Goal: Task Accomplishment & Management: Use online tool/utility

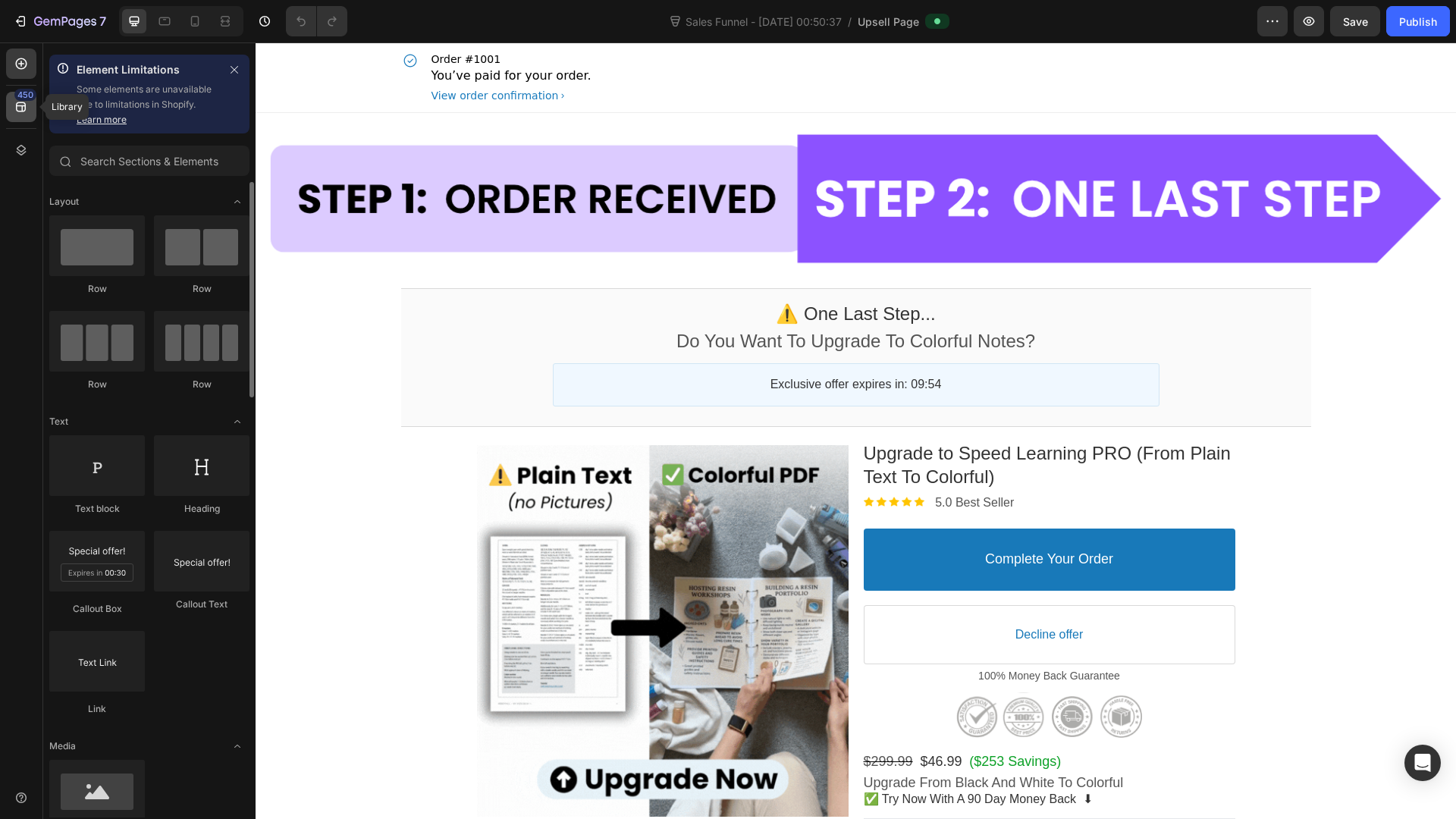
click at [35, 106] on div "450" at bounding box center [21, 107] width 30 height 30
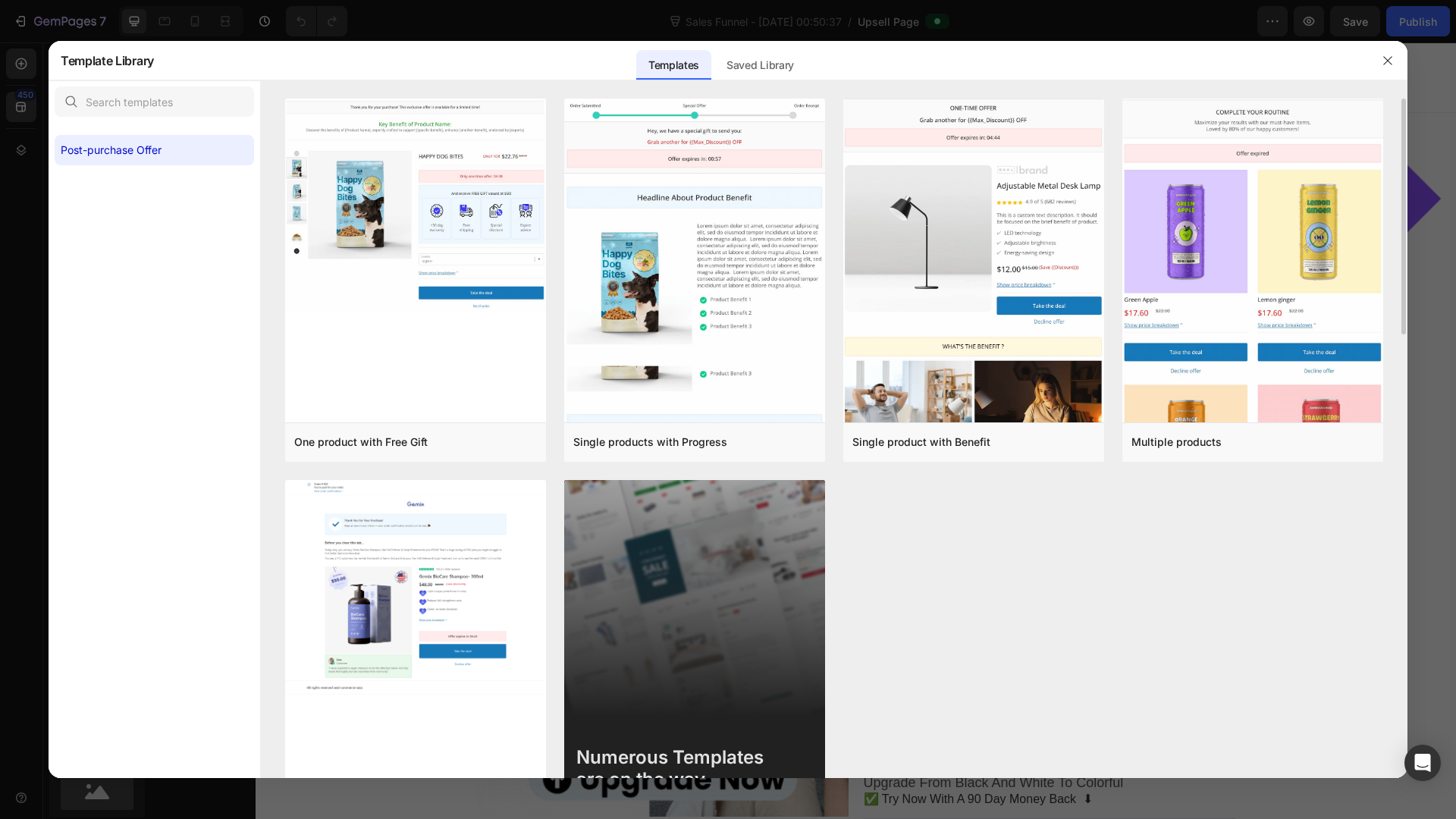
scroll to position [83, 0]
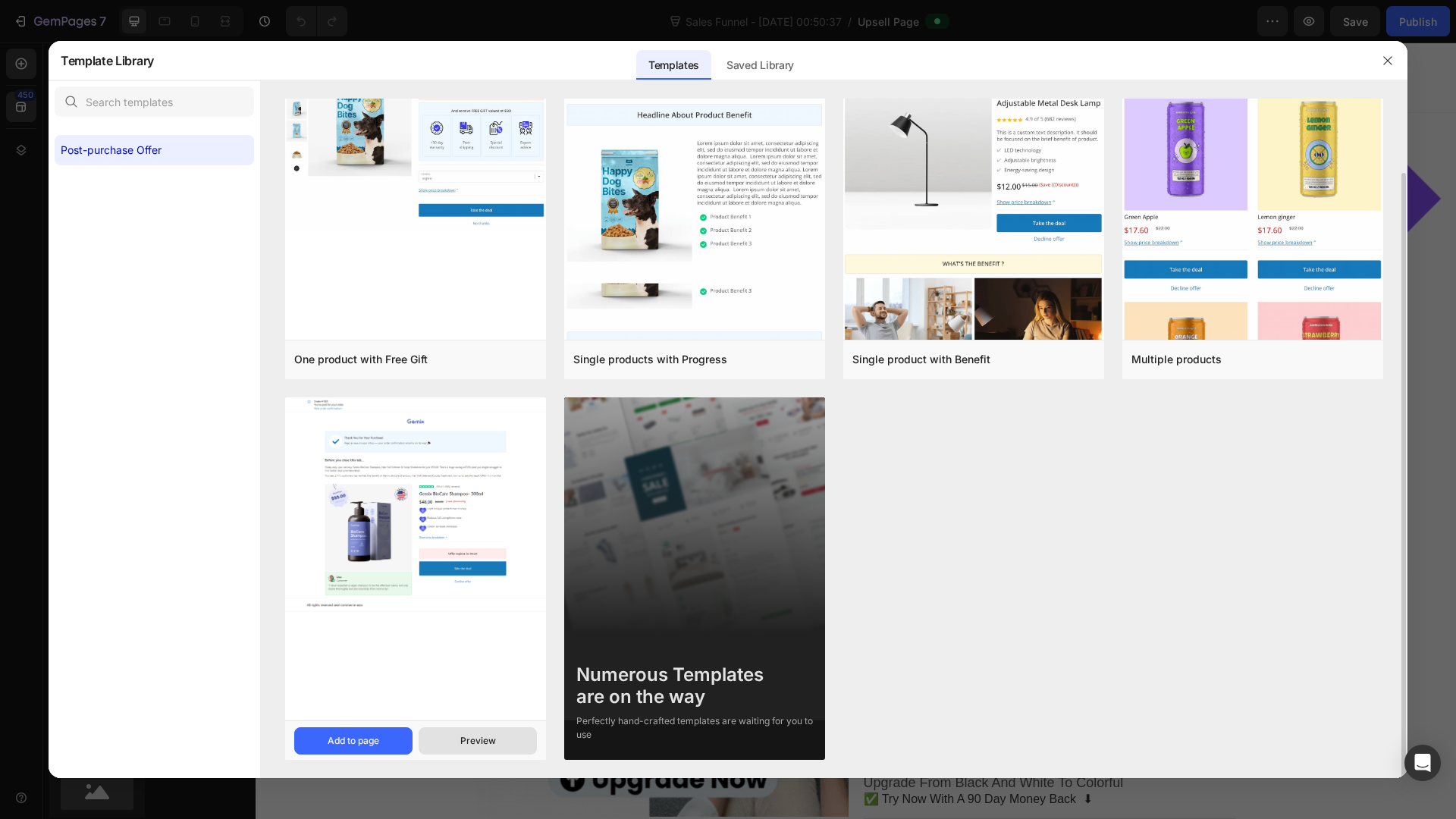
click at [455, 735] on button "Preview" at bounding box center [477, 740] width 118 height 28
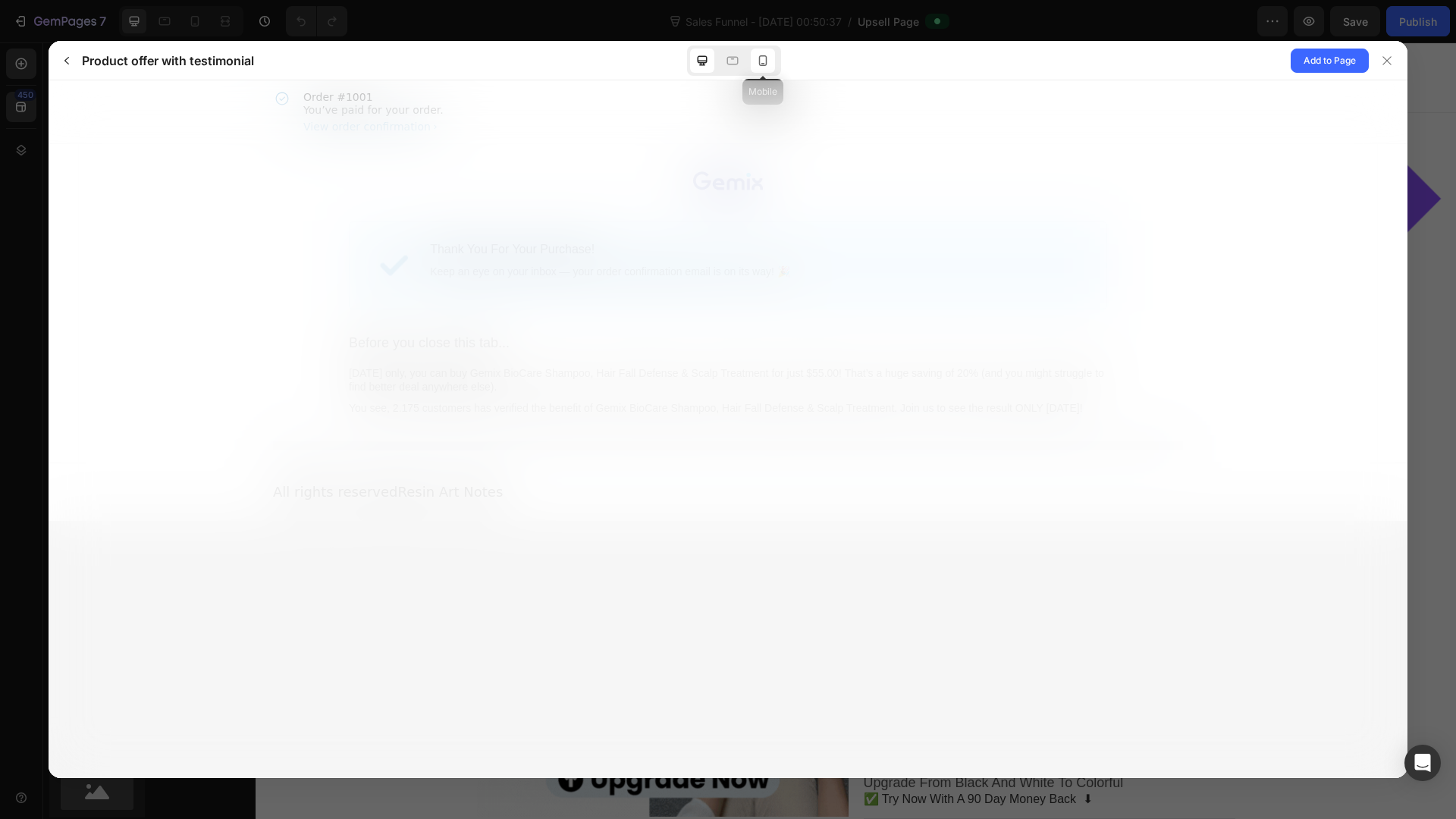
scroll to position [0, 0]
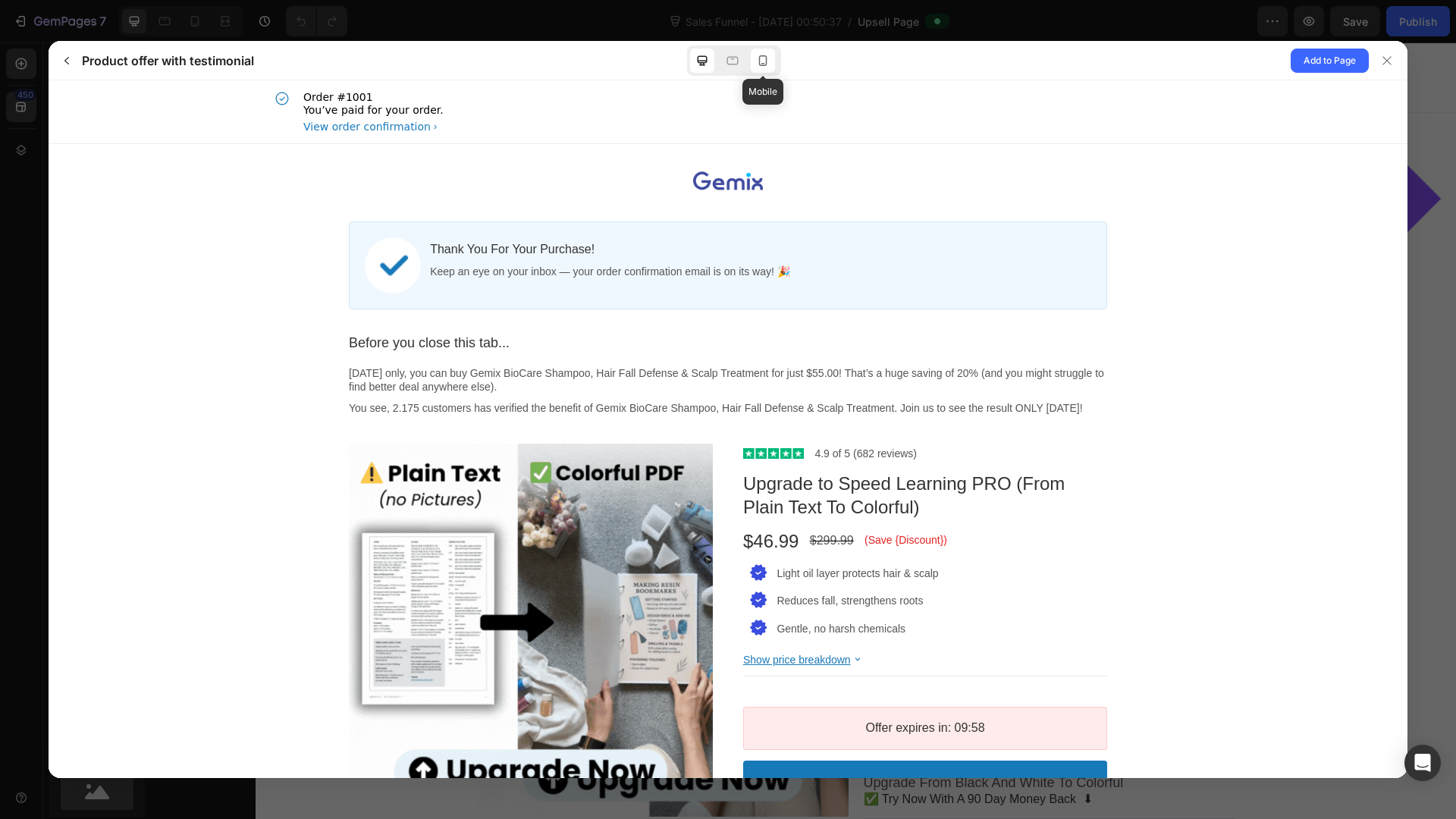
click at [771, 61] on div at bounding box center [762, 60] width 24 height 24
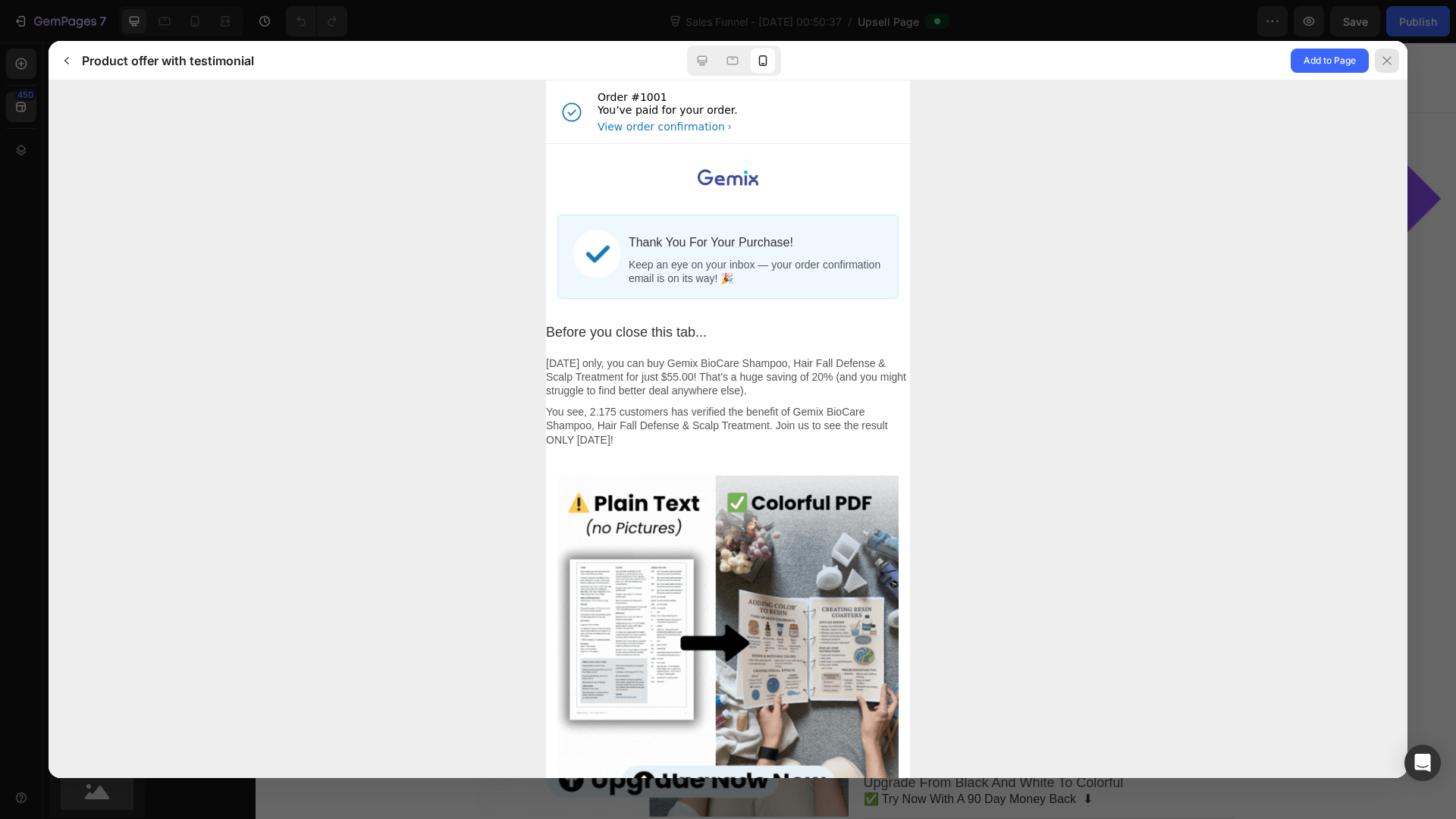
drag, startPoint x: 1395, startPoint y: 65, endPoint x: 1111, endPoint y: 32, distance: 285.9
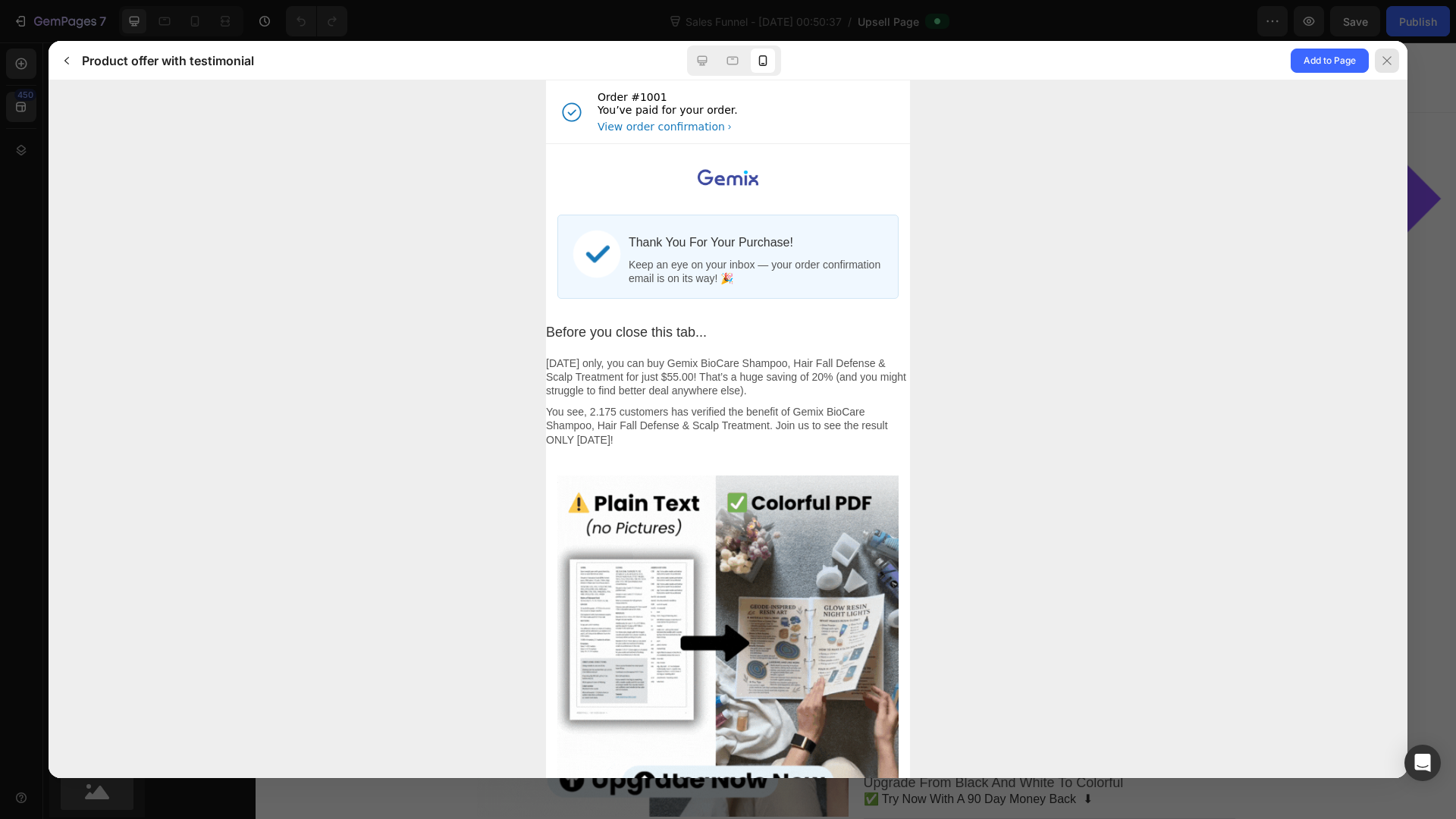
click at [1395, 65] on div at bounding box center [1386, 60] width 24 height 24
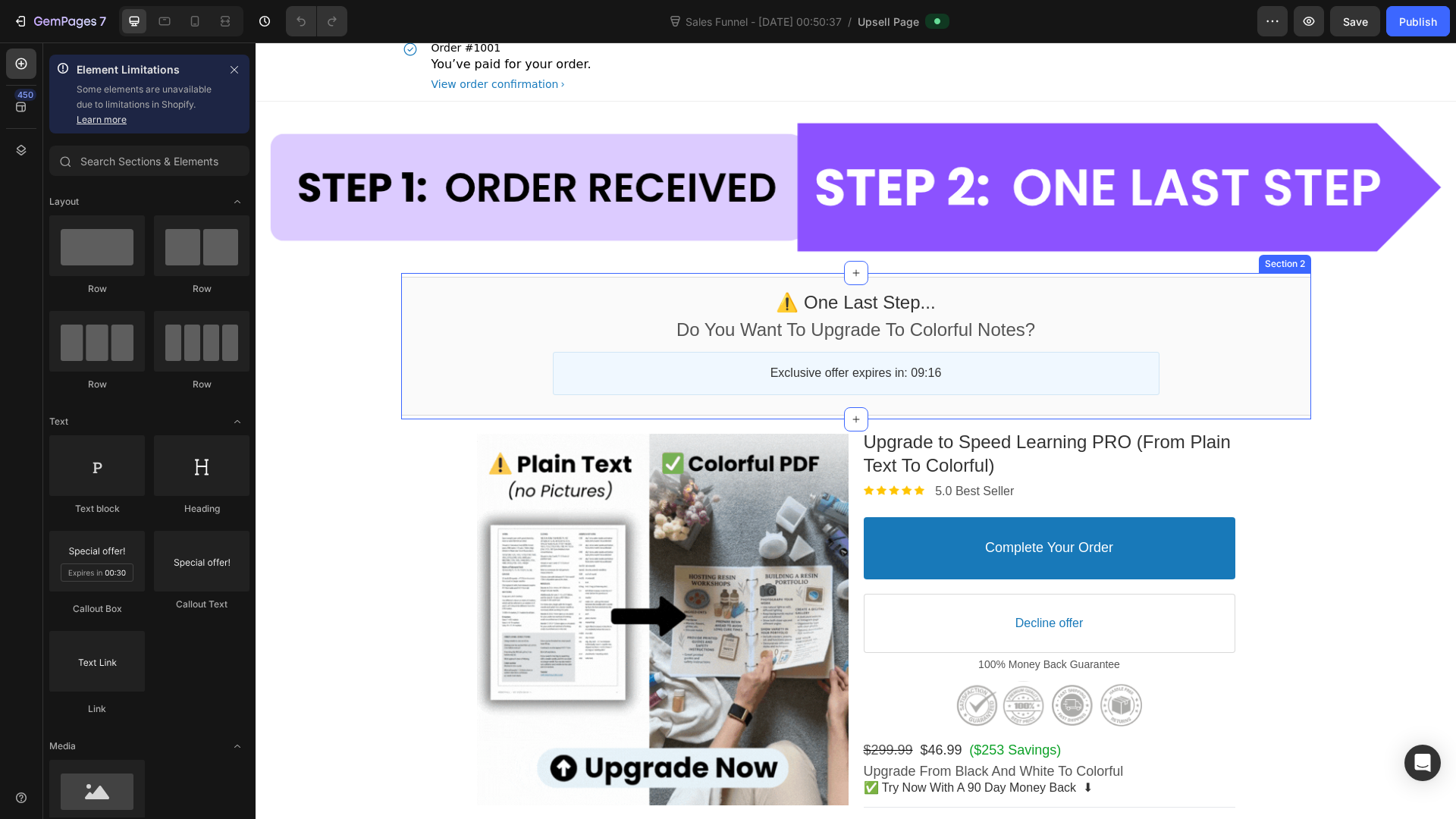
scroll to position [12, 0]
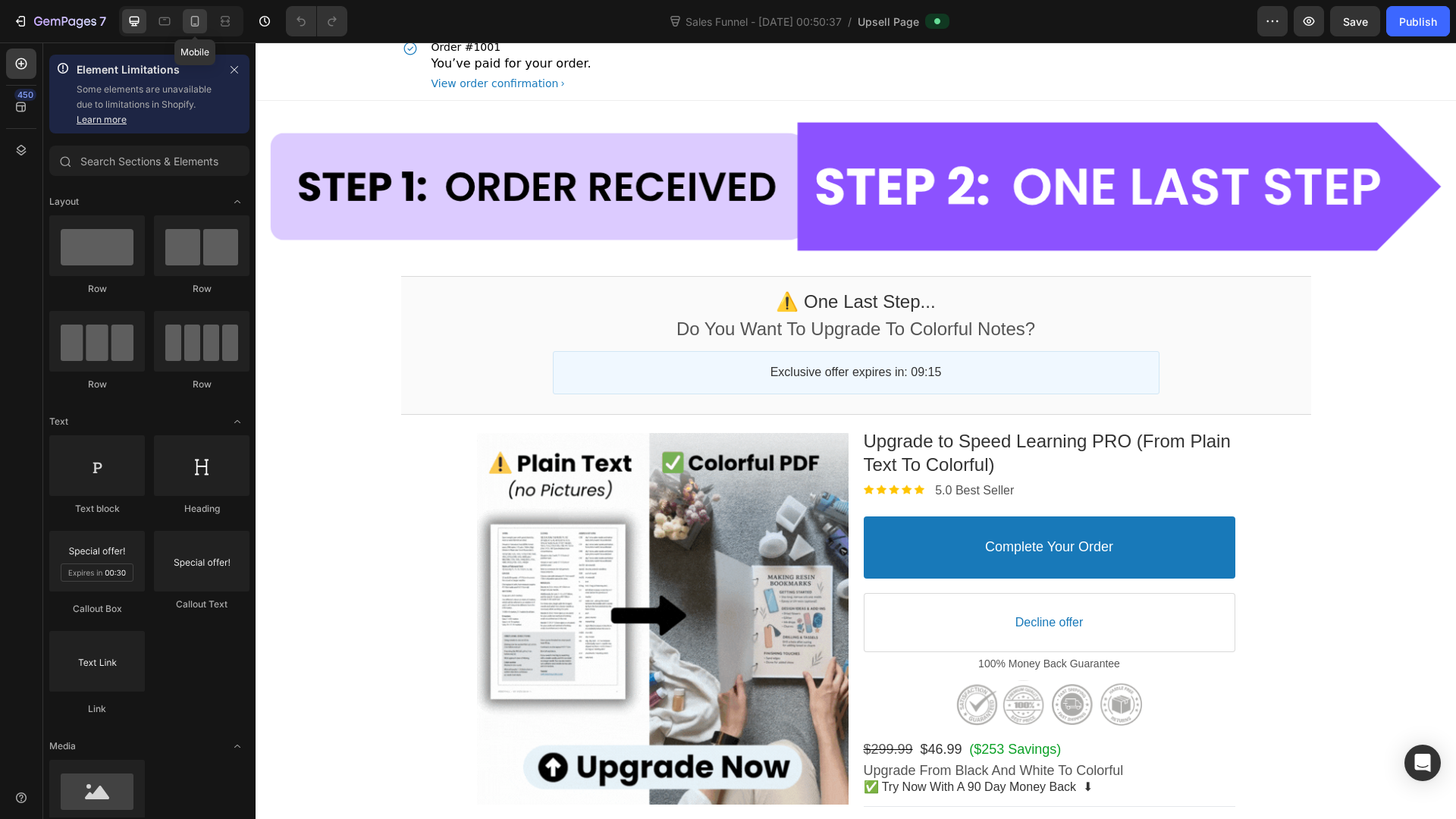
click at [190, 29] on div at bounding box center [194, 21] width 24 height 24
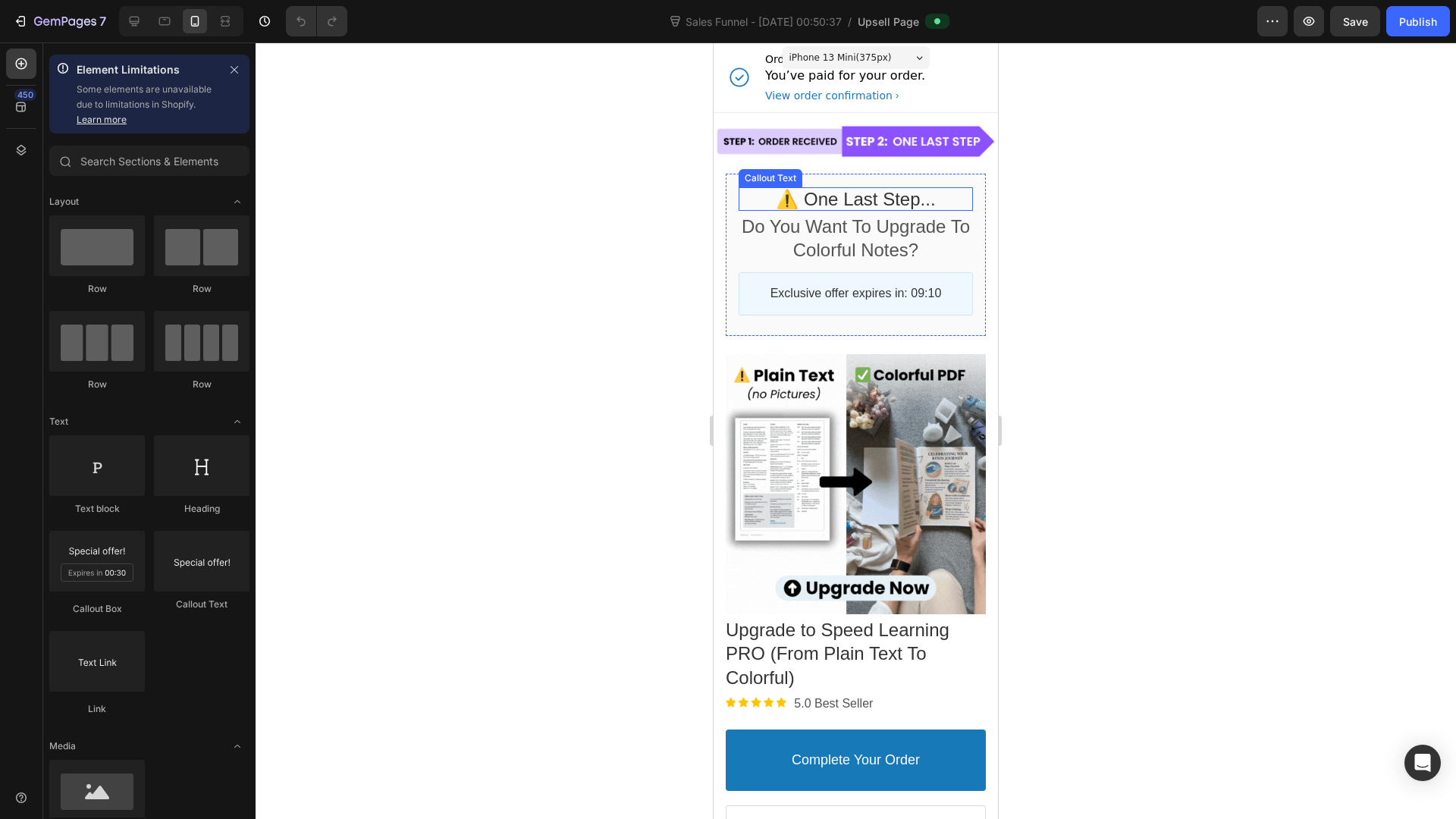
click at [888, 201] on bdo "⚠️ one last step..." at bounding box center [855, 198] width 159 height 20
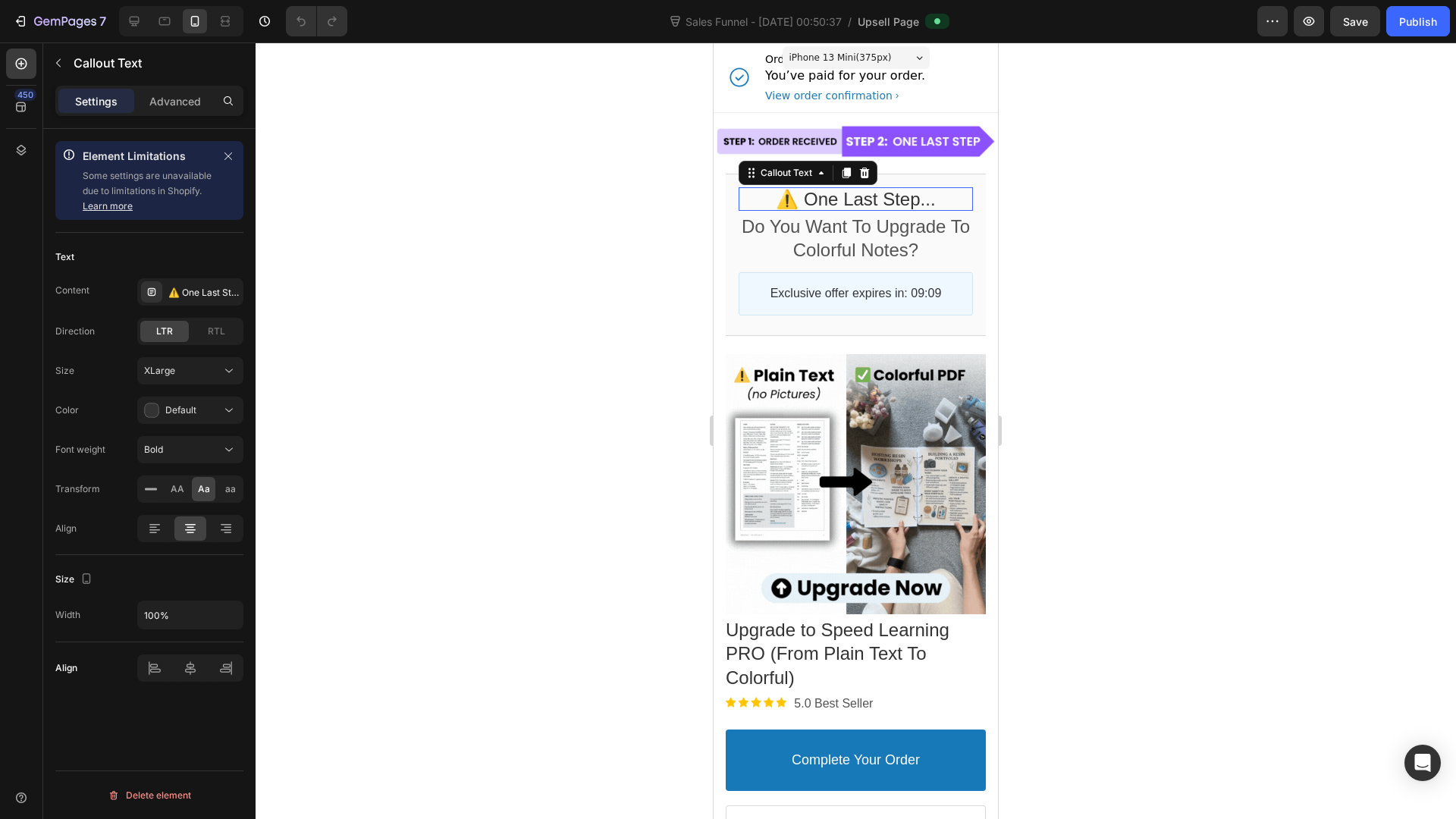
click at [1136, 230] on div at bounding box center [856, 430] width 1201 height 776
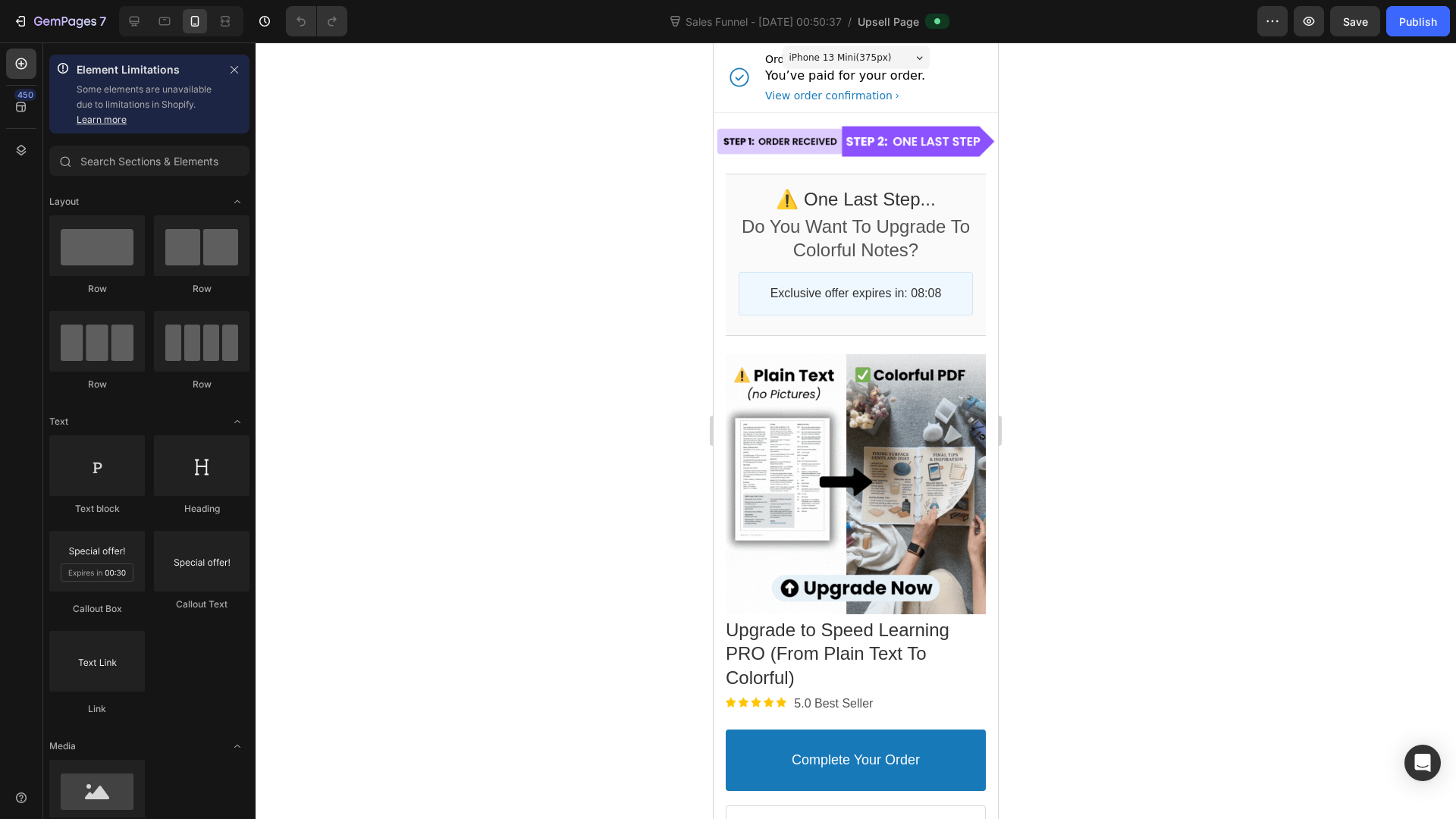
click at [901, 79] on p "You’ve paid for your order." at bounding box center [845, 75] width 160 height 18
click at [883, 101] on div "View order confirmation" at bounding box center [845, 95] width 160 height 15
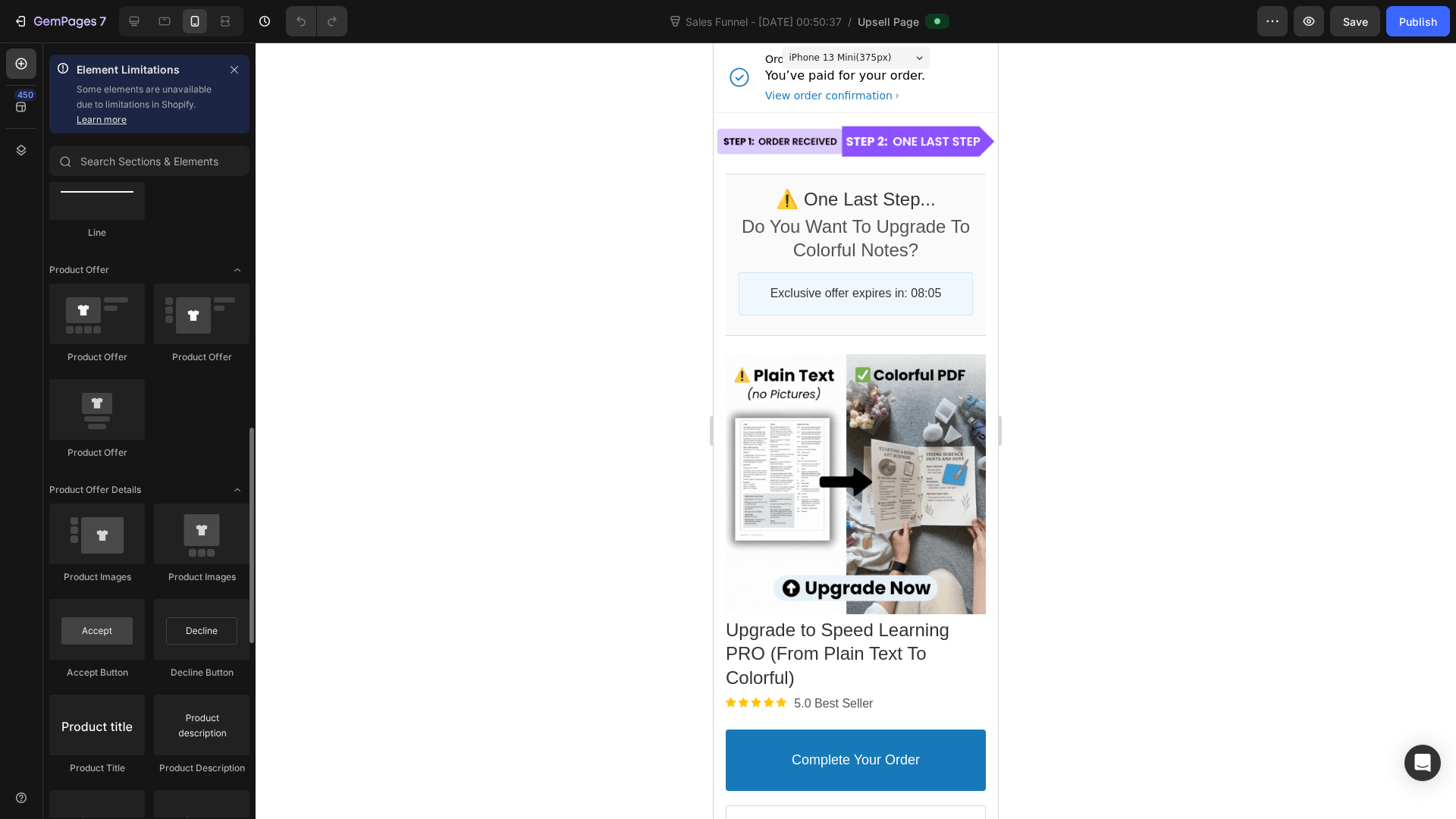
scroll to position [1235, 0]
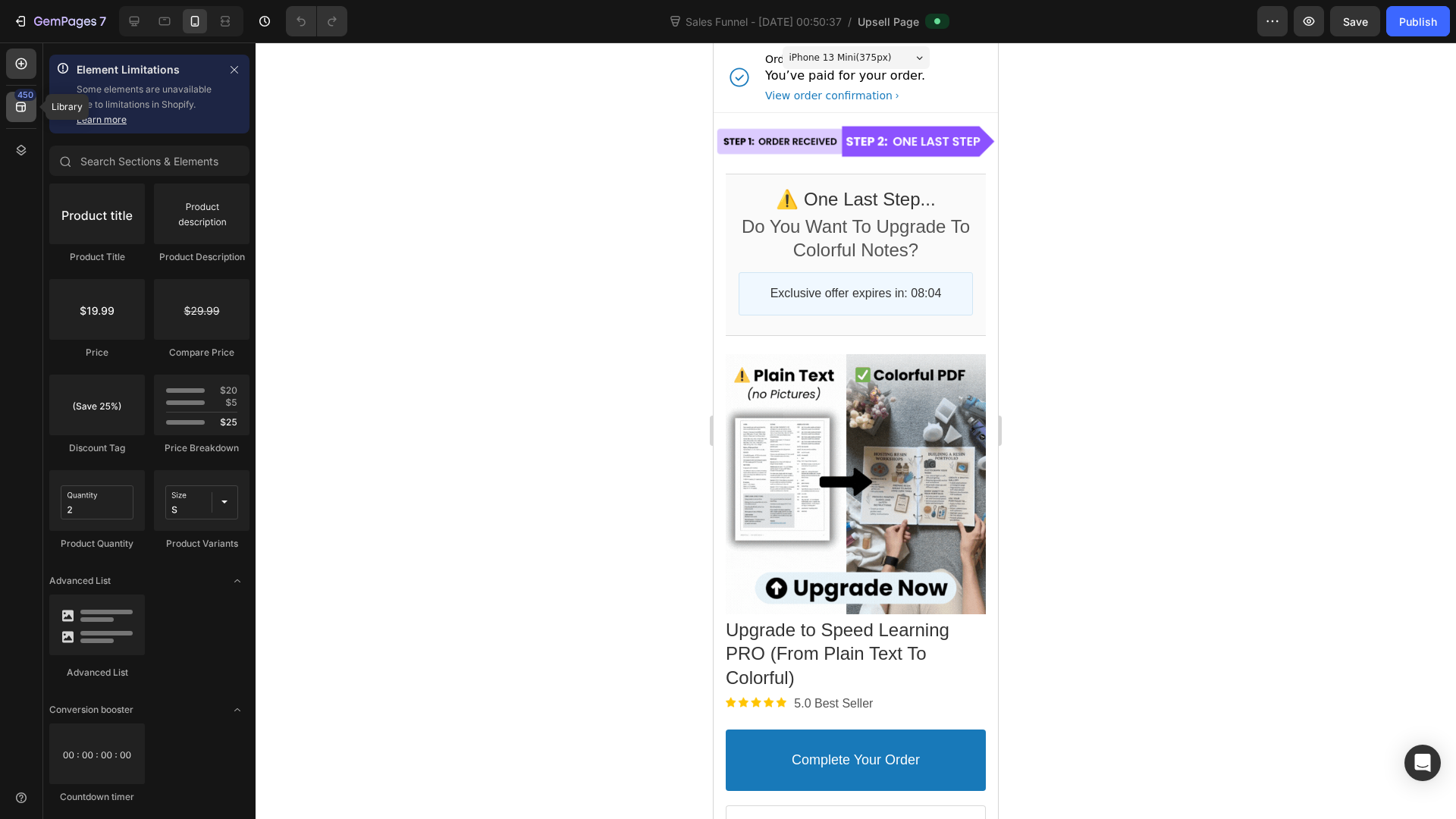
click at [17, 114] on div "450" at bounding box center [21, 107] width 30 height 30
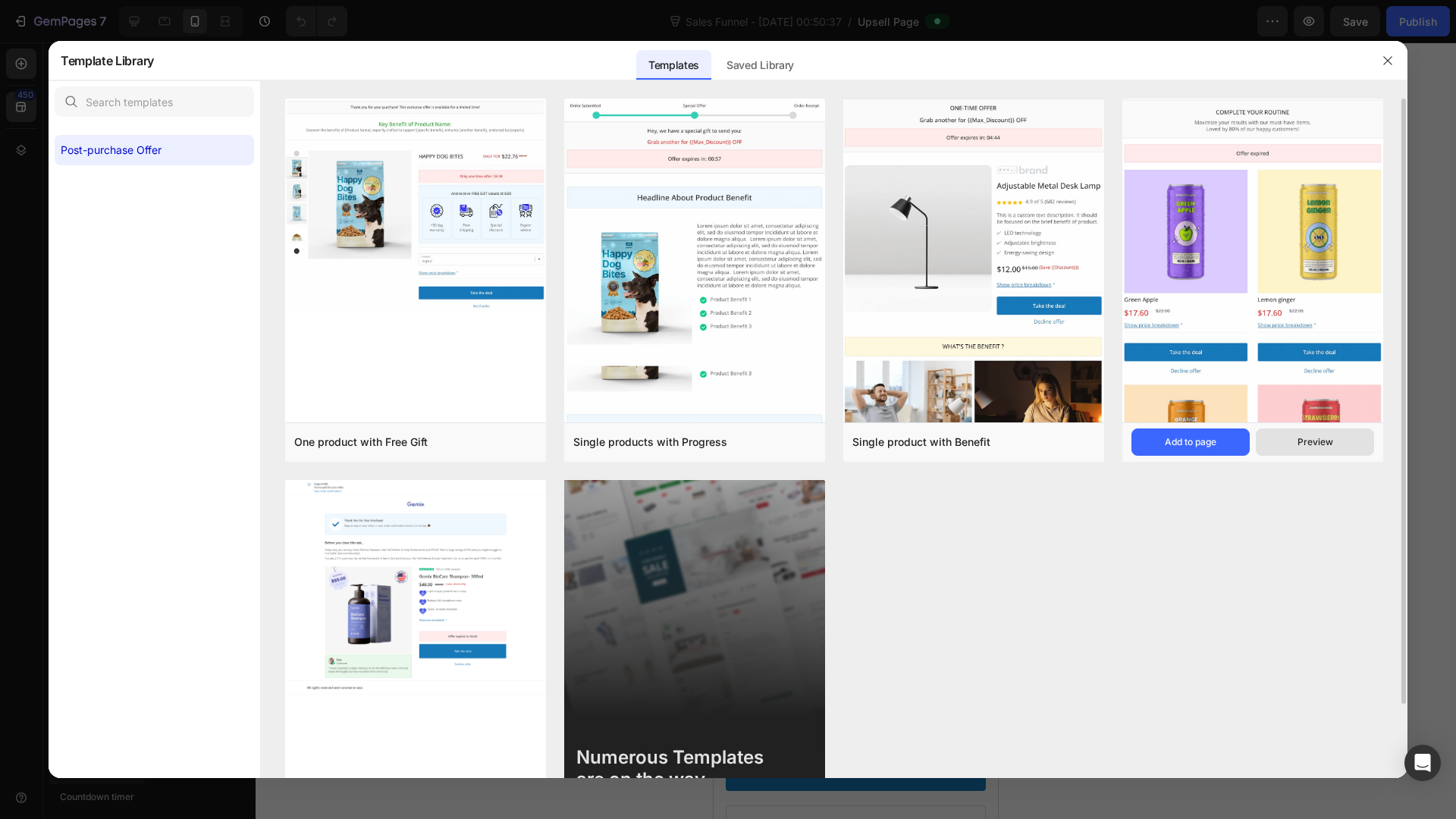
click at [1301, 445] on div "Preview" at bounding box center [1315, 442] width 35 height 13
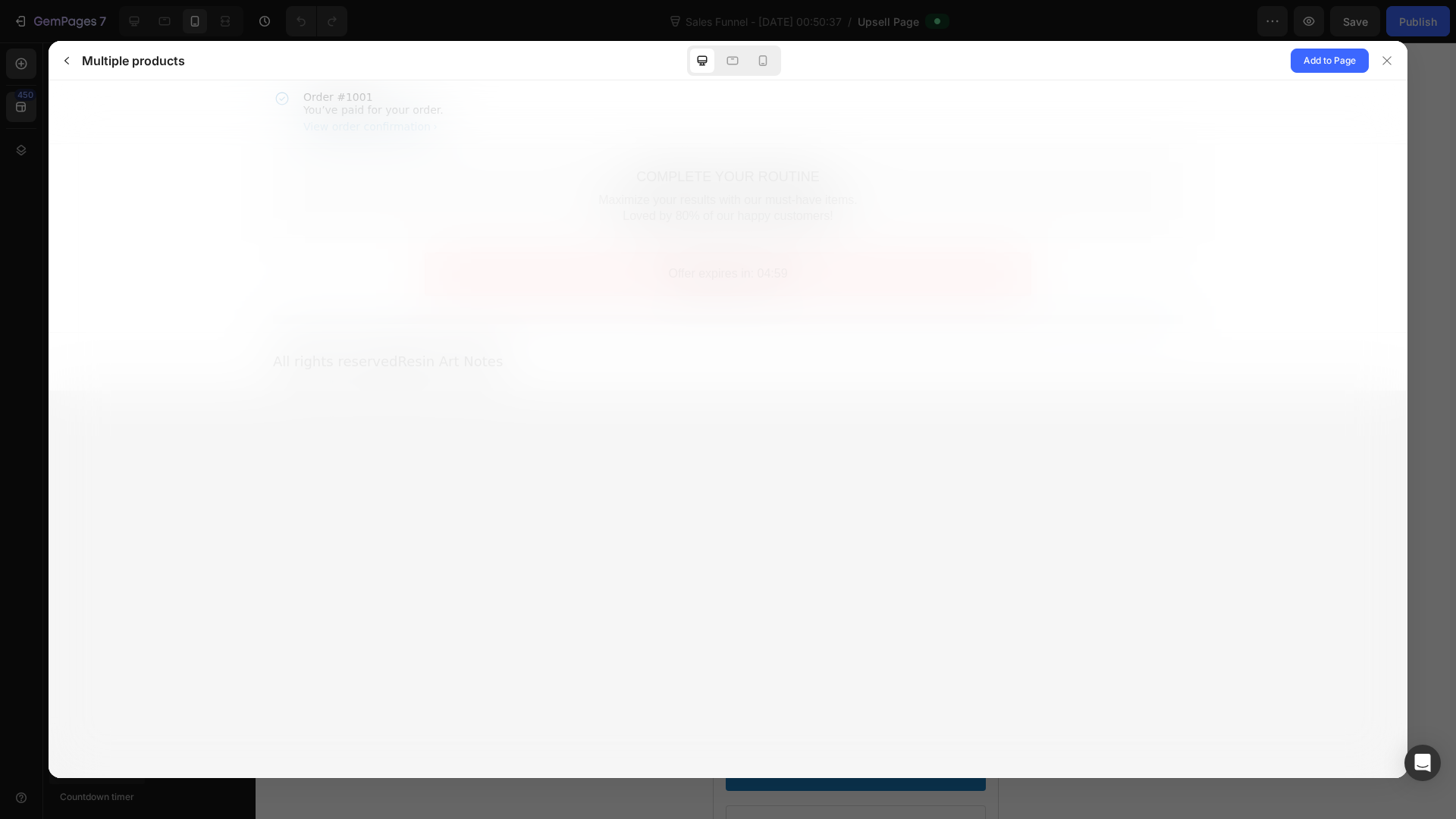
scroll to position [0, 0]
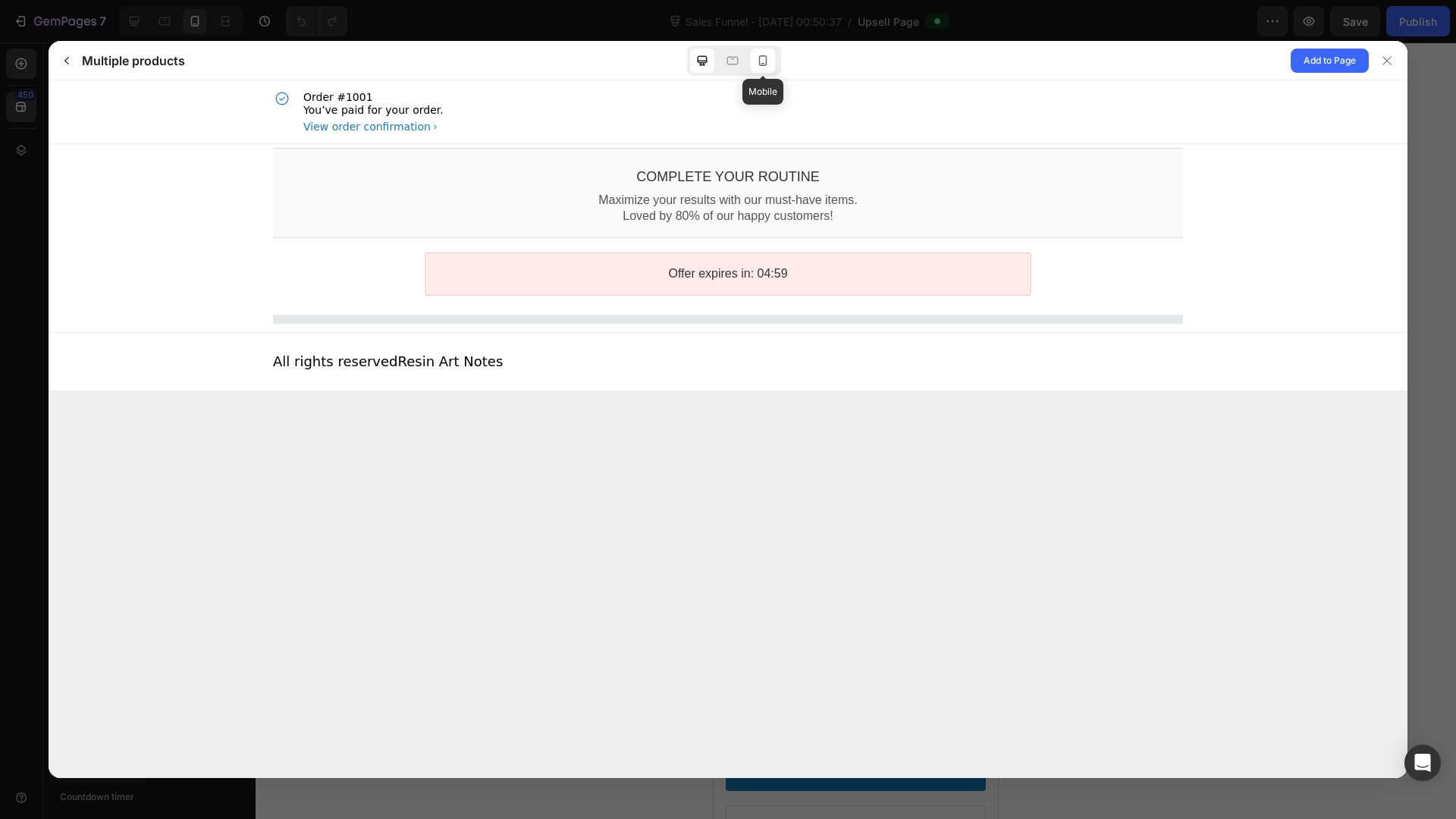
click at [764, 64] on icon at bounding box center [763, 61] width 15 height 15
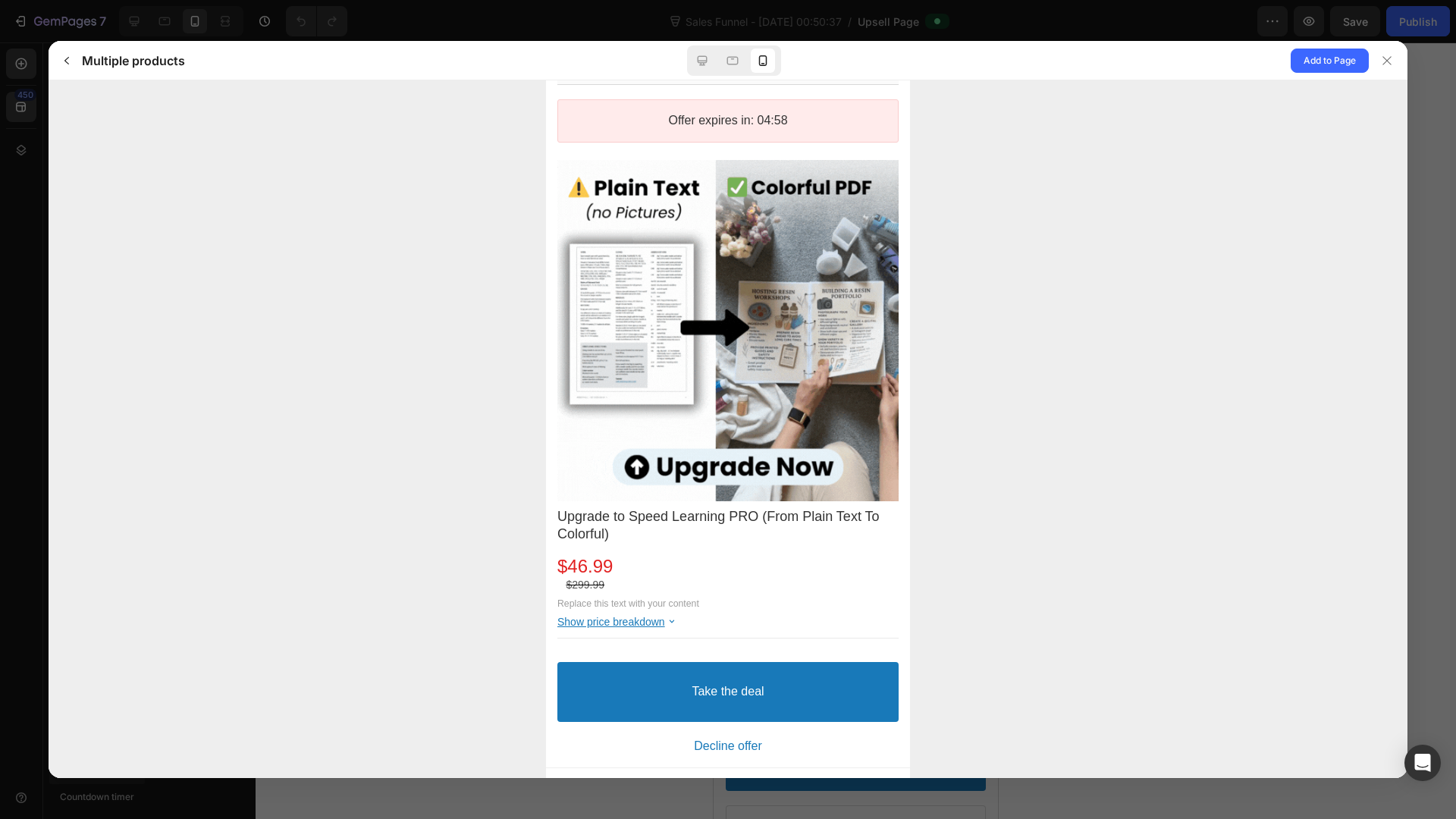
scroll to position [190, 0]
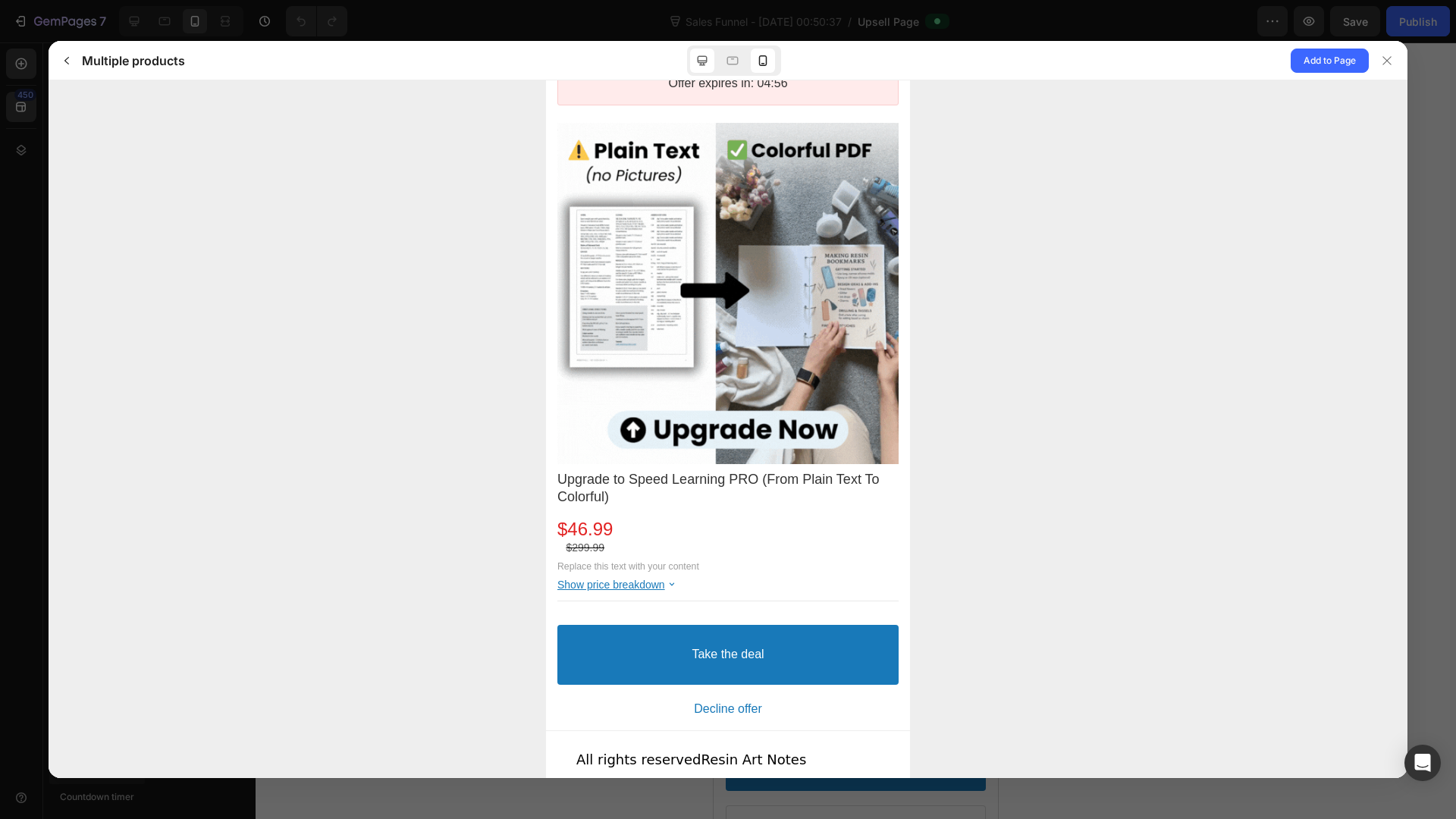
click at [698, 59] on icon at bounding box center [702, 61] width 15 height 15
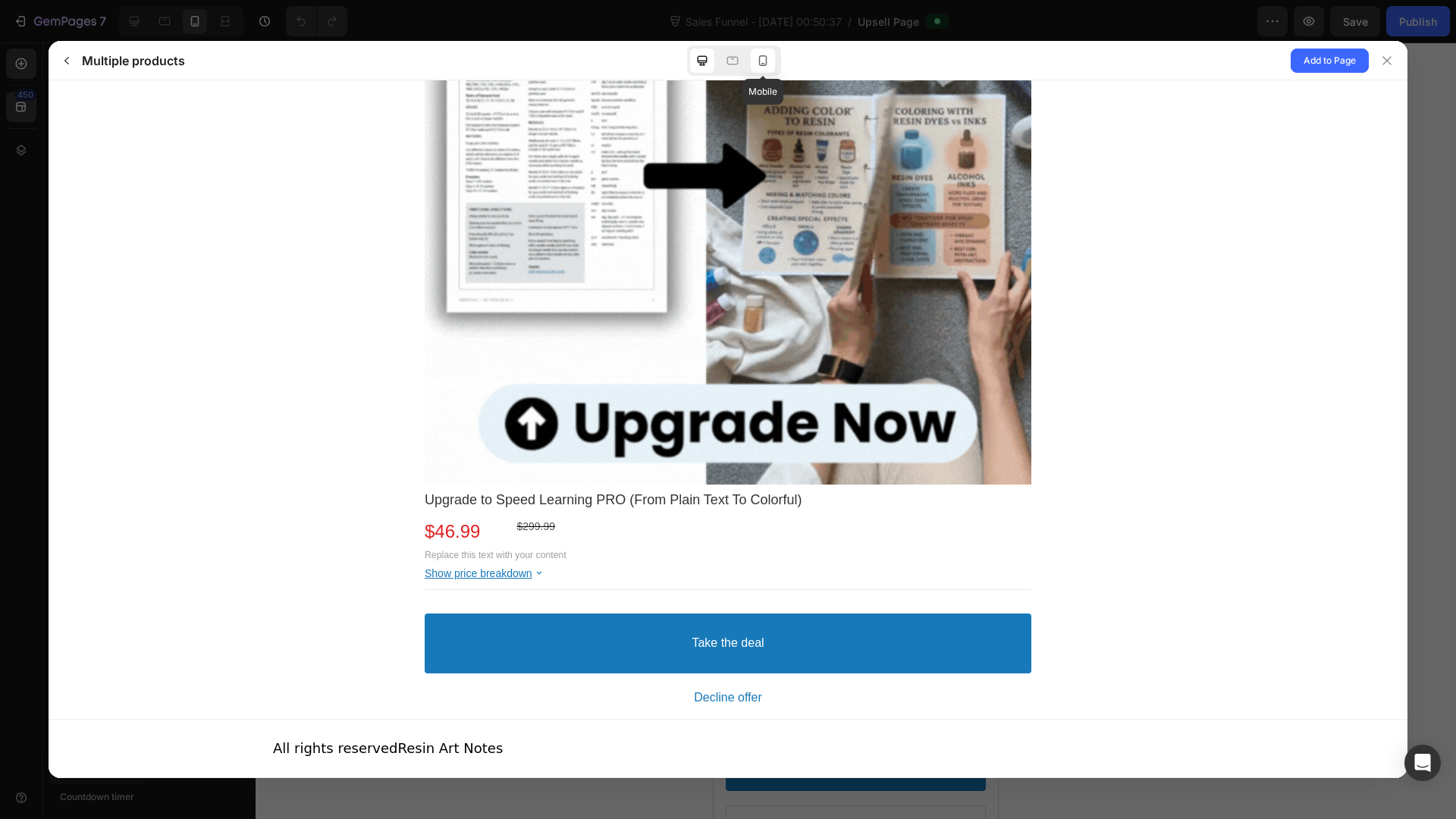
click at [760, 53] on icon at bounding box center [763, 61] width 15 height 15
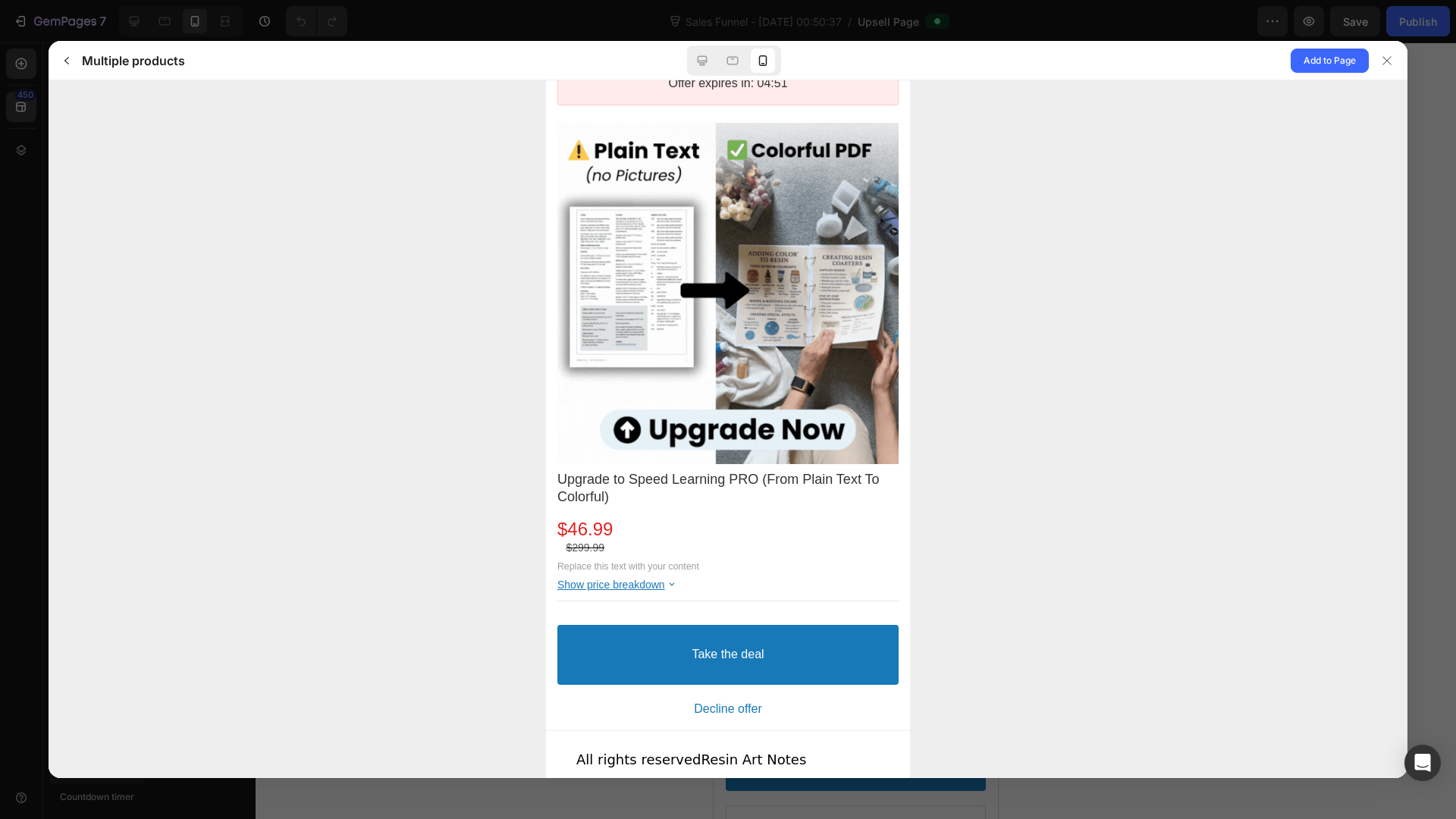
click at [660, 578] on bdo "Show price breakdown" at bounding box center [611, 584] width 108 height 12
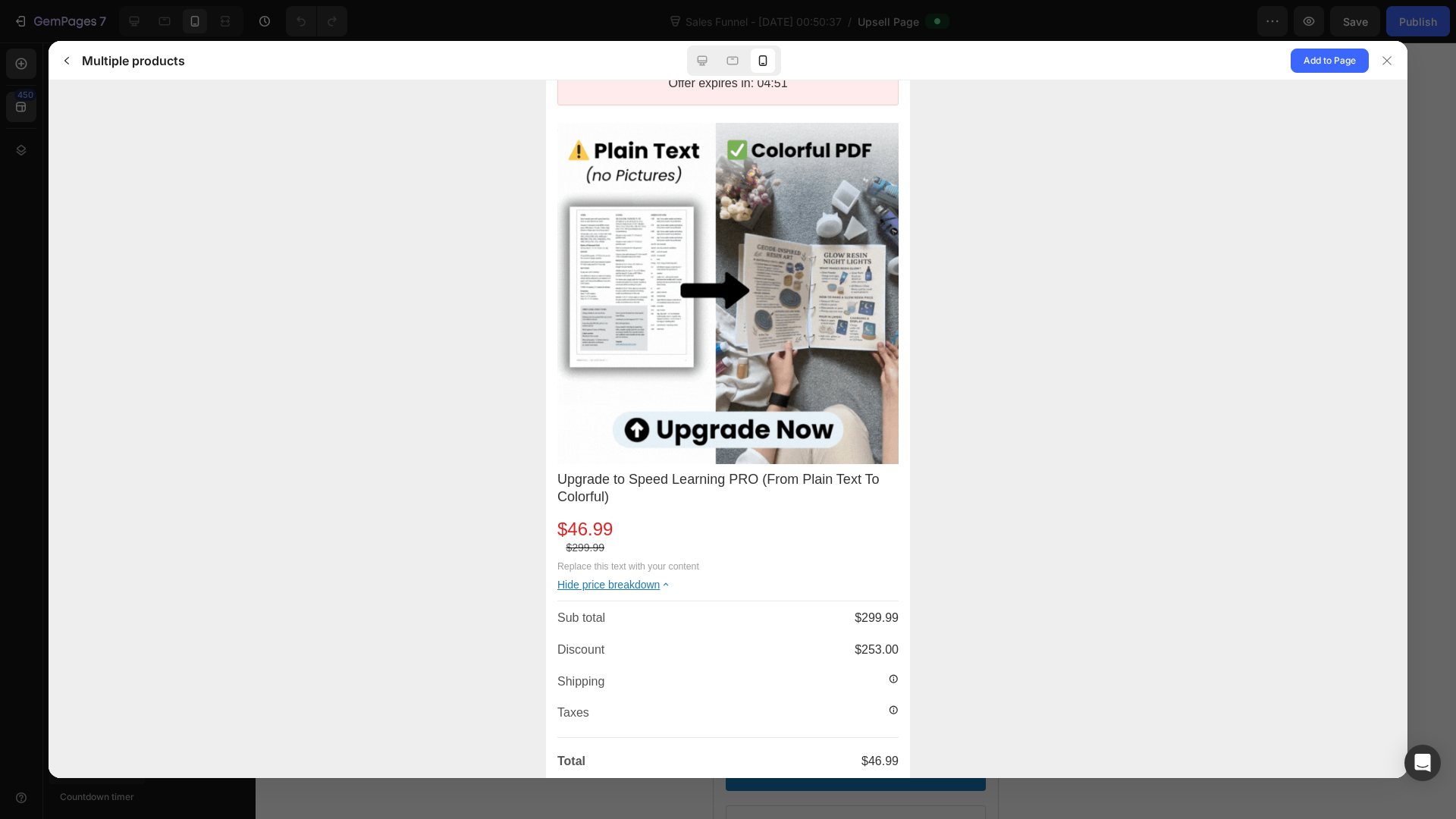
click at [660, 578] on bdo "Hide price breakdown" at bounding box center [608, 584] width 102 height 12
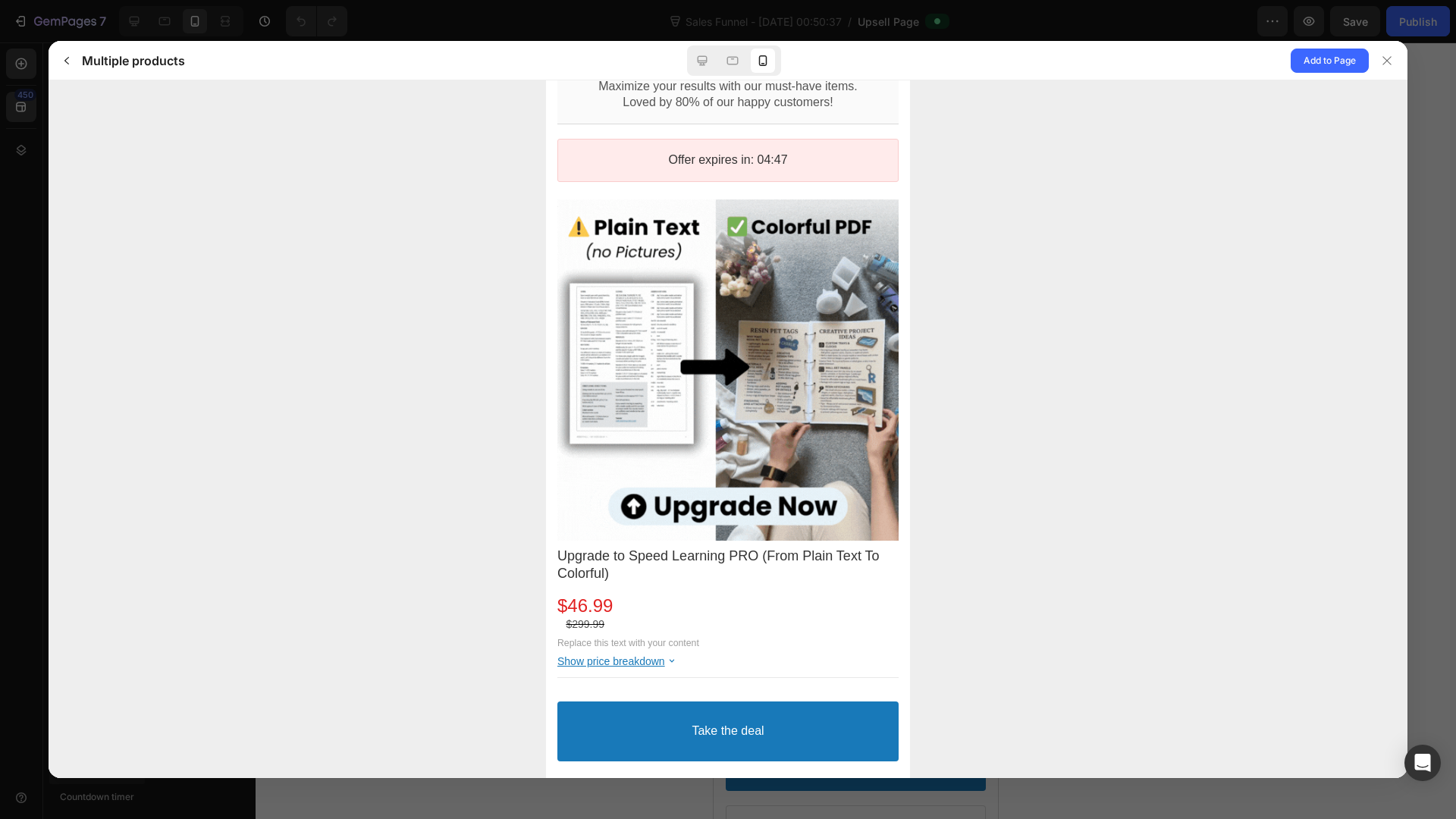
scroll to position [0, 0]
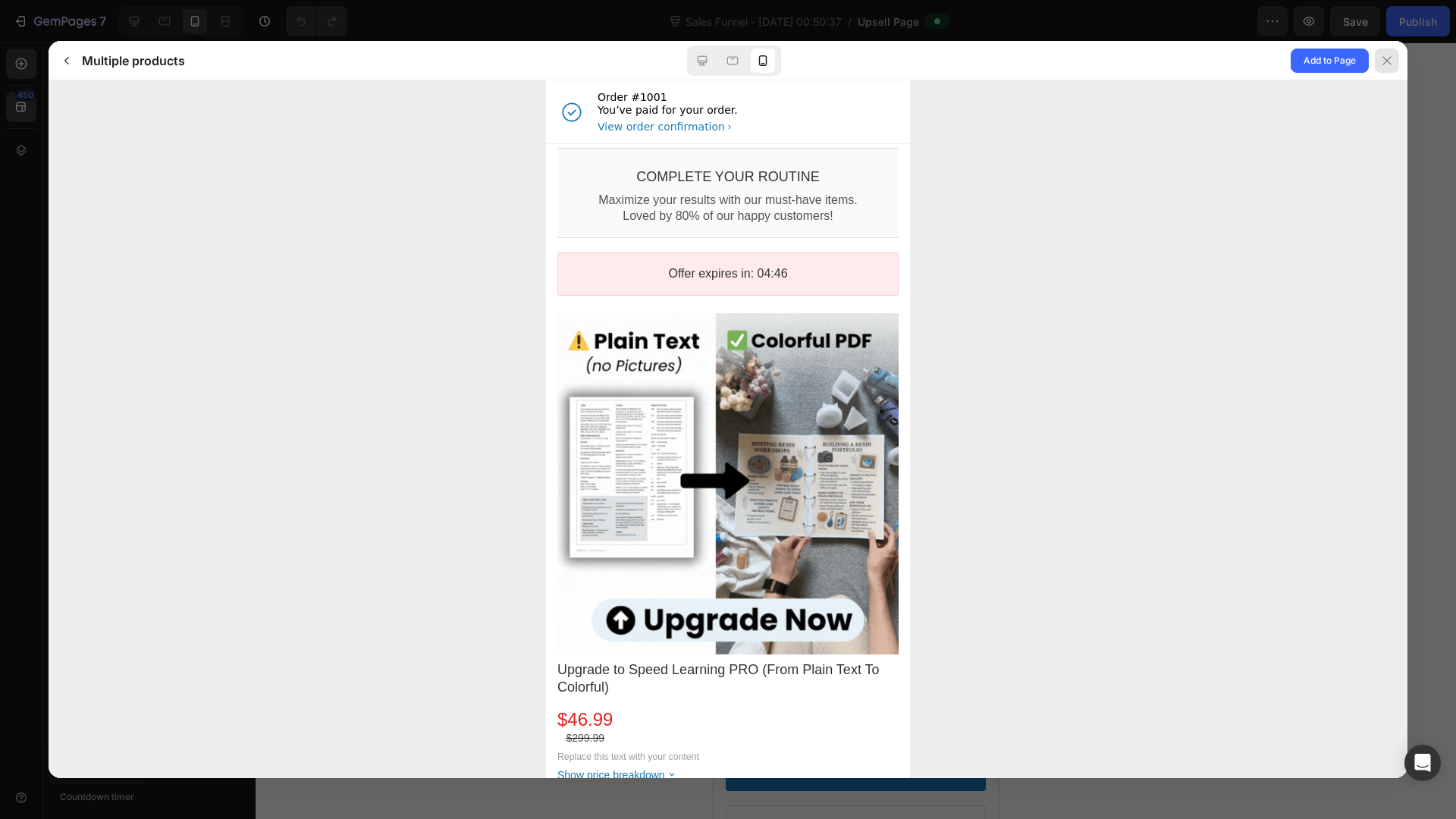
click at [1385, 59] on icon at bounding box center [1387, 60] width 12 height 12
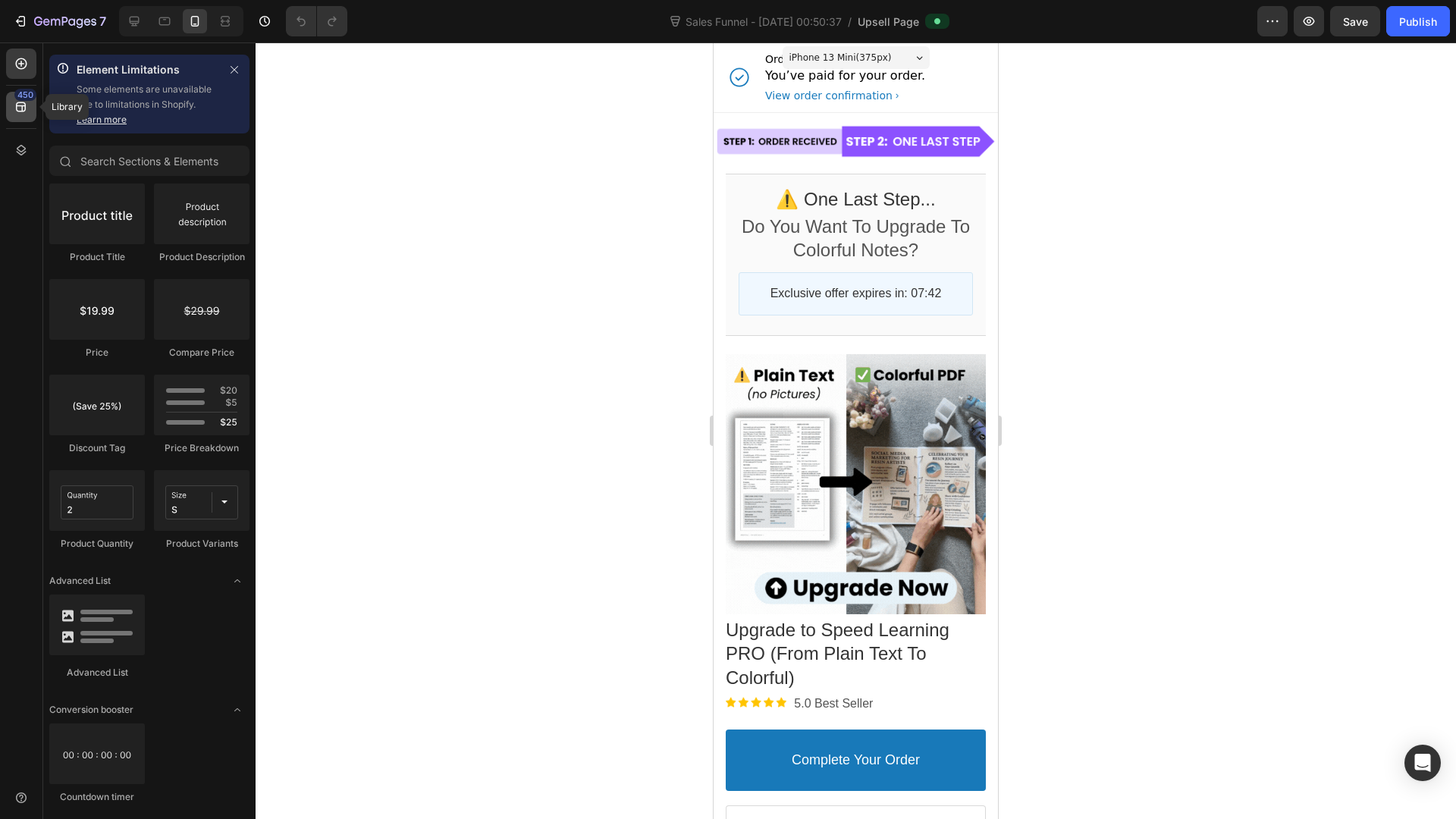
click at [16, 106] on icon at bounding box center [21, 107] width 10 height 10
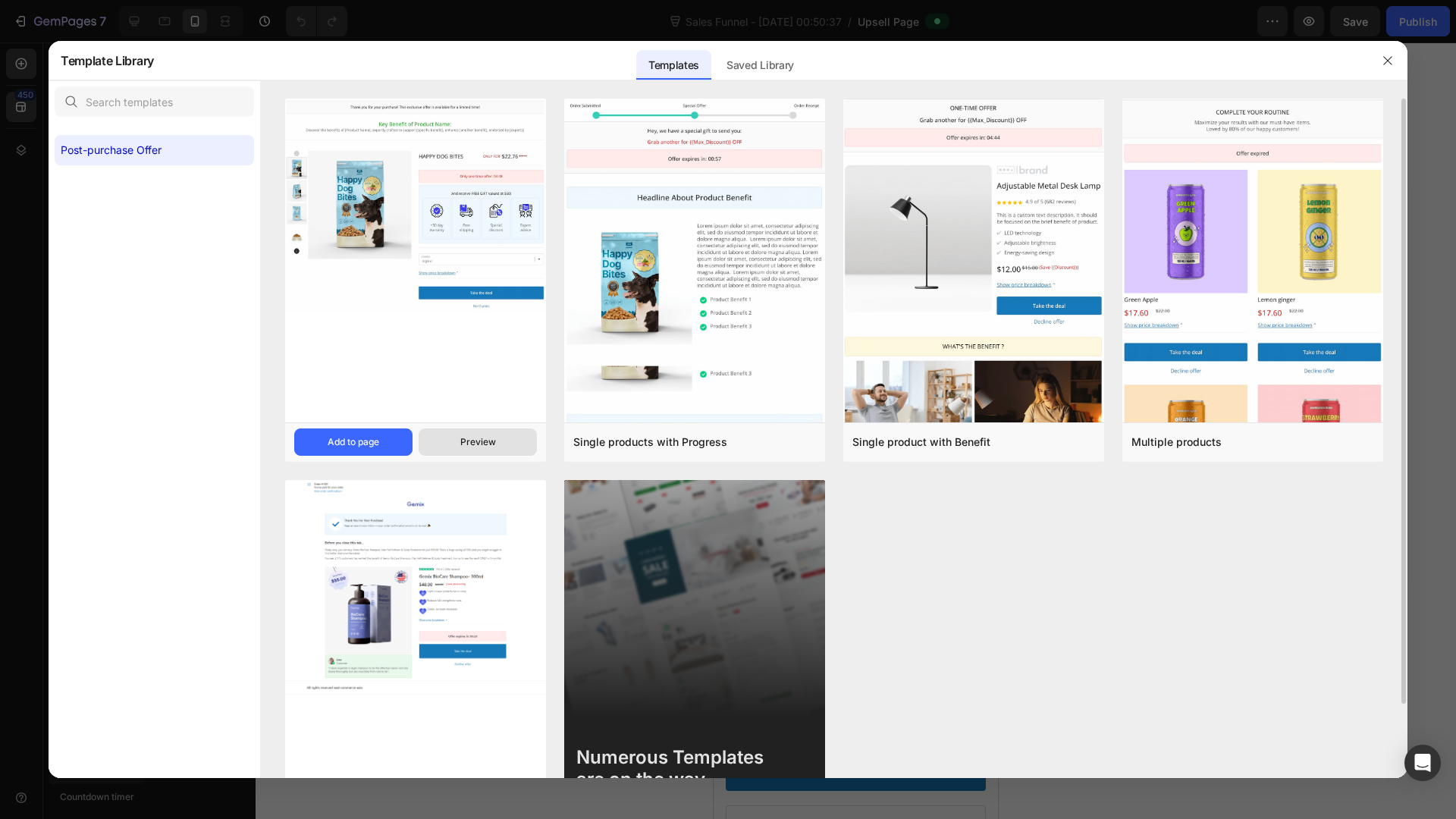
click at [470, 445] on div "Preview" at bounding box center [477, 442] width 35 height 13
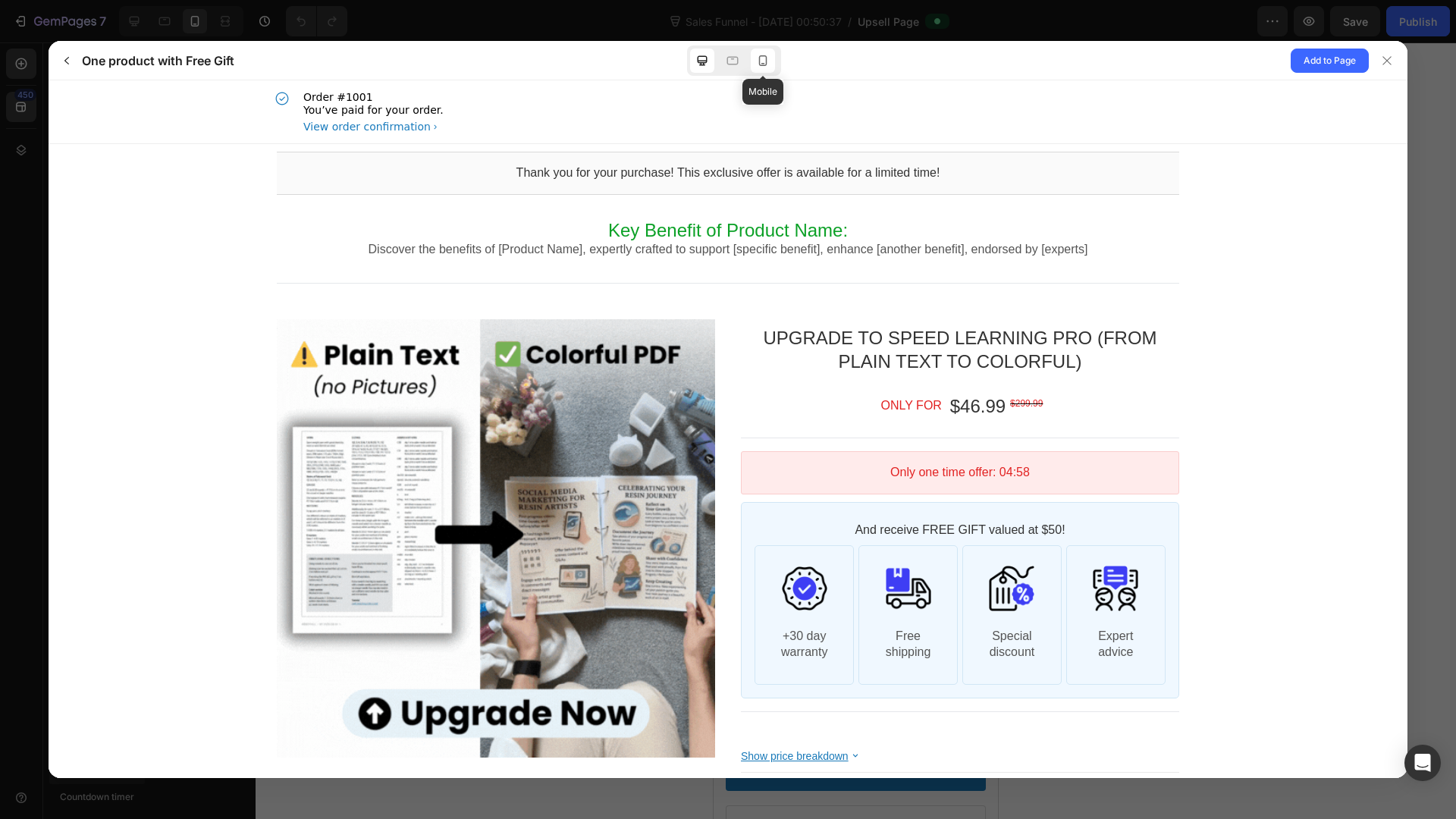
click at [770, 67] on icon at bounding box center [763, 61] width 15 height 15
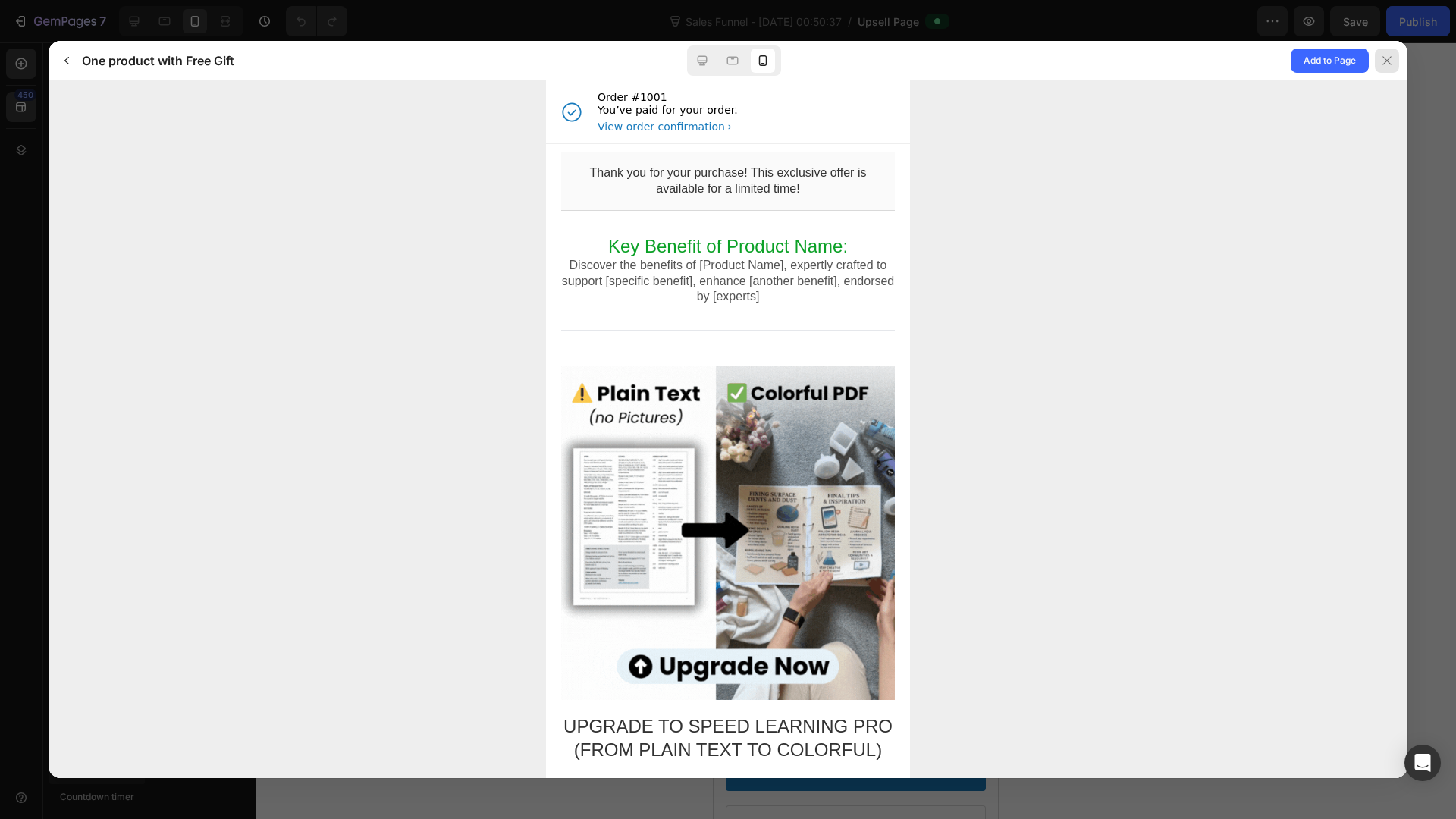
click at [1389, 59] on icon at bounding box center [1387, 60] width 12 height 12
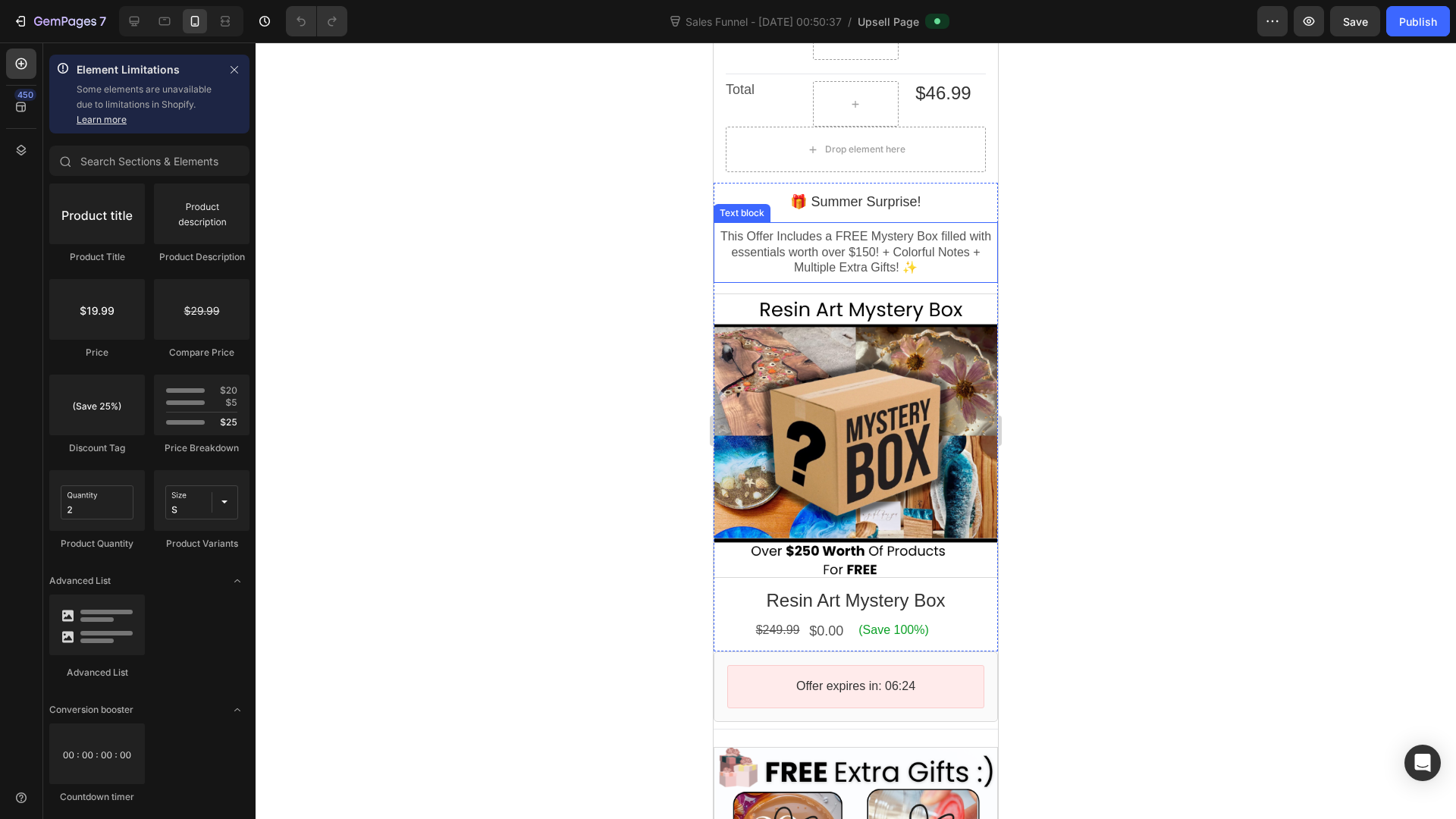
scroll to position [1008, 0]
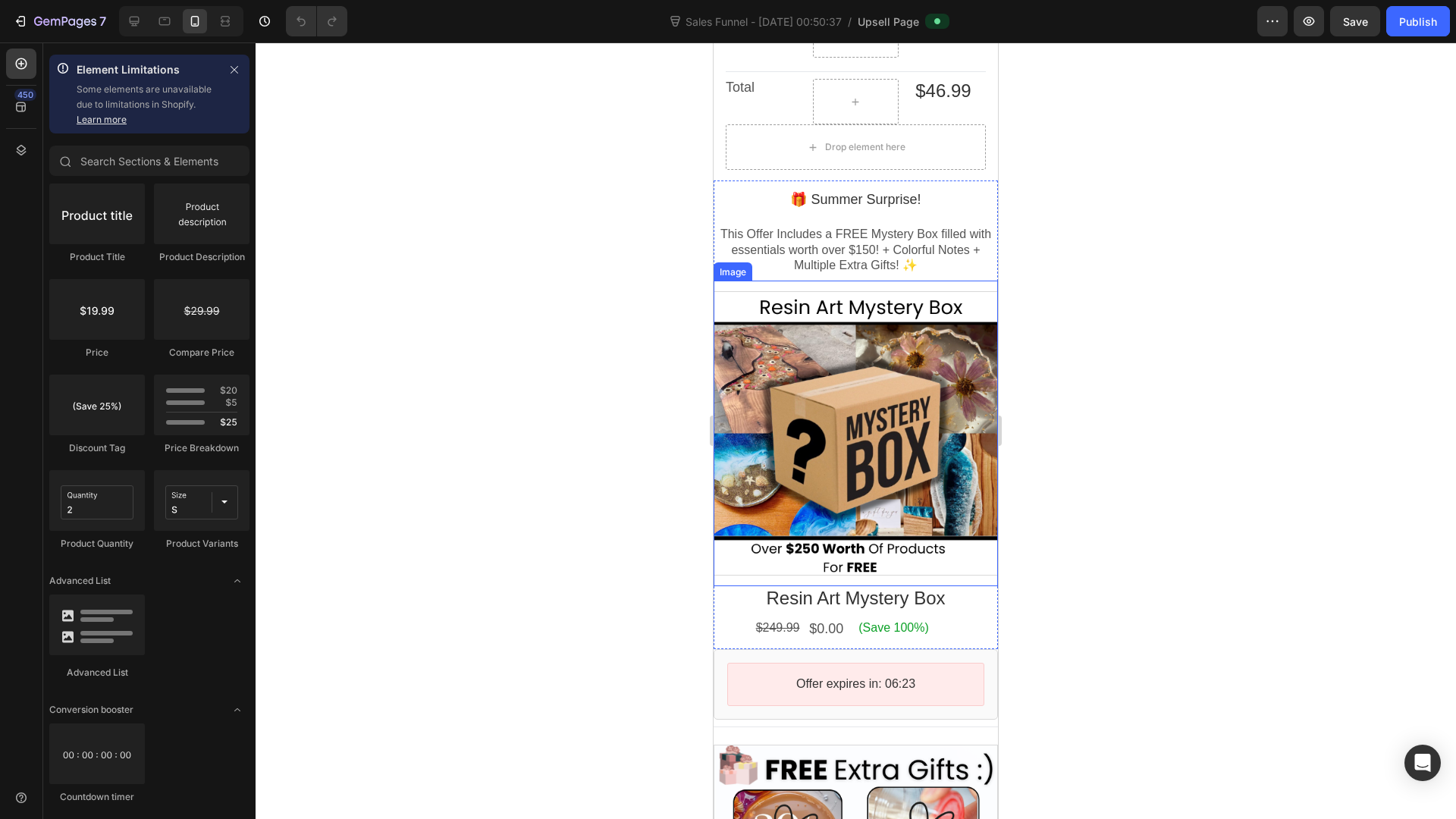
click at [873, 449] on div at bounding box center [856, 433] width 284 height 284
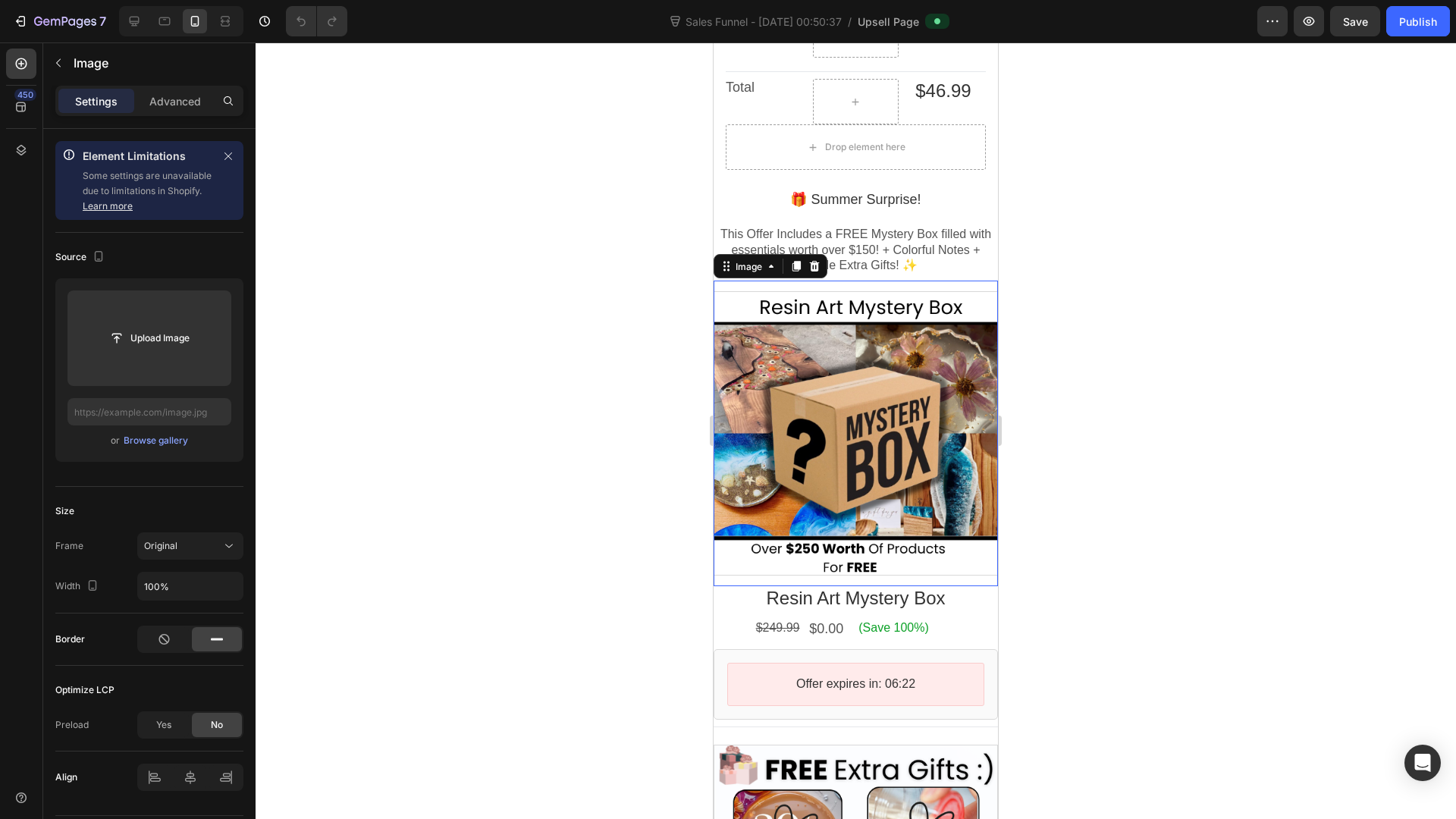
click at [1042, 388] on div at bounding box center [856, 430] width 1201 height 776
click at [828, 391] on div at bounding box center [856, 433] width 284 height 284
click at [1077, 385] on div at bounding box center [856, 430] width 1201 height 776
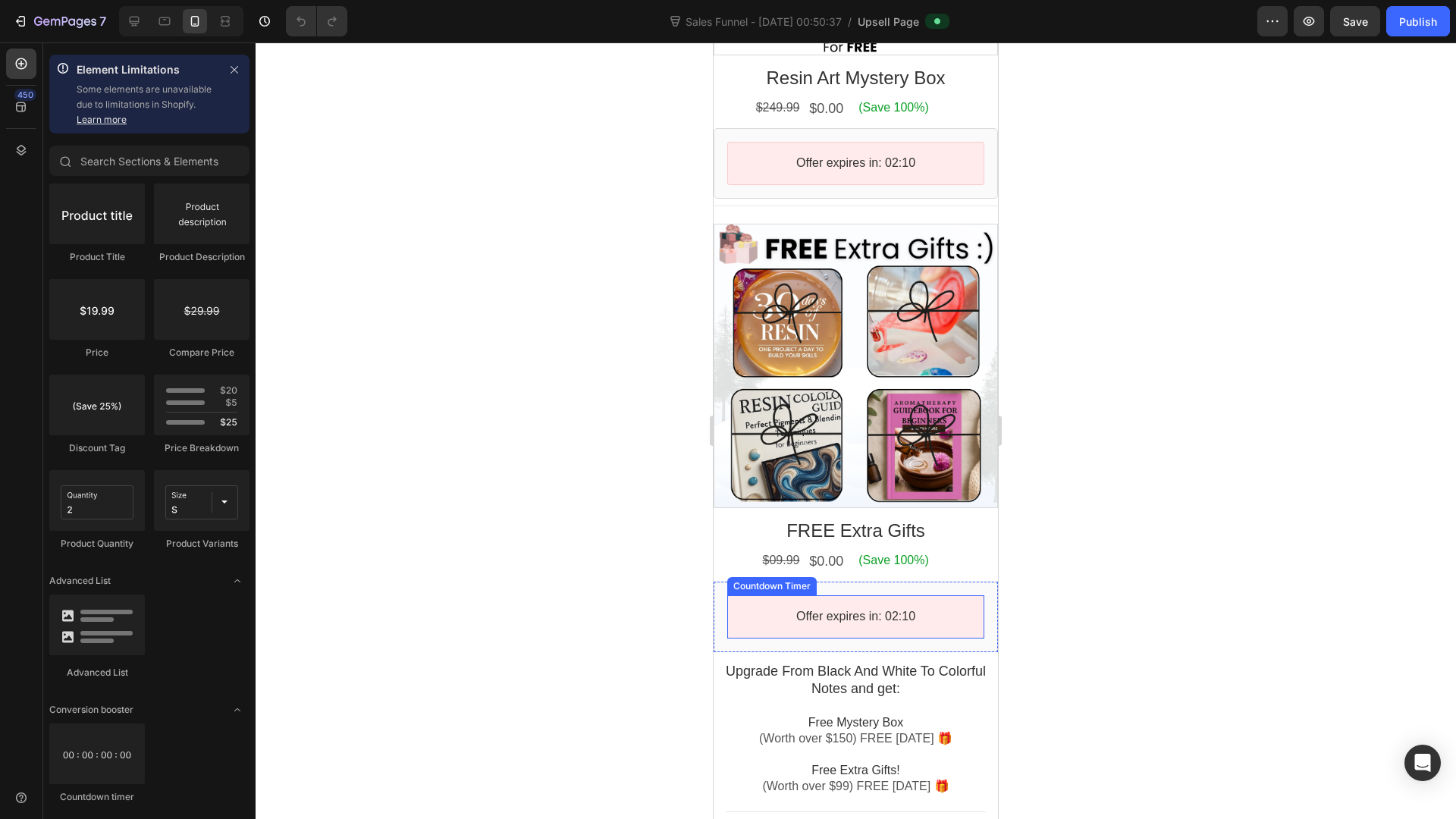
scroll to position [1279, 0]
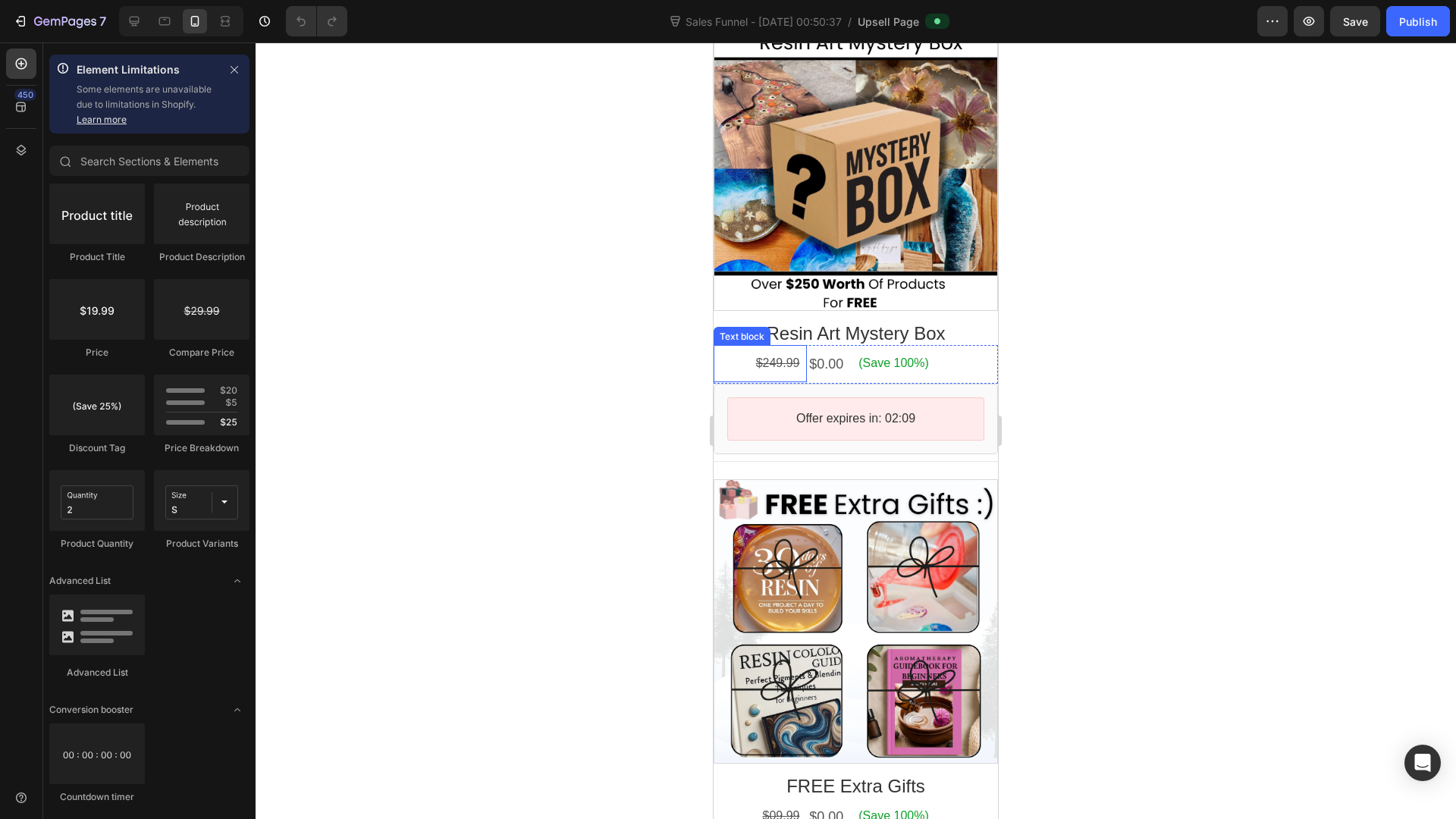
click at [766, 356] on s "$249.99" at bounding box center [779, 363] width 44 height 13
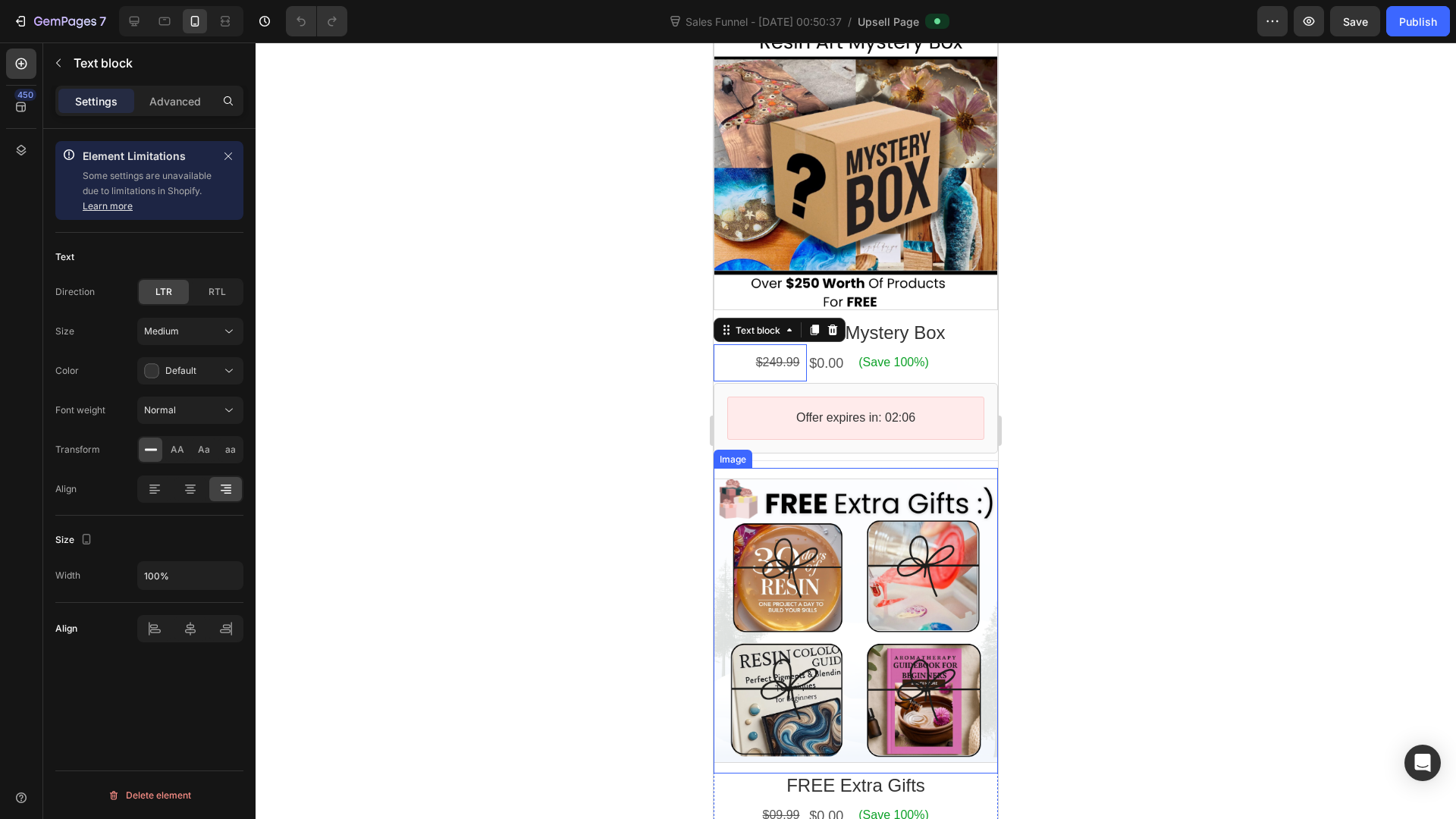
scroll to position [1568, 0]
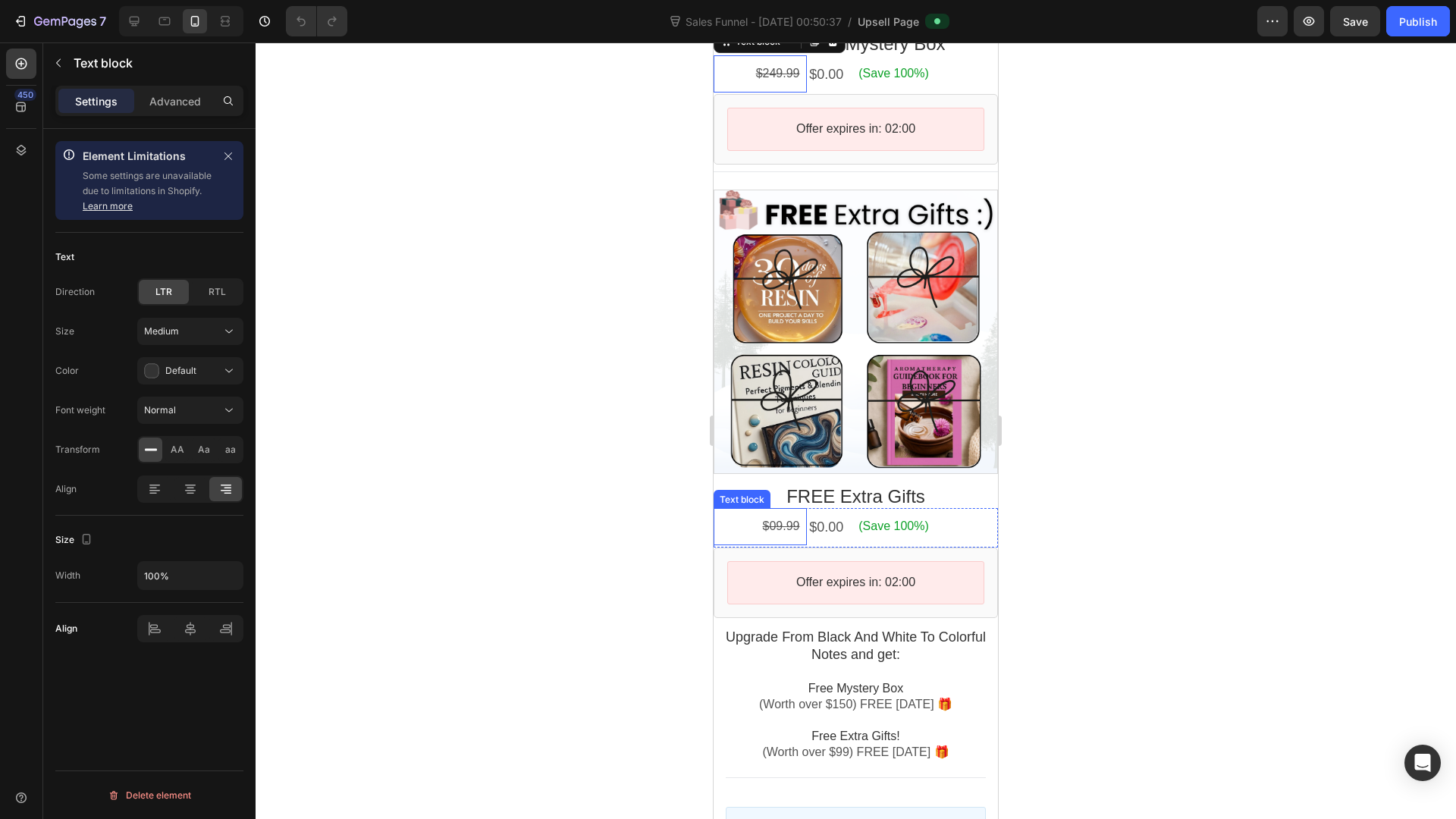
click at [764, 519] on s "$09.99" at bounding box center [781, 526] width 37 height 13
click at [772, 518] on div "$09.99 Text block" at bounding box center [760, 526] width 93 height 37
click at [738, 489] on div "Text block" at bounding box center [758, 494] width 51 height 11
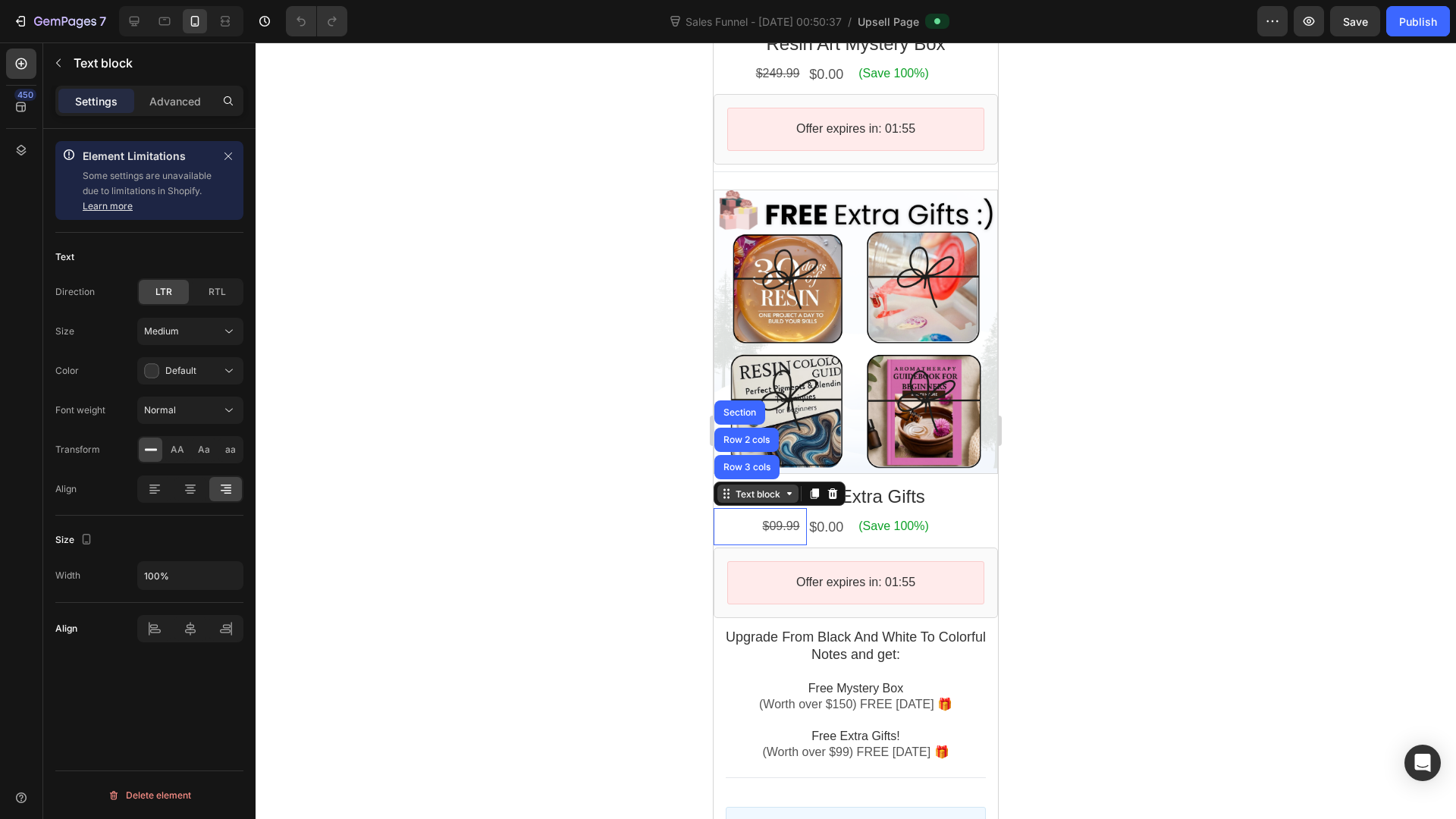
click at [767, 489] on div "Text block" at bounding box center [758, 494] width 51 height 11
click at [773, 519] on s "$09.99" at bounding box center [781, 526] width 37 height 13
click at [1281, 402] on div at bounding box center [856, 430] width 1201 height 776
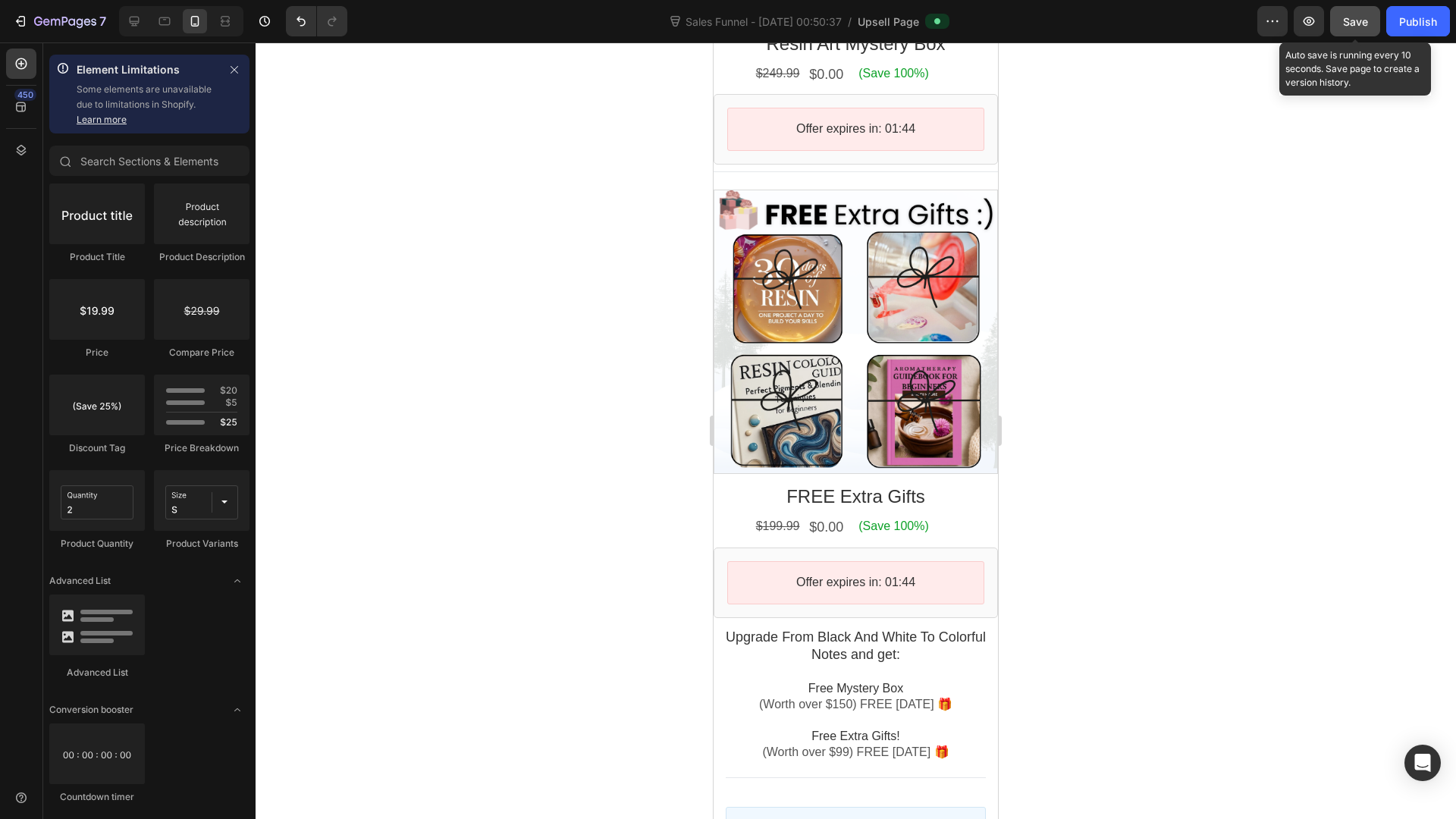
click at [1354, 22] on span "Save" at bounding box center [1356, 22] width 25 height 13
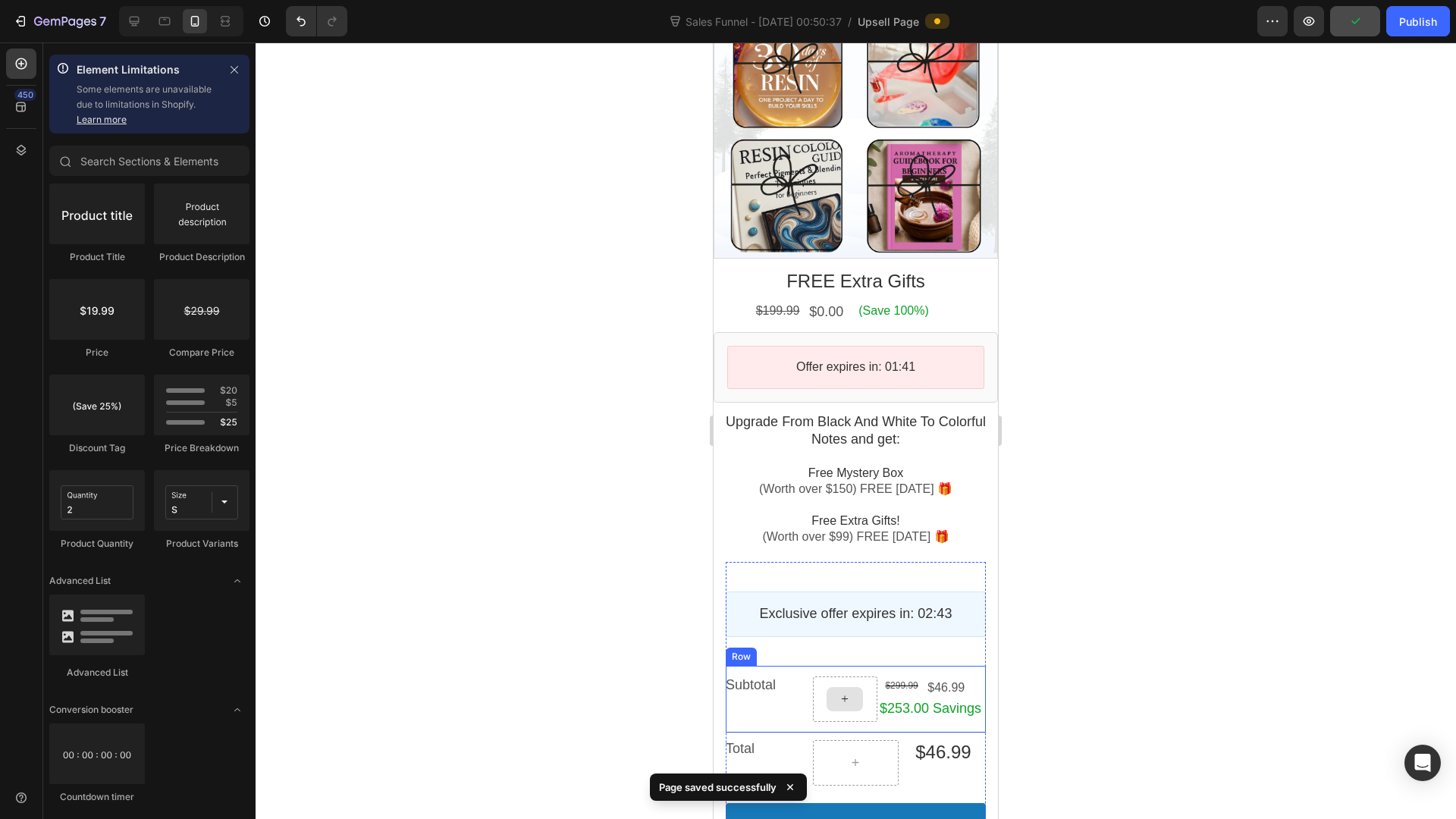
scroll to position [1800, 0]
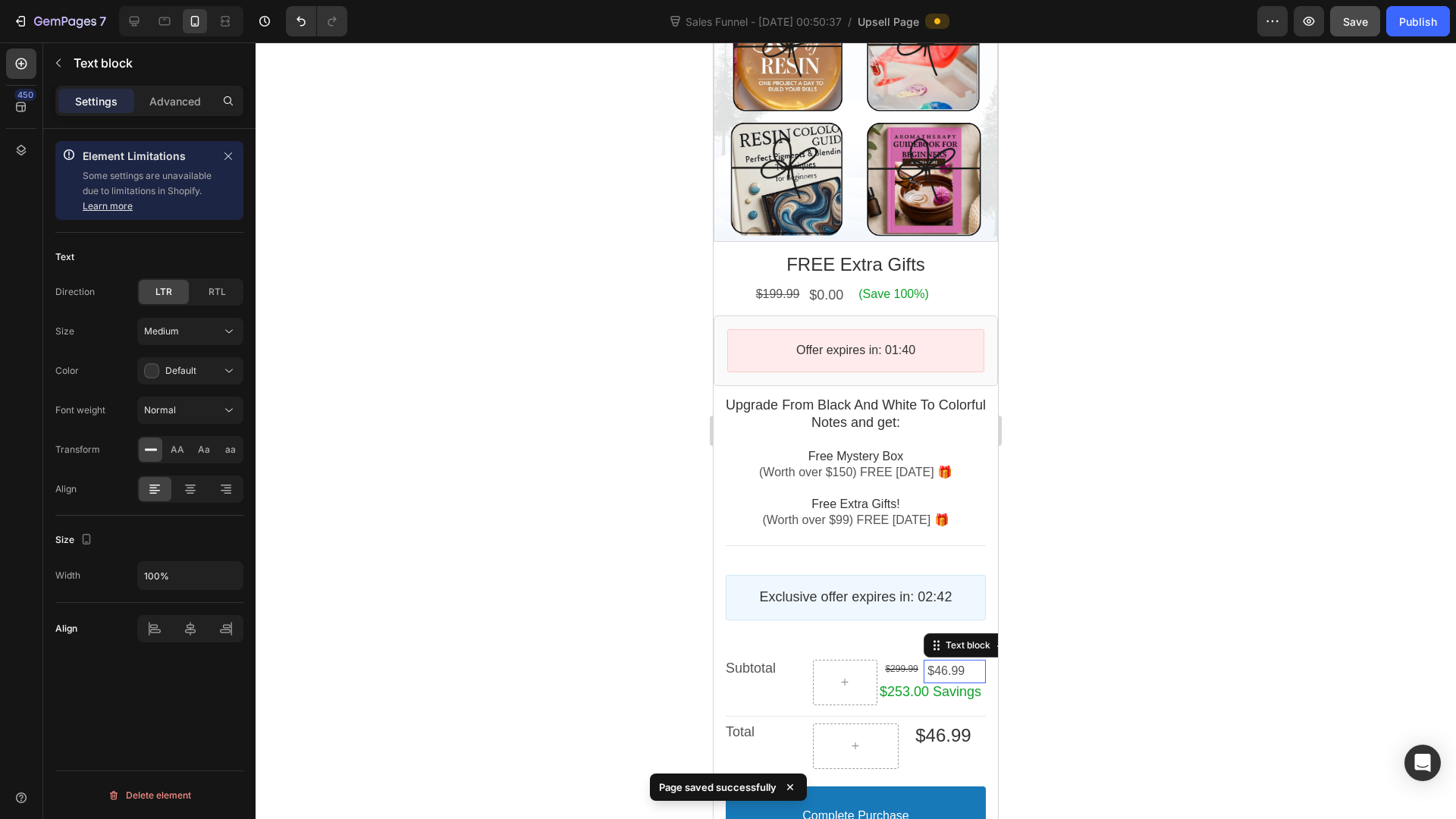
click at [928, 664] on span "$46.99" at bounding box center [946, 670] width 37 height 13
click at [769, 660] on p "Subtotal" at bounding box center [768, 669] width 85 height 17
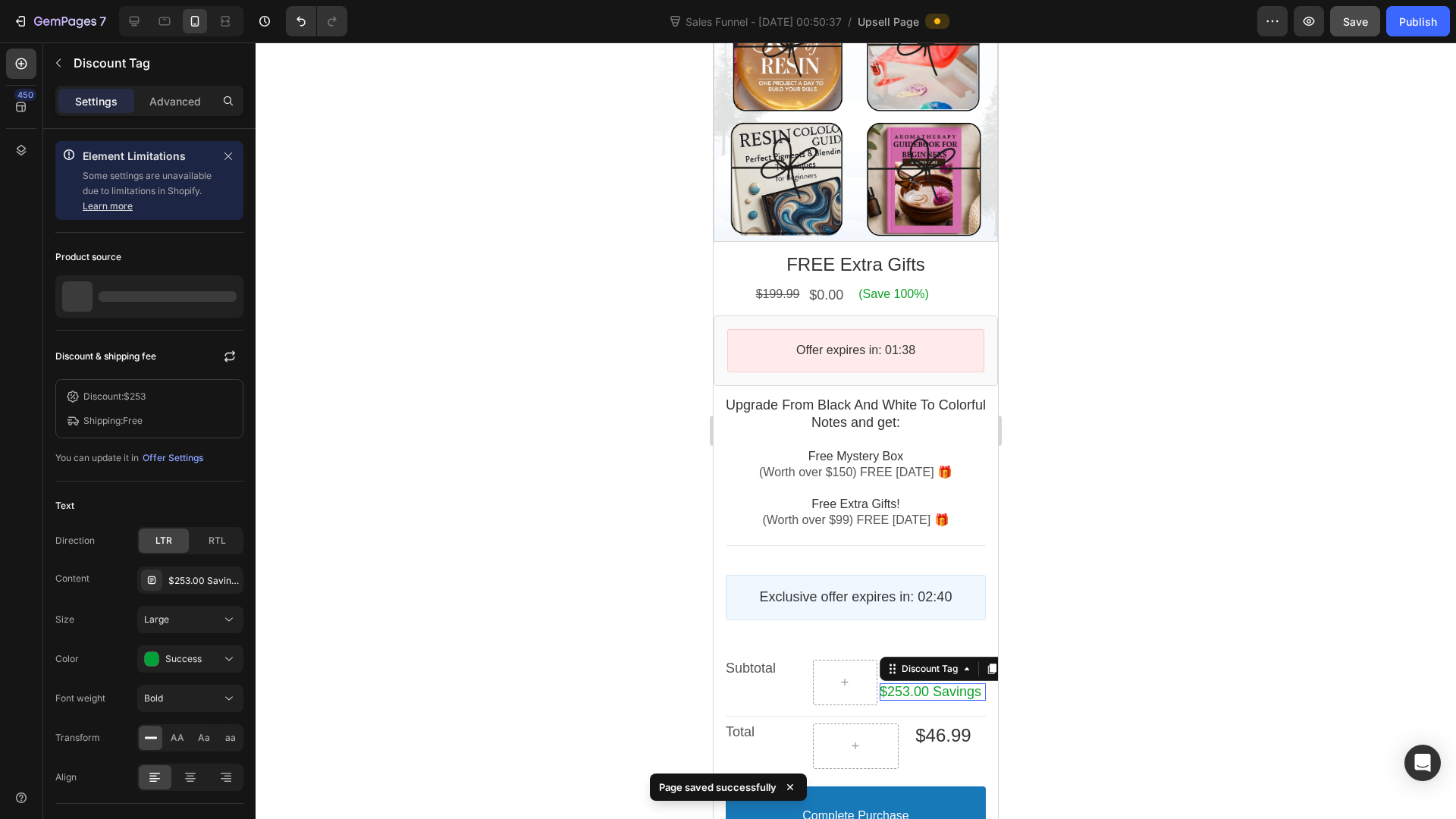
click at [961, 683] on div "$253.00 Savings" at bounding box center [930, 691] width 102 height 17
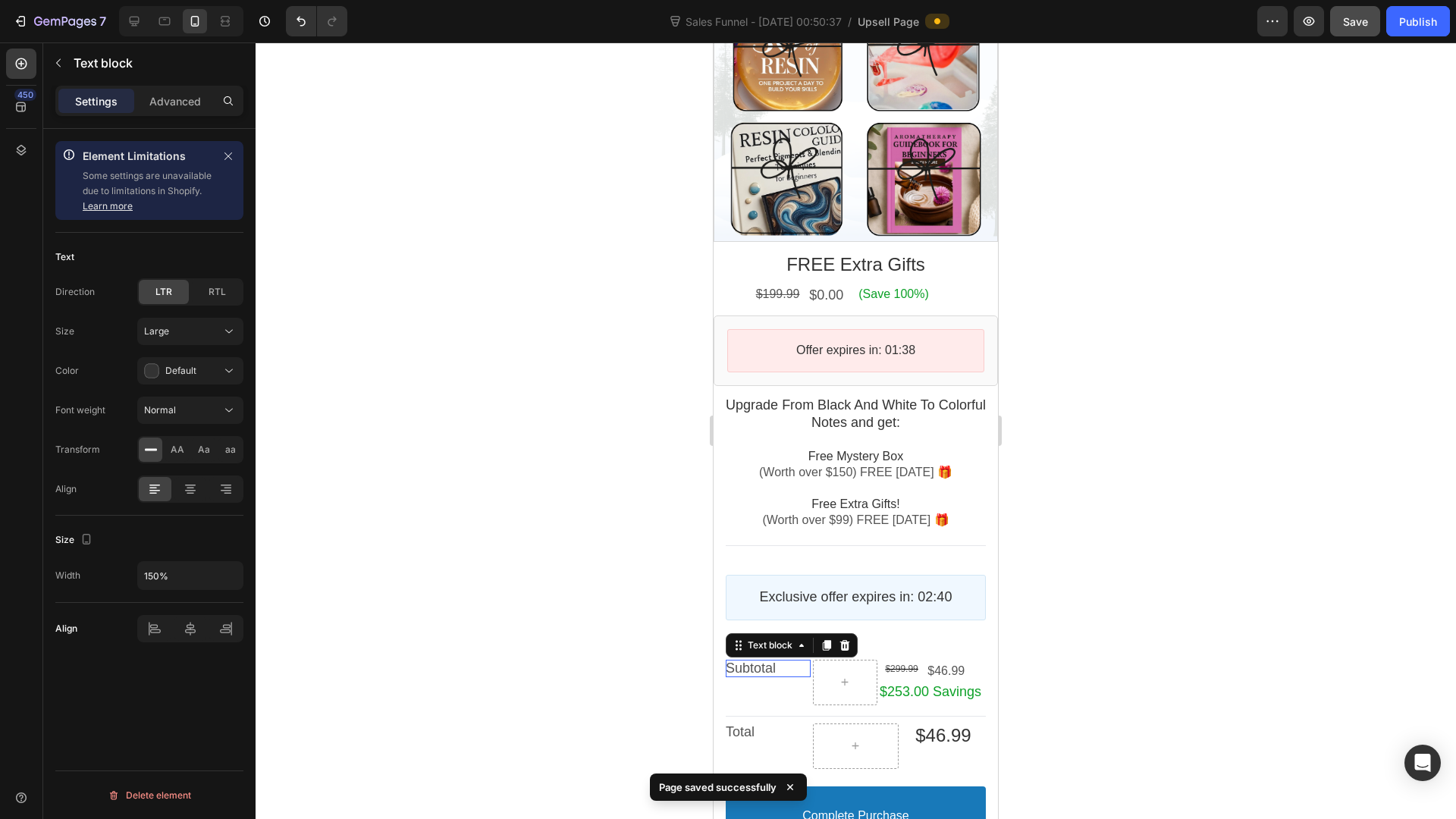
click at [778, 660] on p "Subtotal" at bounding box center [768, 669] width 85 height 17
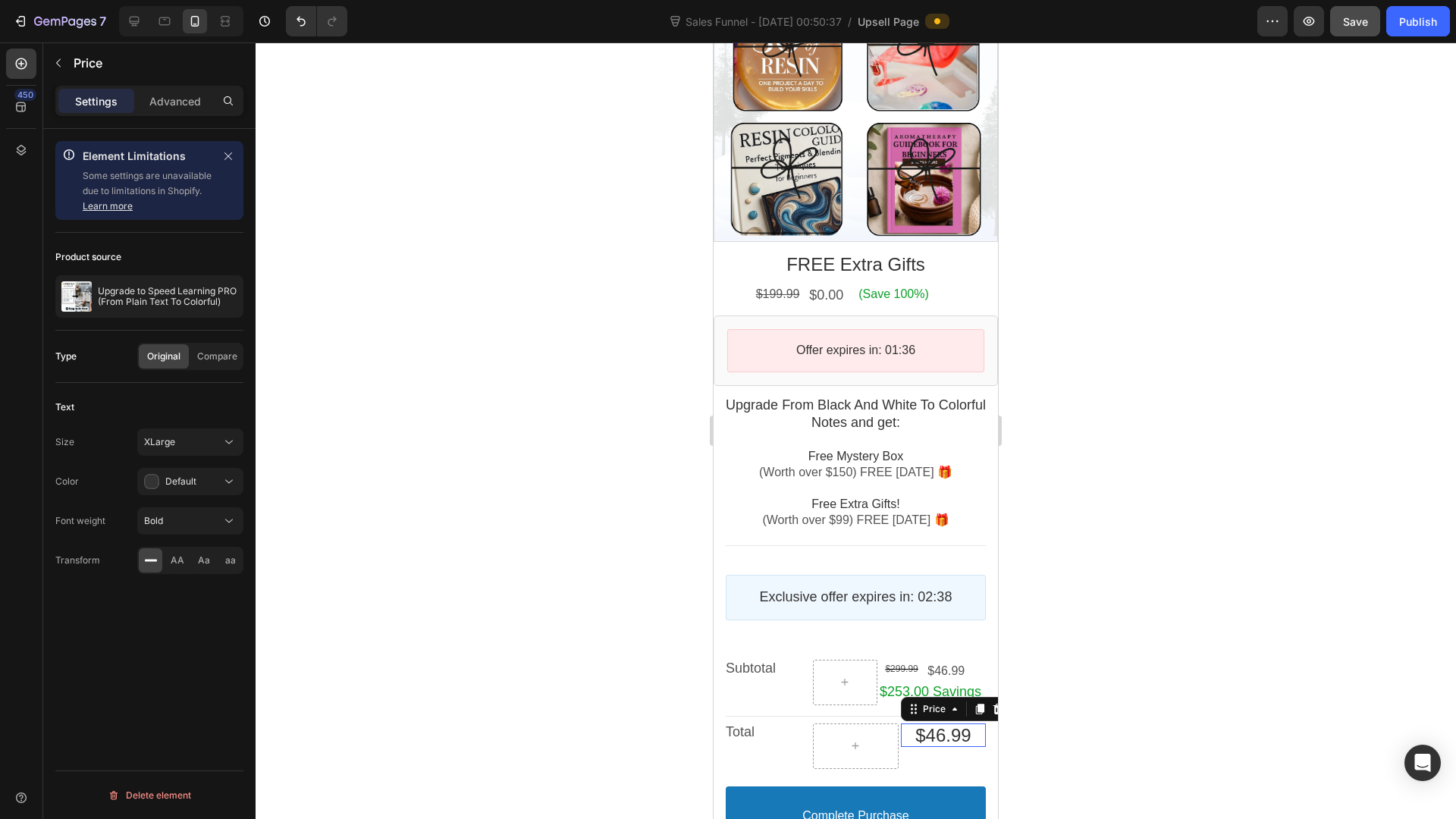
click at [945, 725] on bdo "$46.99" at bounding box center [943, 734] width 55 height 20
click at [189, 447] on div "XLarge" at bounding box center [182, 442] width 77 height 13
click at [178, 560] on p "Large 18px" at bounding box center [187, 566] width 87 height 13
click at [1166, 657] on div at bounding box center [856, 430] width 1201 height 776
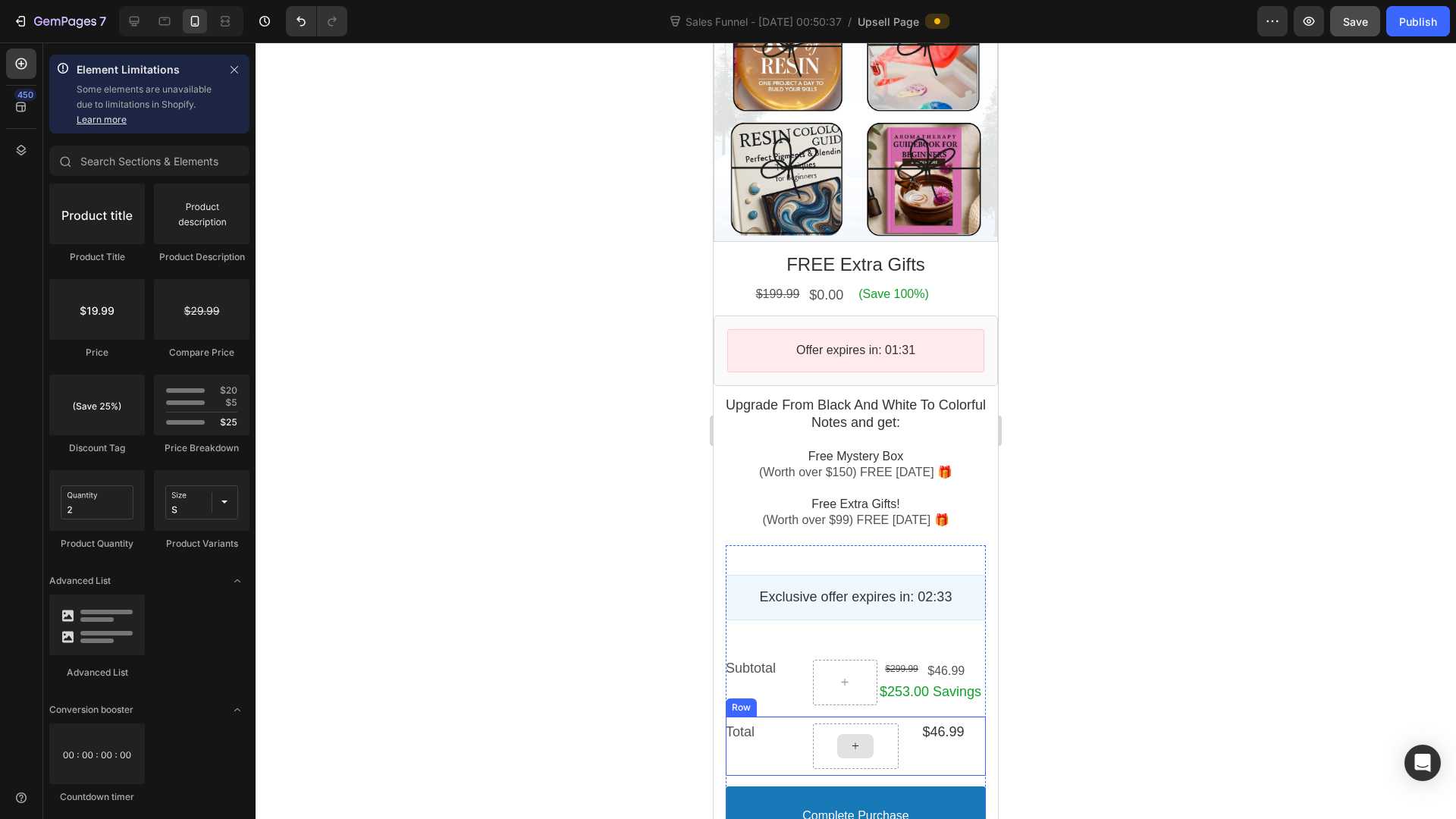
click at [850, 739] on icon at bounding box center [856, 746] width 12 height 13
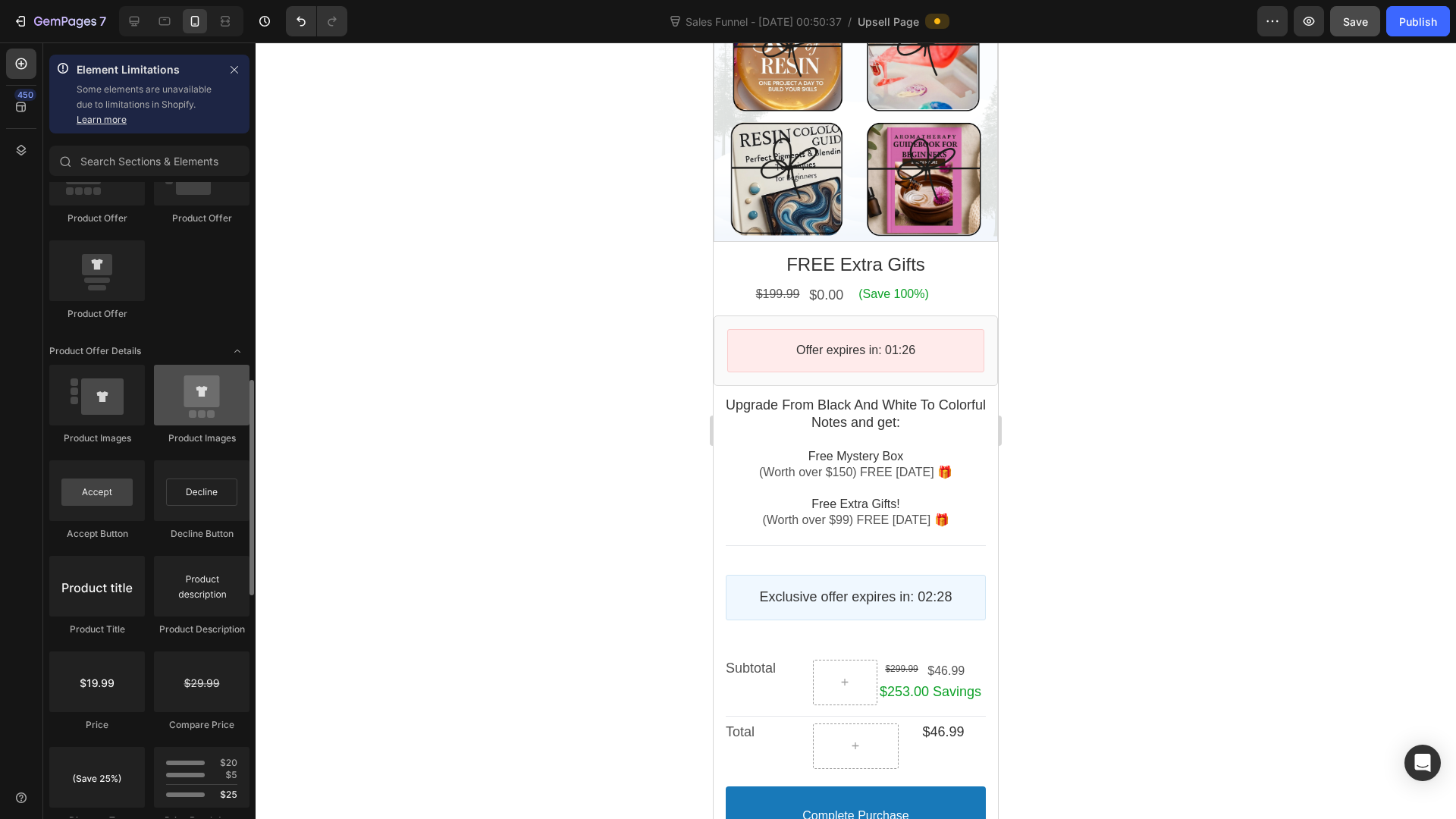
scroll to position [944, 0]
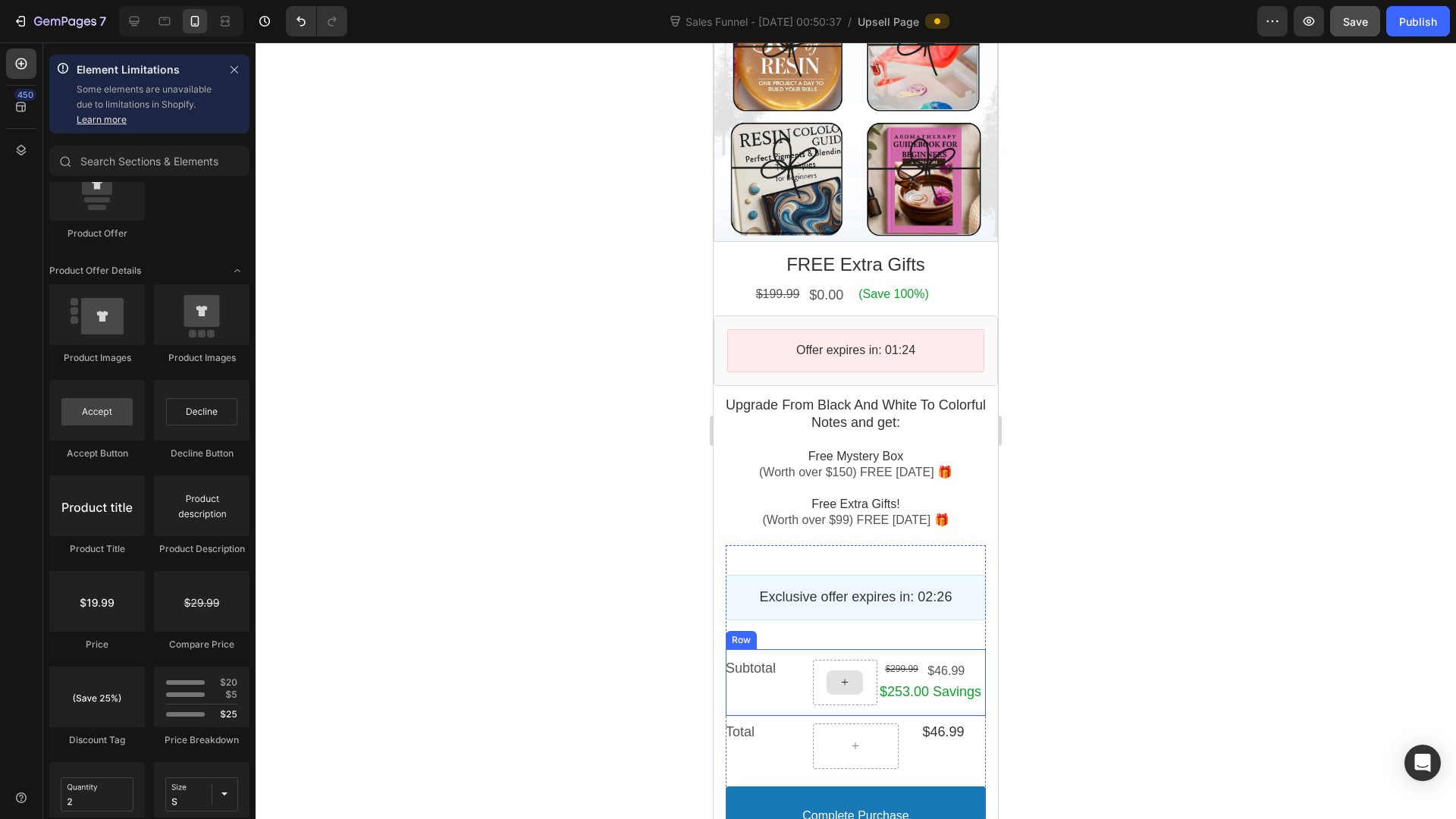
click at [839, 675] on icon at bounding box center [844, 682] width 12 height 13
click at [767, 660] on p "Subtotal" at bounding box center [768, 669] width 85 height 17
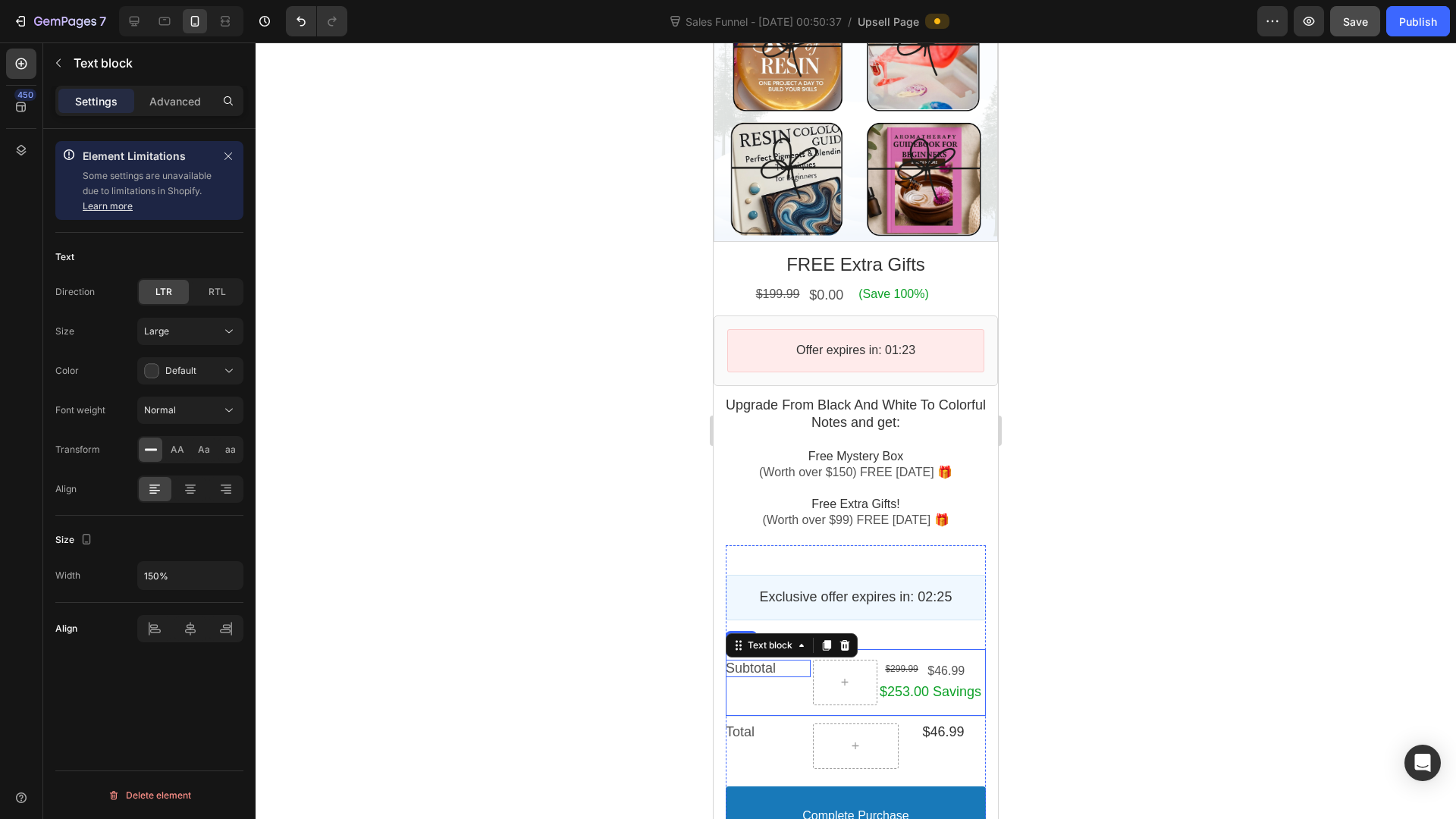
click at [749, 669] on div "Subtotal Text block" at bounding box center [768, 683] width 85 height 46
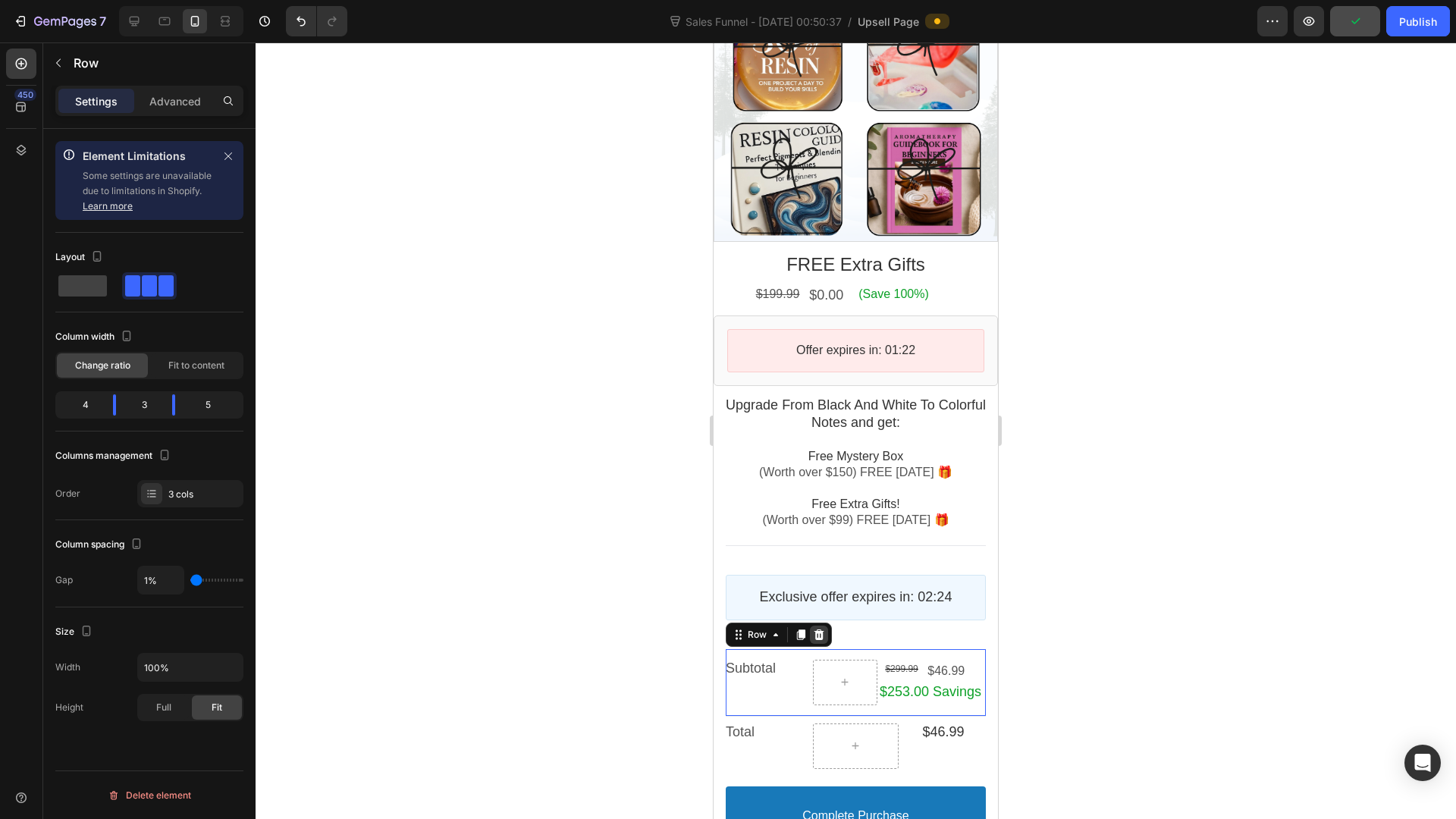
click at [818, 629] on icon at bounding box center [819, 634] width 10 height 10
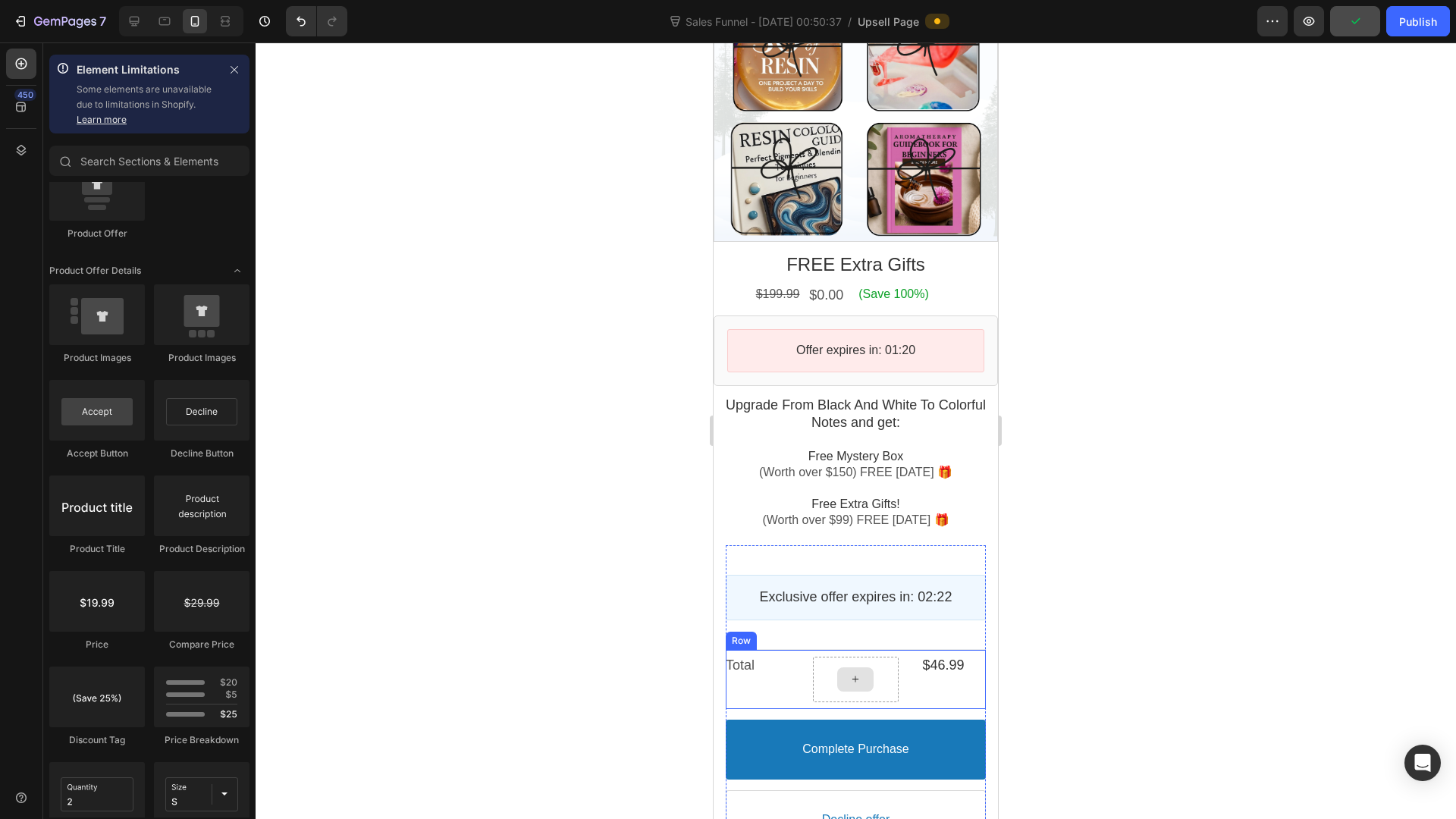
click at [857, 667] on div at bounding box center [856, 678] width 36 height 24
click at [840, 667] on div at bounding box center [856, 678] width 36 height 24
click at [946, 657] on bdo "$46.99" at bounding box center [943, 665] width 42 height 15
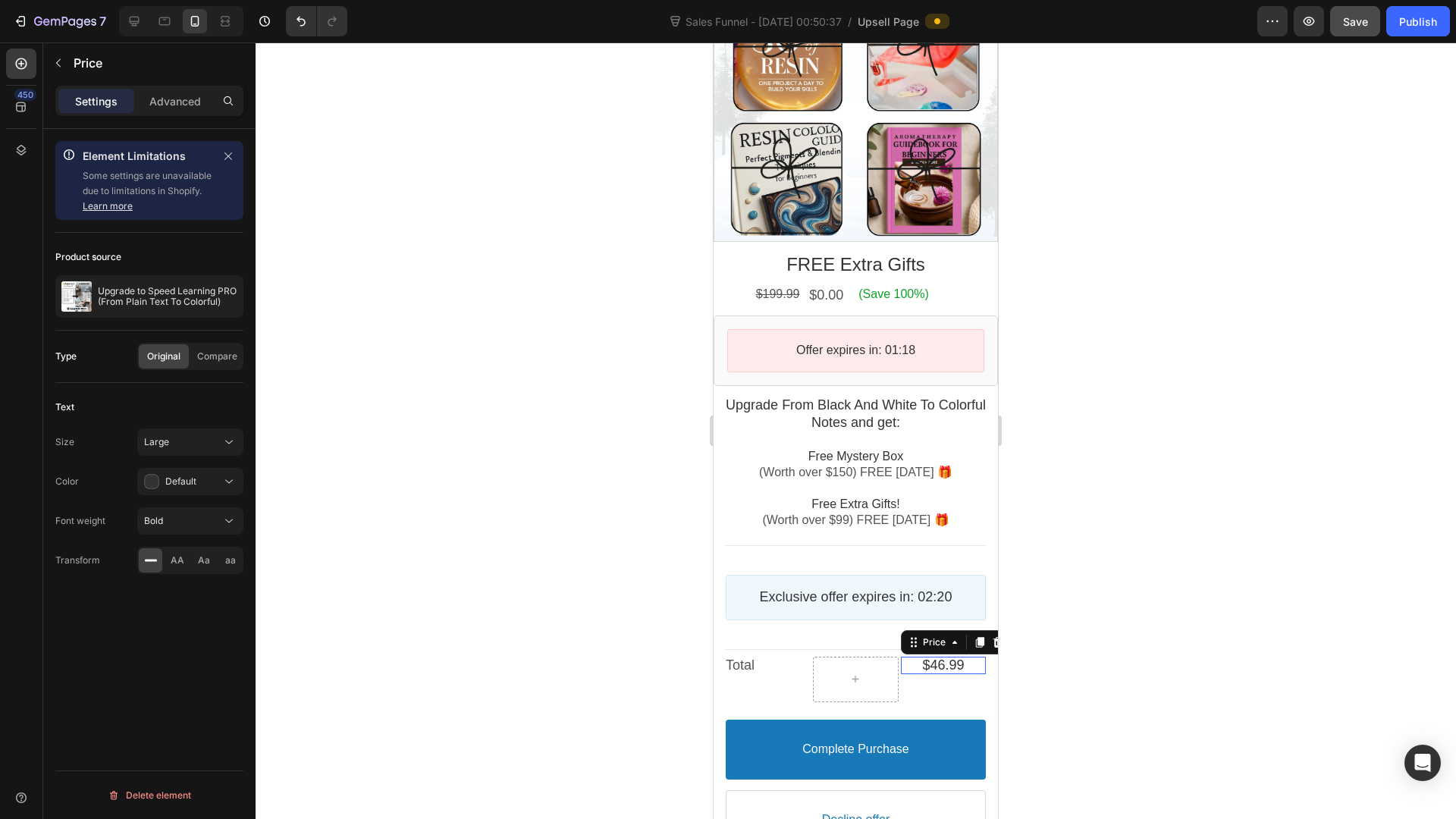
click at [942, 657] on bdo "$46.99" at bounding box center [943, 665] width 42 height 15
click at [924, 657] on bdo "$46.99" at bounding box center [943, 665] width 42 height 15
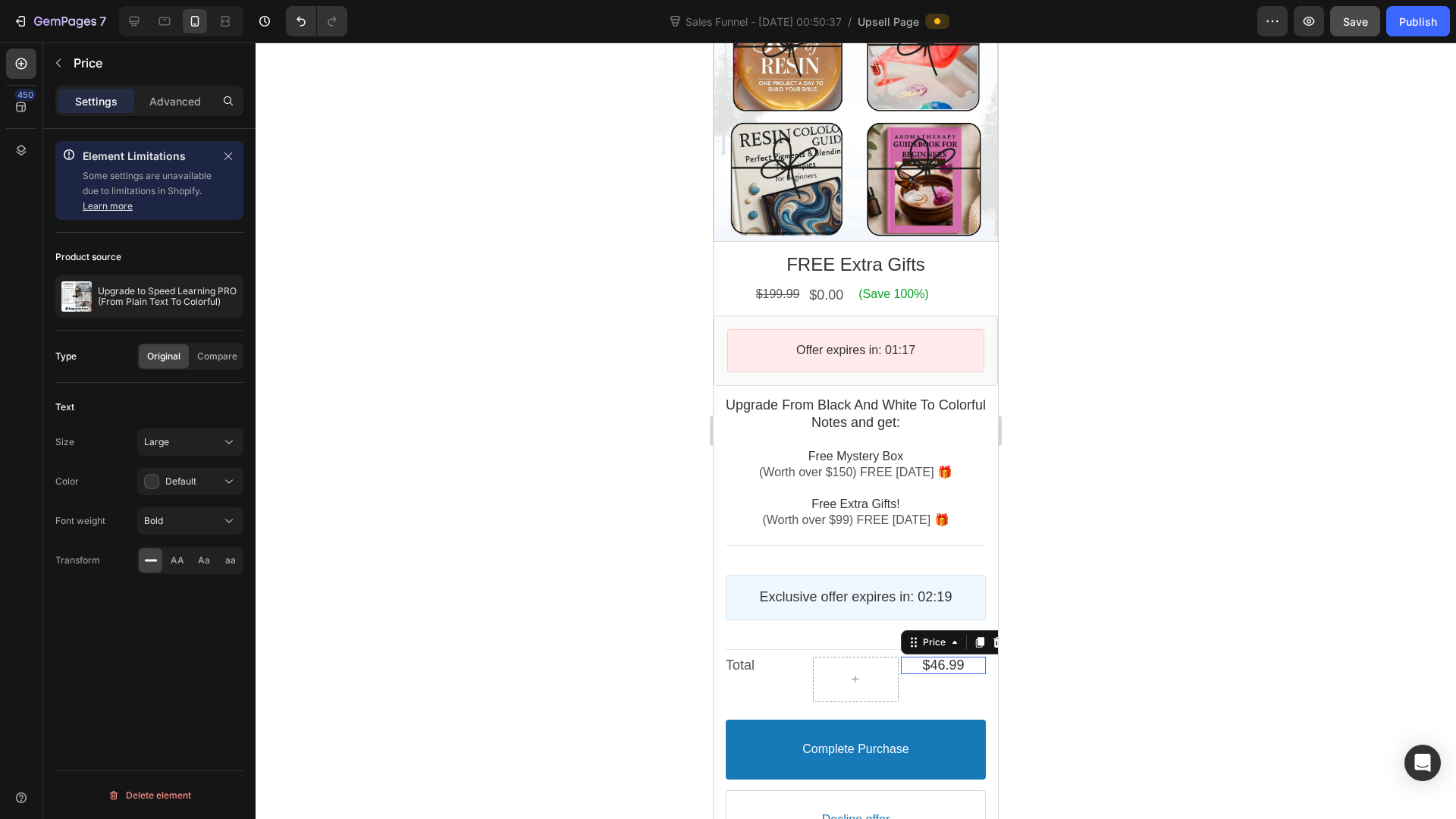
click at [924, 657] on bdo "$46.99" at bounding box center [943, 665] width 42 height 15
click at [849, 667] on div at bounding box center [856, 678] width 36 height 24
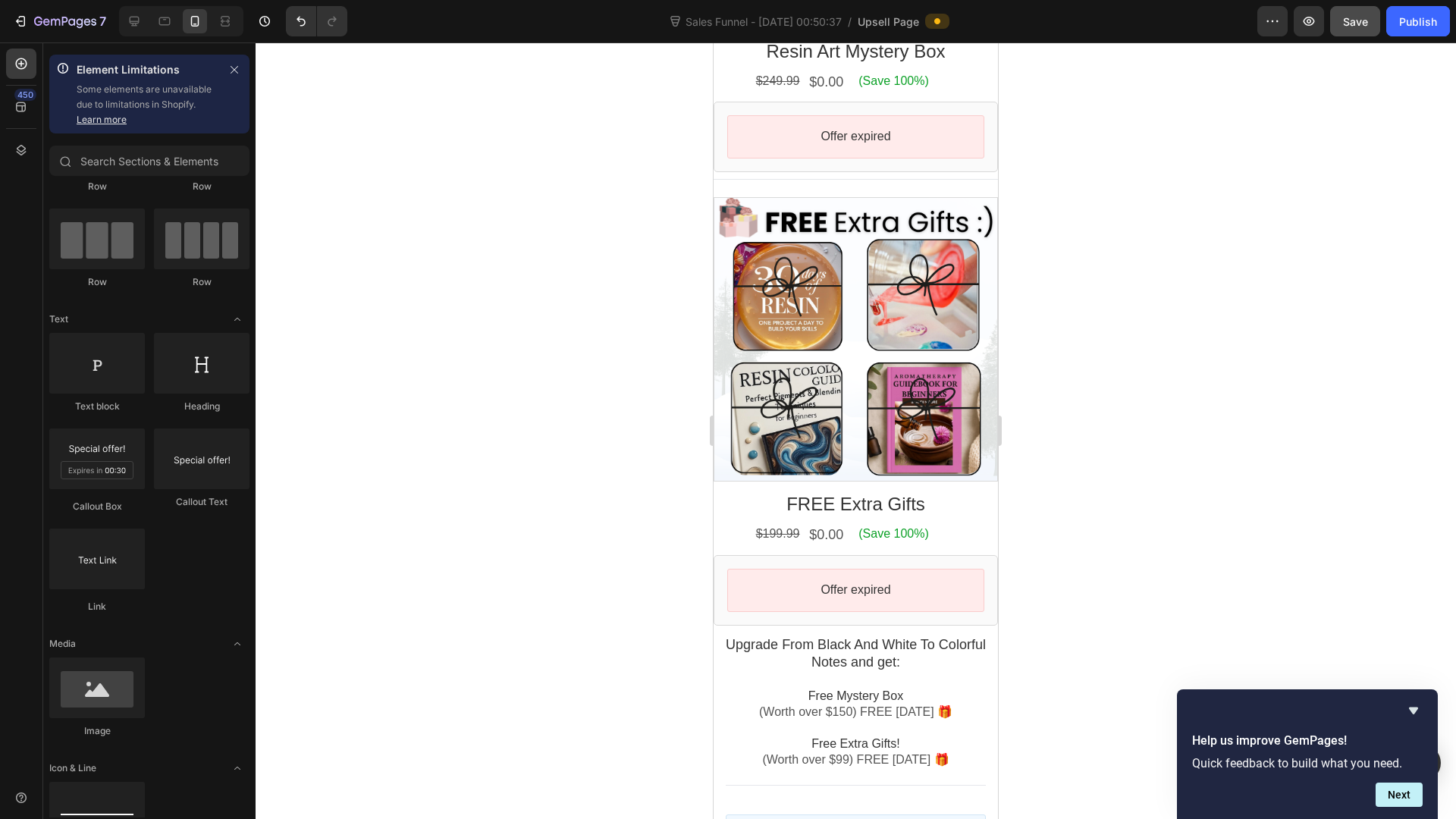
scroll to position [102, 0]
click at [784, 361] on div at bounding box center [856, 339] width 284 height 284
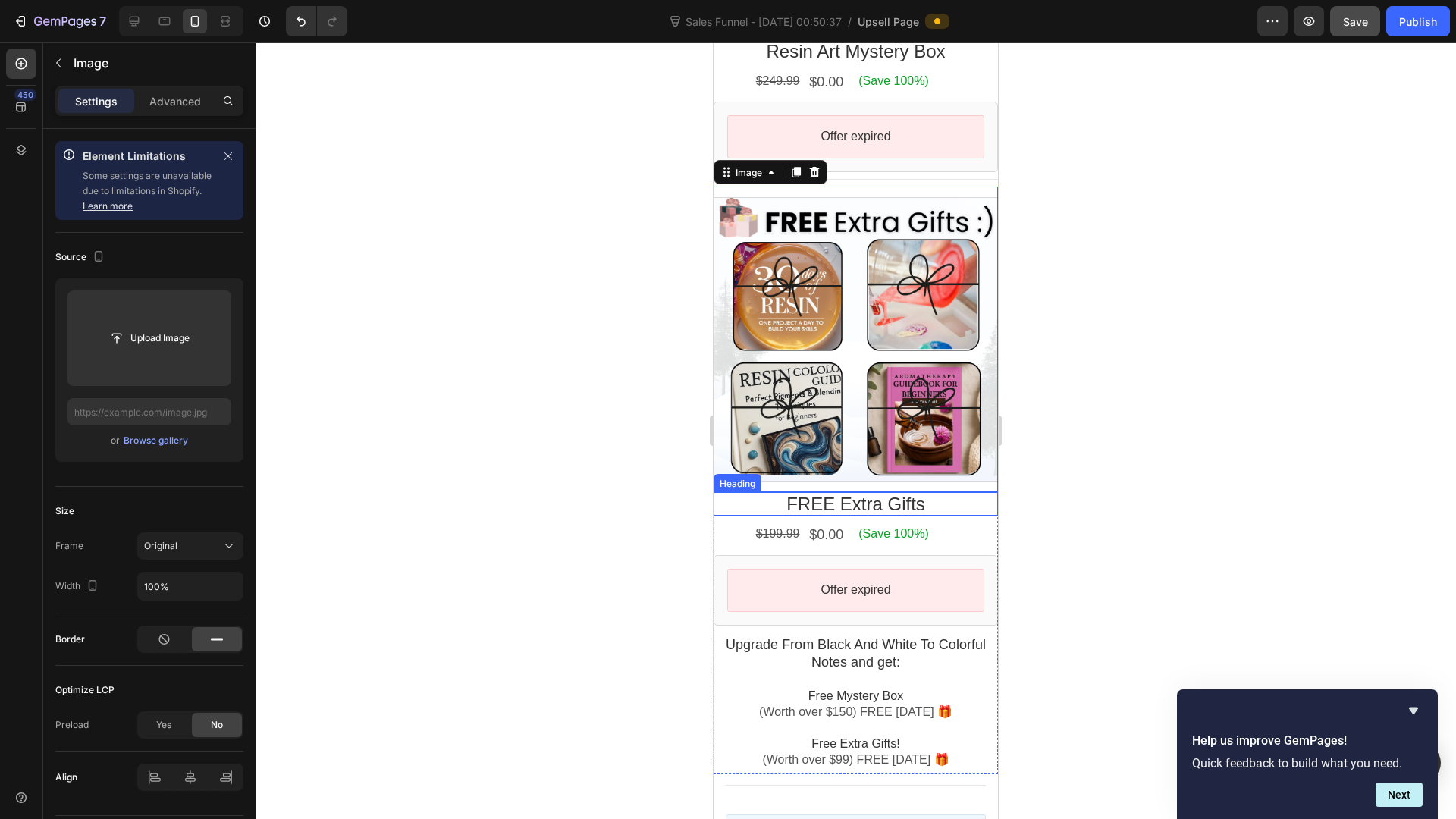
click at [849, 492] on p "FREE Extra Gifts" at bounding box center [856, 504] width 284 height 24
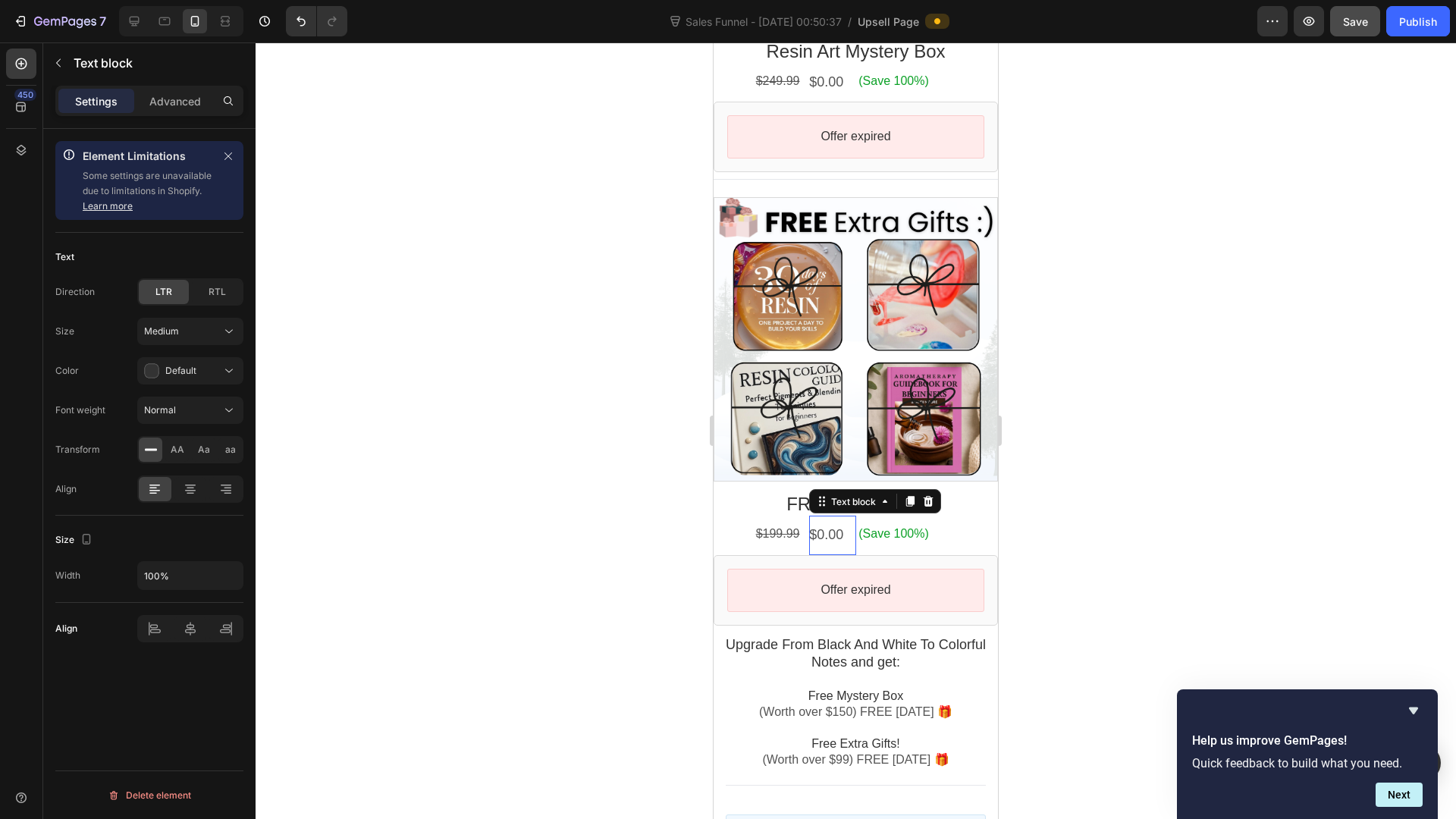
click at [843, 526] on p "$0.00" at bounding box center [832, 534] width 47 height 17
click at [906, 522] on div "(Save 100%) Text block" at bounding box center [928, 533] width 139 height 37
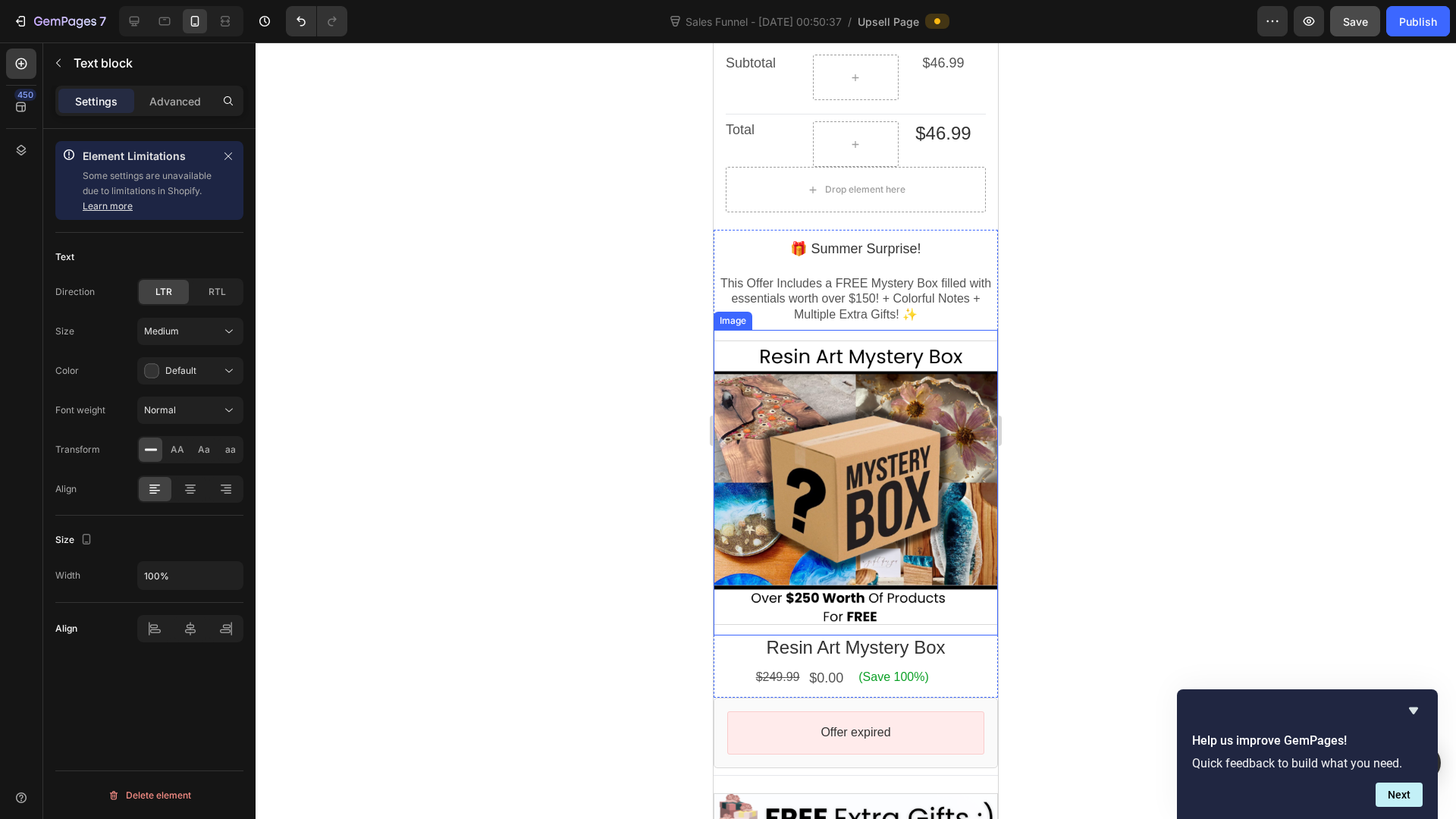
scroll to position [966, 0]
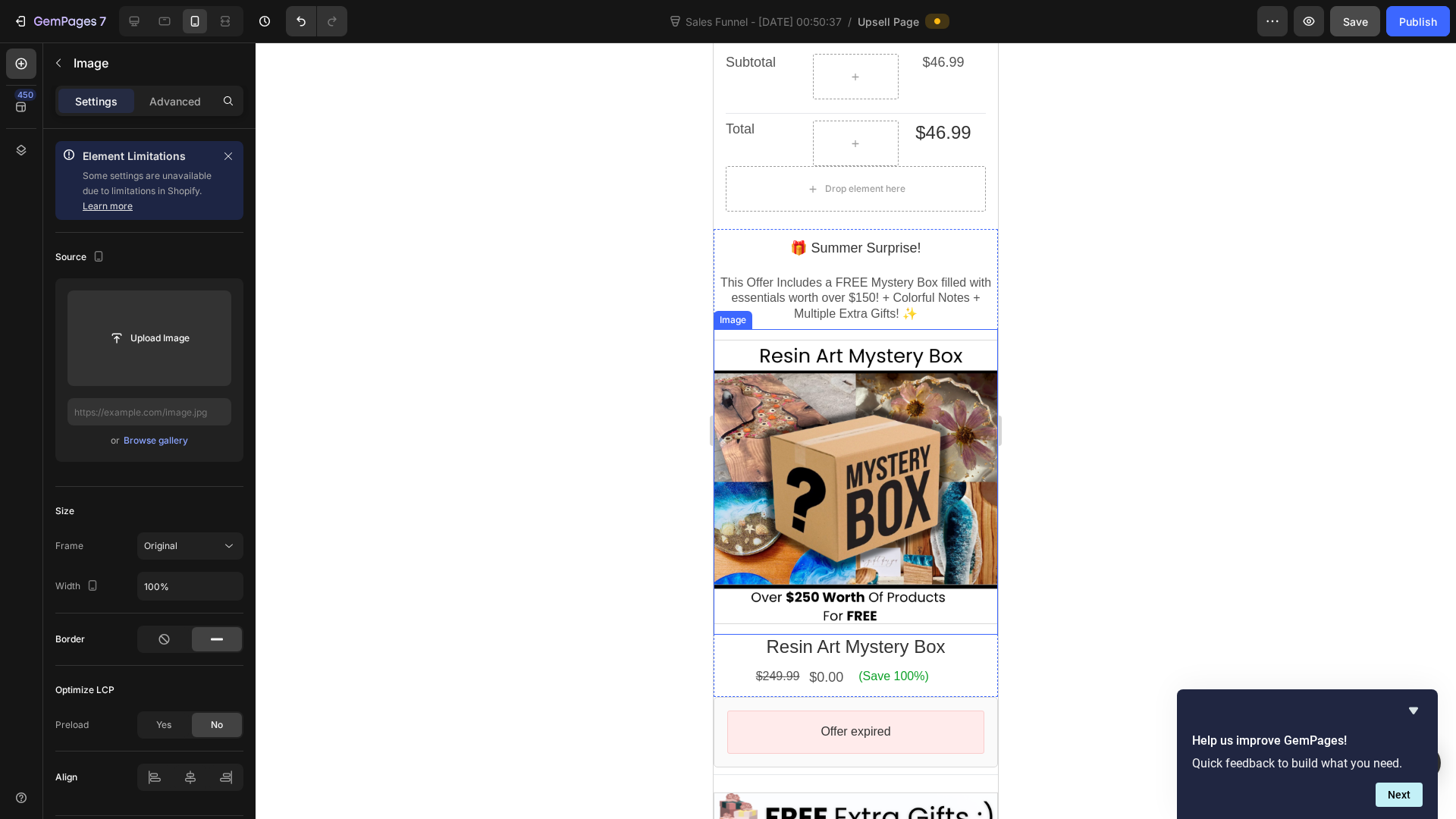
click at [886, 471] on div at bounding box center [856, 482] width 284 height 284
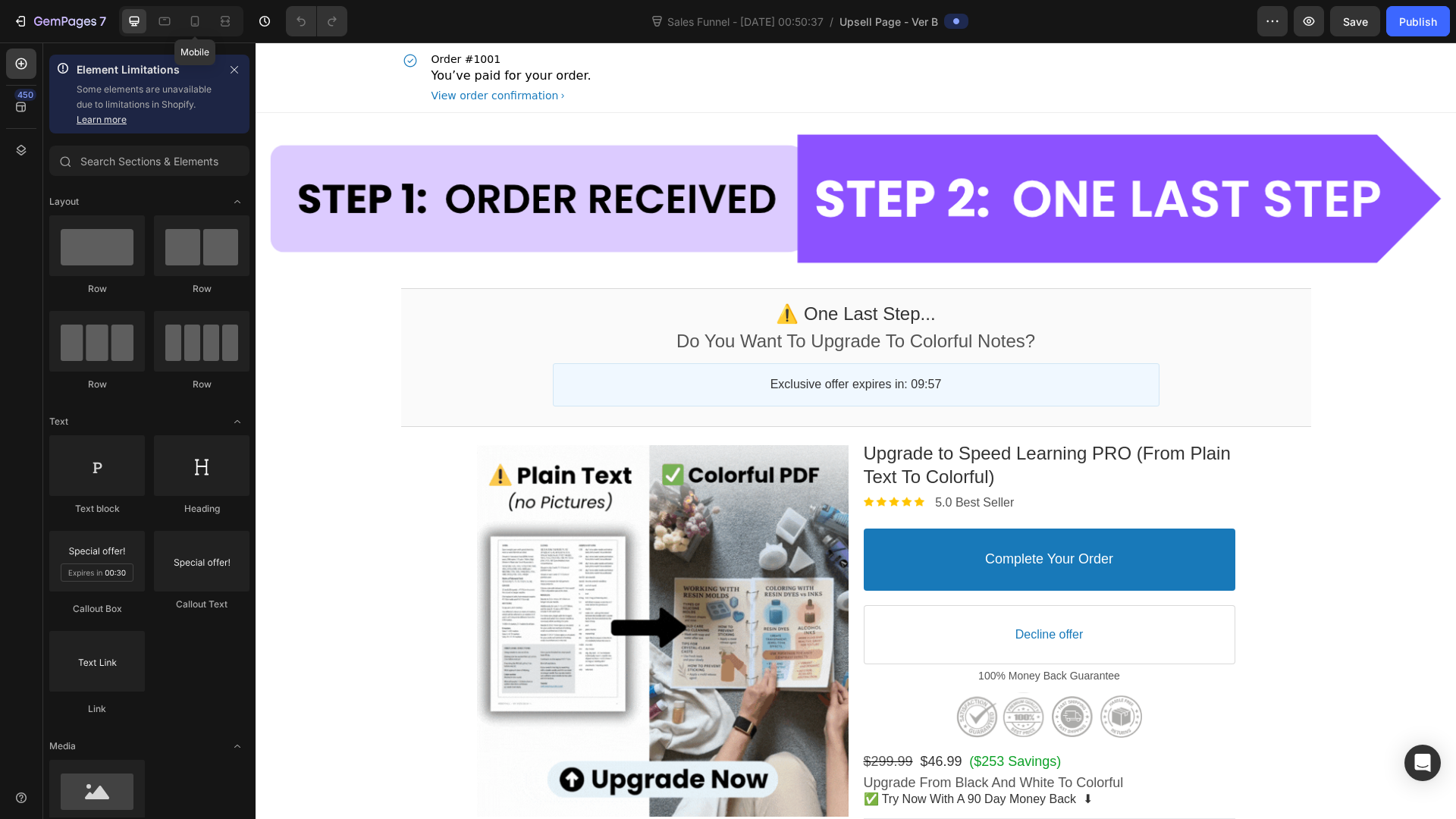
drag, startPoint x: 192, startPoint y: 25, endPoint x: 192, endPoint y: 34, distance: 9.0
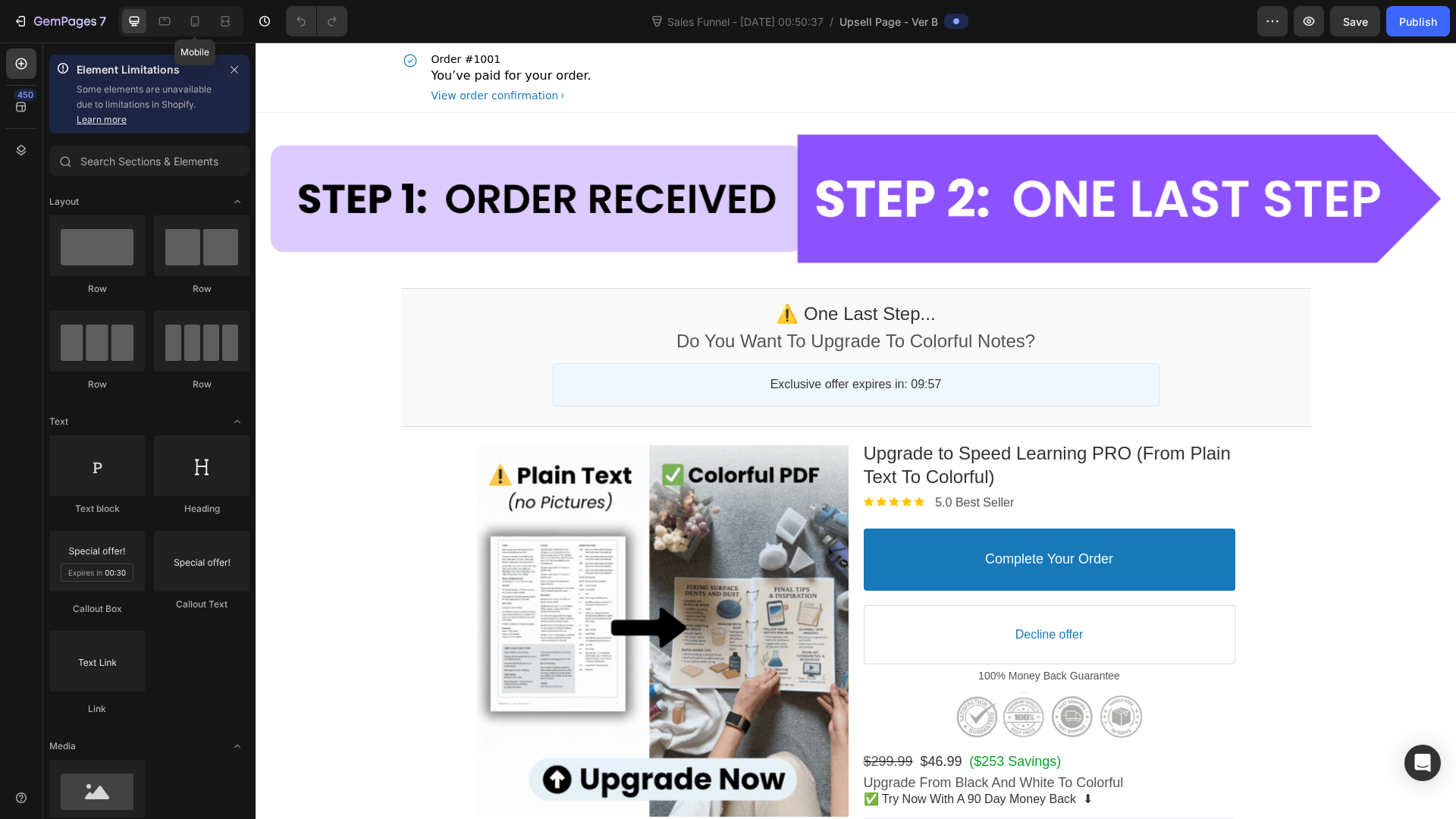
click at [192, 25] on icon at bounding box center [195, 21] width 9 height 10
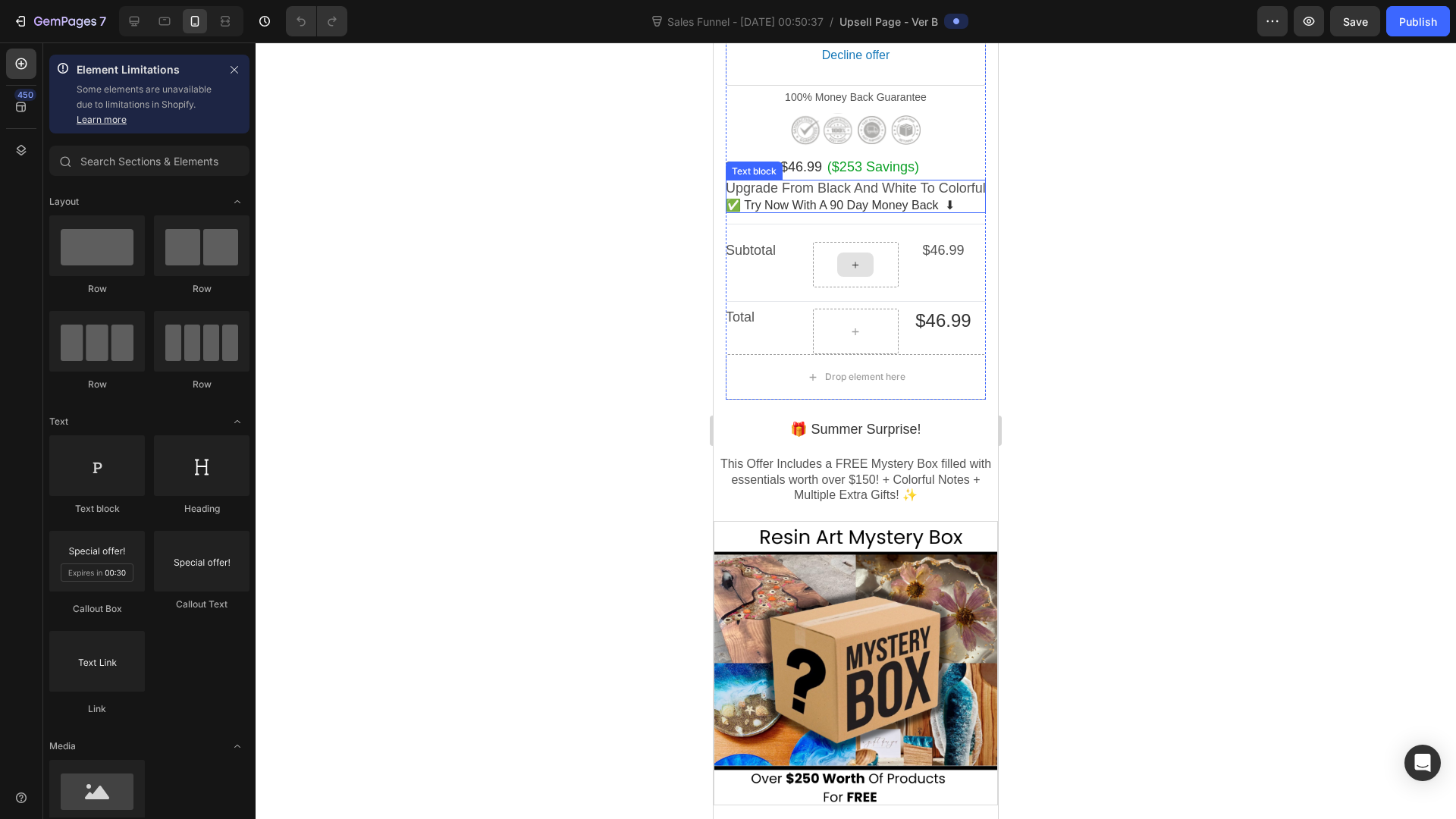
scroll to position [850, 0]
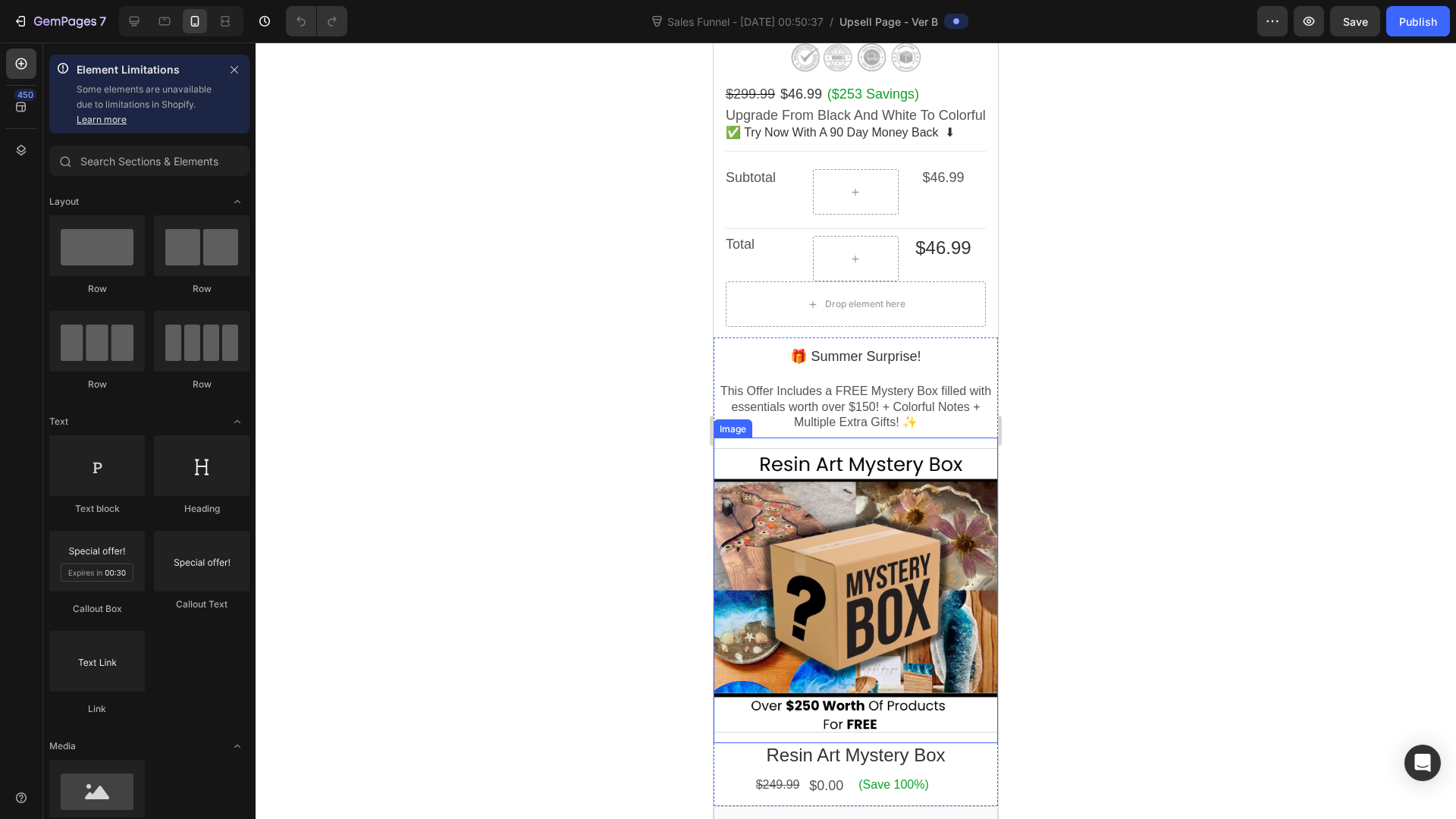
click at [868, 553] on div at bounding box center [856, 589] width 284 height 284
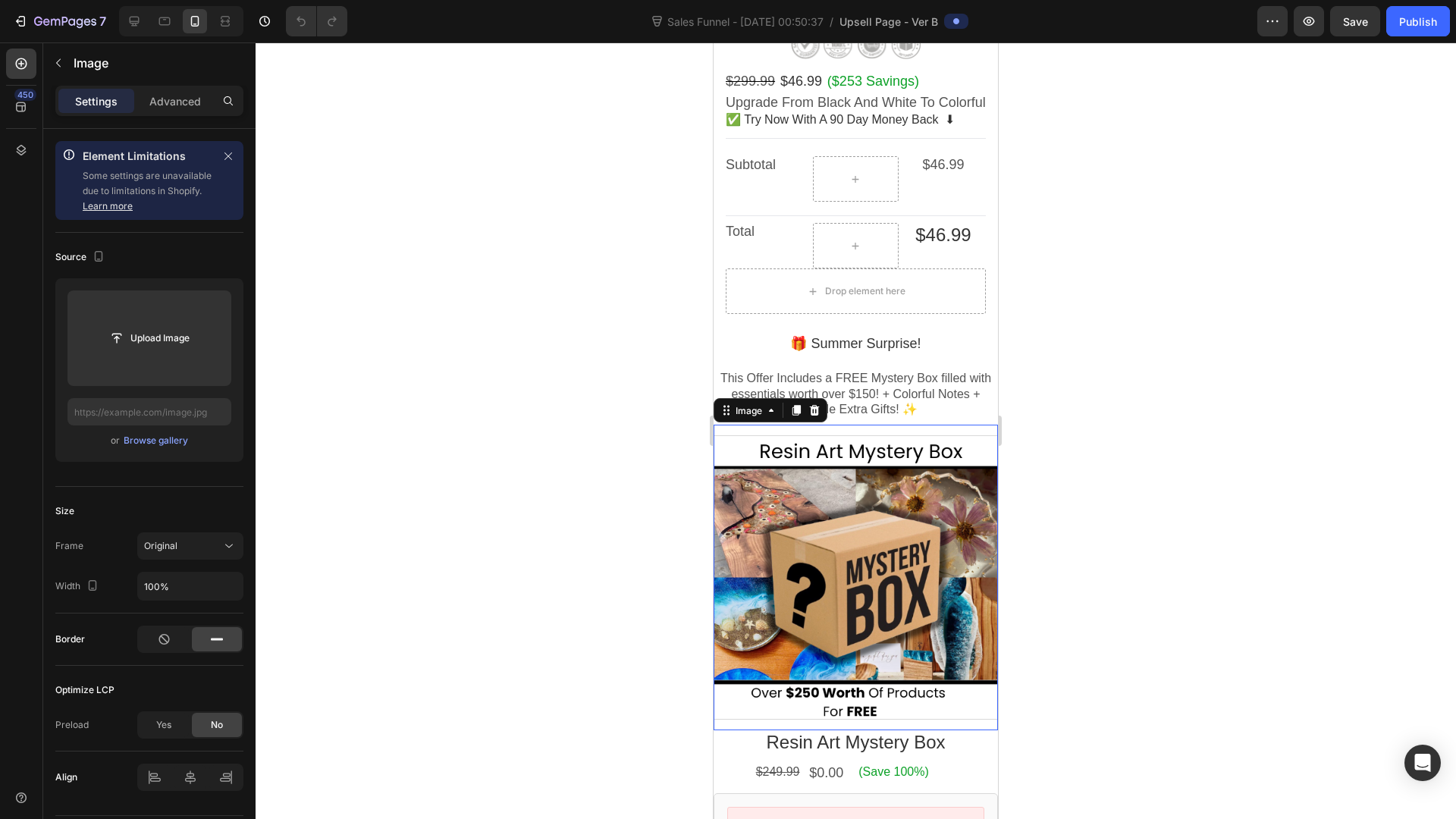
scroll to position [865, 0]
